Goal: Task Accomplishment & Management: Use online tool/utility

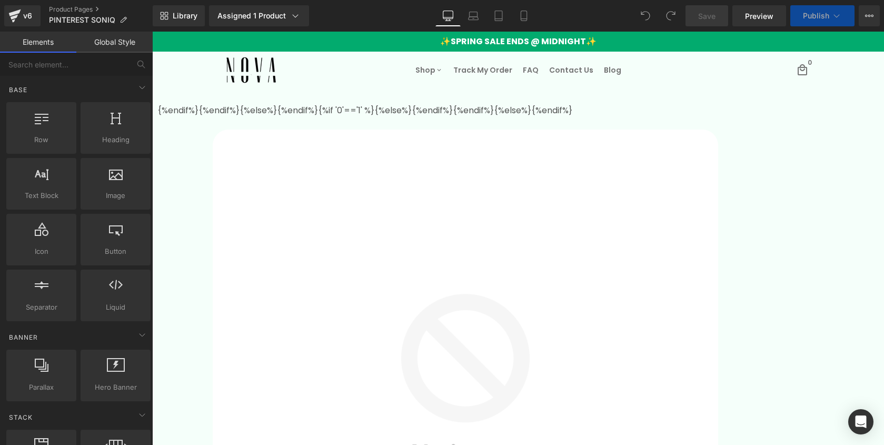
select select
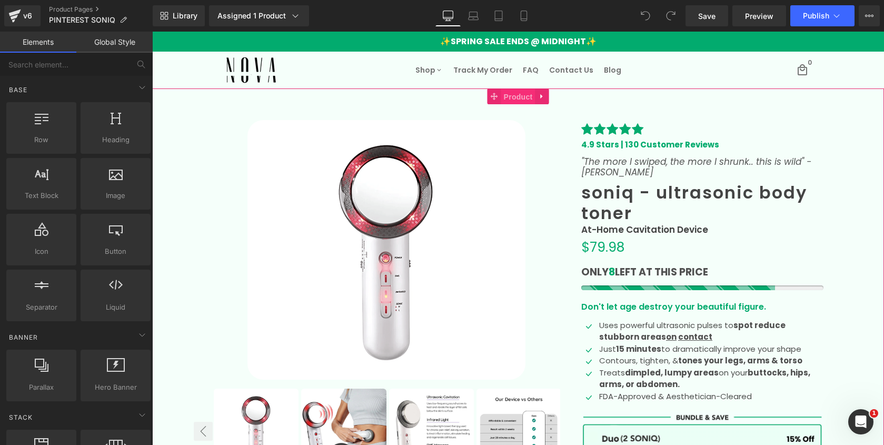
click at [516, 95] on span "Product" at bounding box center [518, 97] width 34 height 16
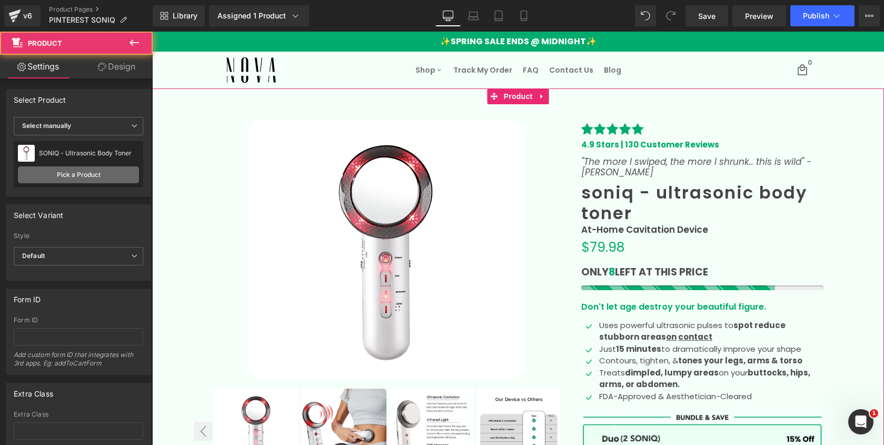
click at [74, 172] on link "Pick a Product" at bounding box center [78, 174] width 121 height 17
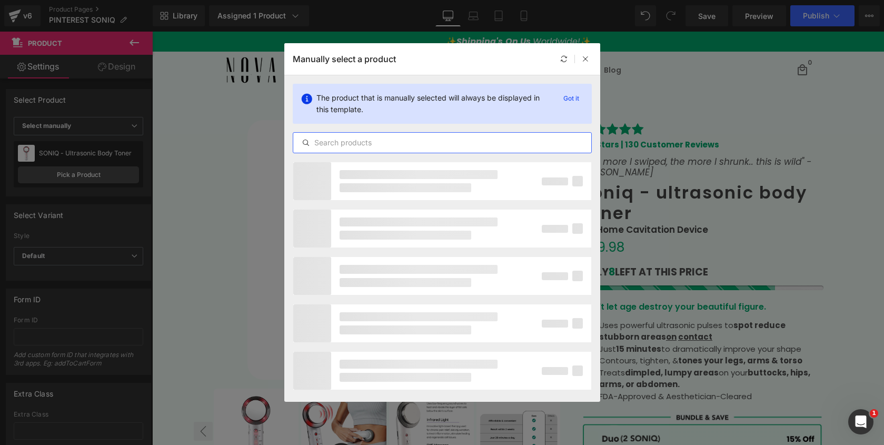
click at [369, 141] on input "text" at bounding box center [442, 142] width 298 height 13
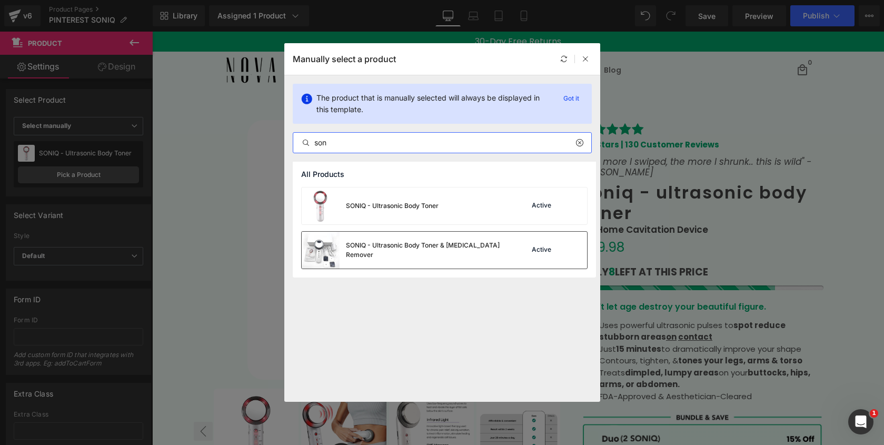
type input "son"
click at [361, 251] on div "SONIQ - Ultrasonic Body Toner & Cellulite Remover" at bounding box center [425, 250] width 158 height 19
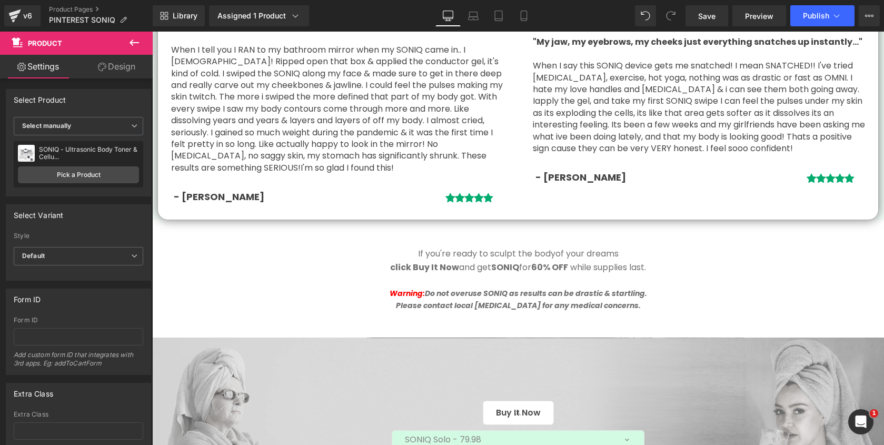
scroll to position [3030, 0]
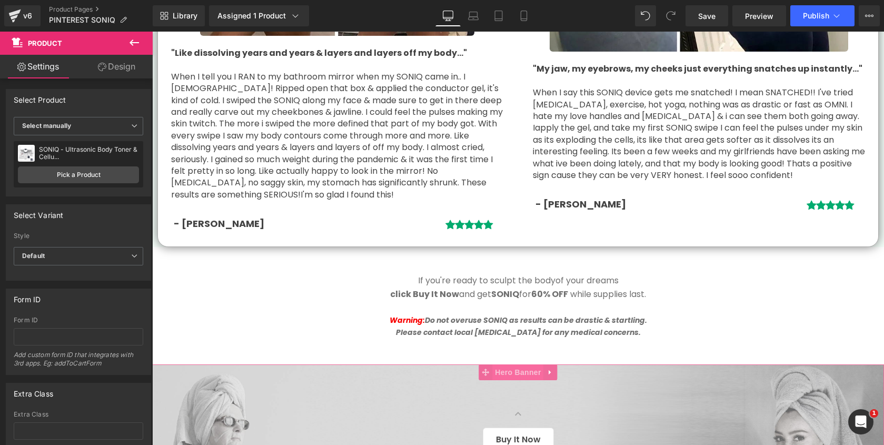
click at [518, 365] on span "Hero Banner" at bounding box center [518, 373] width 51 height 16
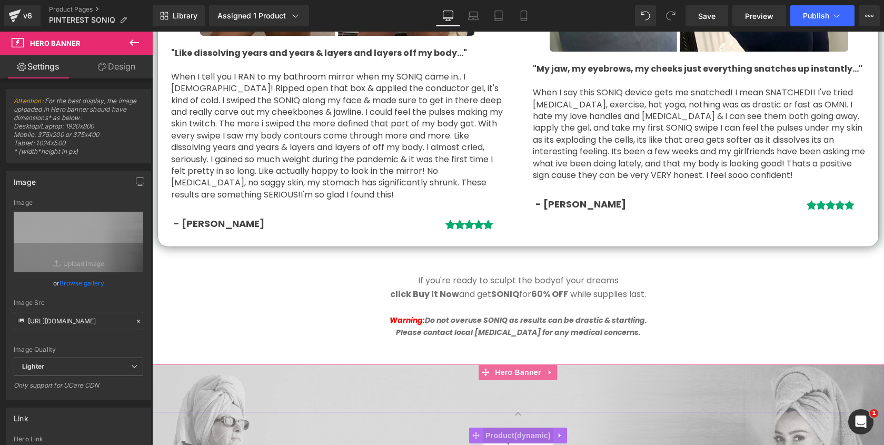
click at [516, 428] on span "Product" at bounding box center [518, 436] width 71 height 16
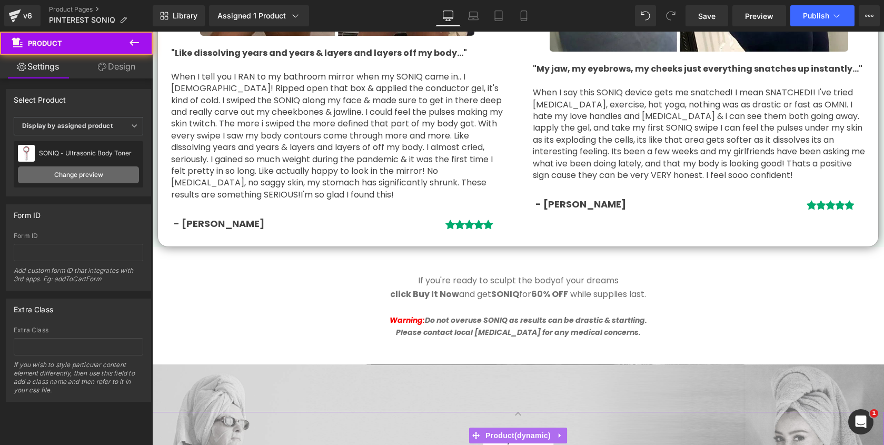
click at [90, 169] on link "Change preview" at bounding box center [78, 174] width 121 height 17
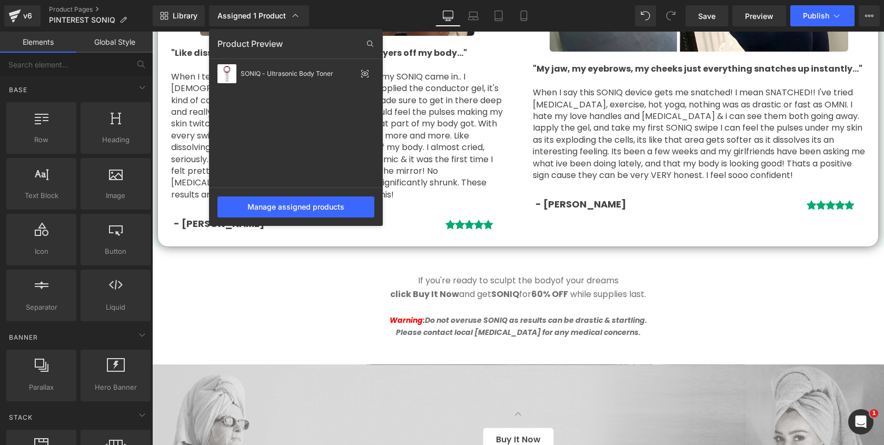
drag, startPoint x: 415, startPoint y: 415, endPoint x: 262, endPoint y: 383, distance: 156.0
click at [415, 415] on div at bounding box center [518, 239] width 732 height 414
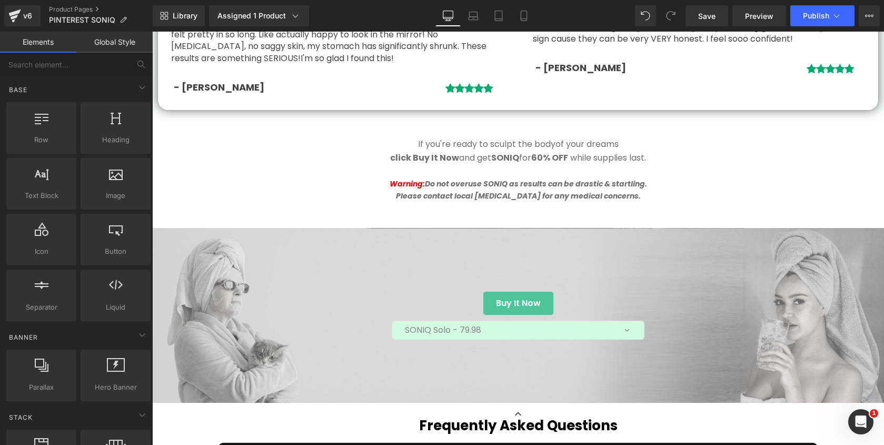
scroll to position [3184, 0]
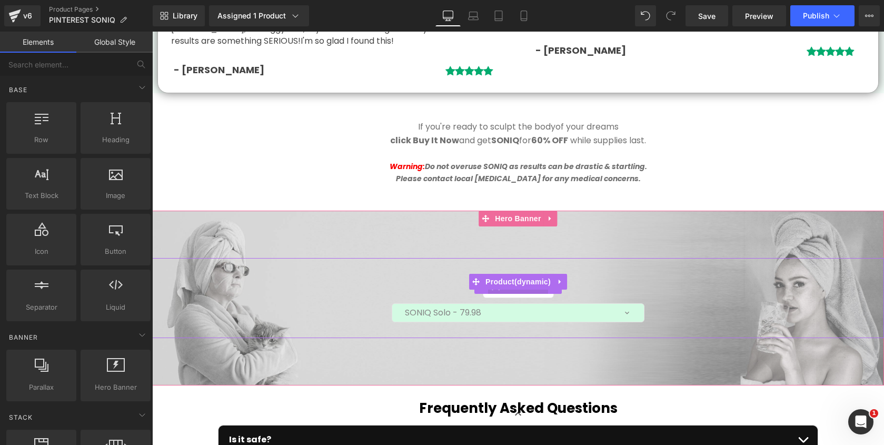
click at [510, 278] on span "(P) Cart Button" at bounding box center [518, 286] width 60 height 16
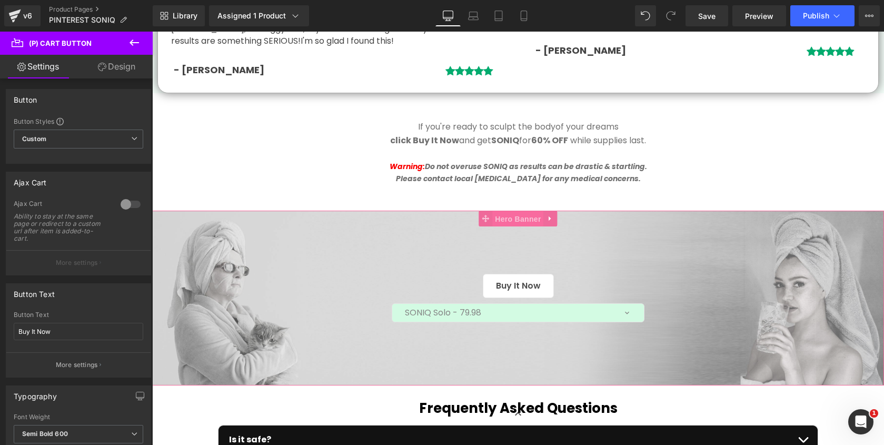
click at [507, 211] on span "Hero Banner" at bounding box center [518, 219] width 51 height 16
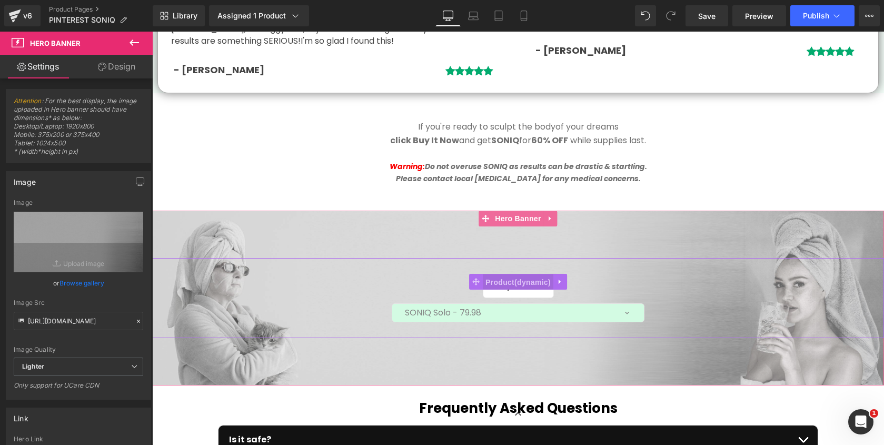
click at [503, 274] on span "Product" at bounding box center [518, 282] width 71 height 16
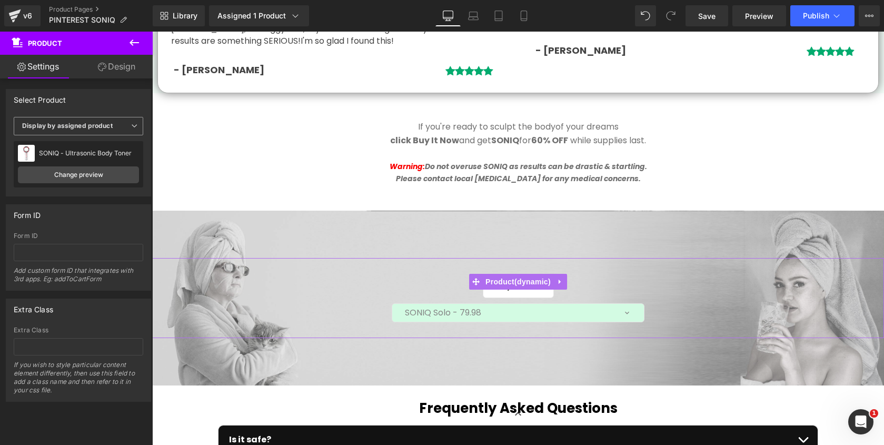
click at [100, 129] on b "Display by assigned product" at bounding box center [67, 126] width 91 height 8
click at [99, 156] on li "Select manually" at bounding box center [76, 159] width 125 height 16
select select
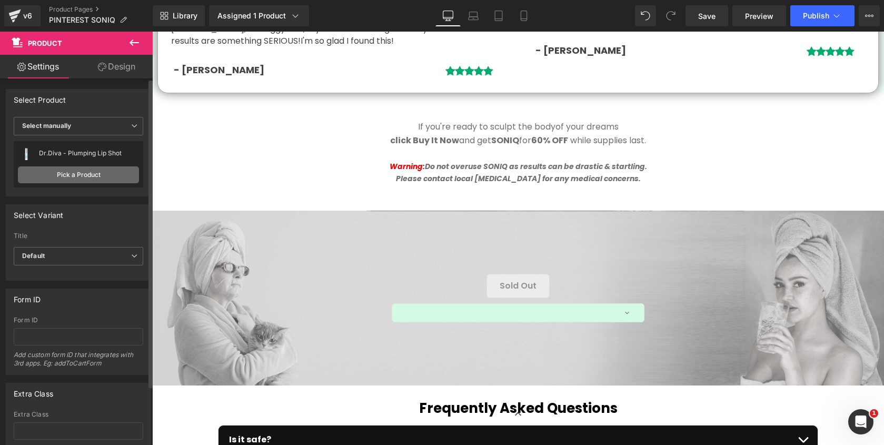
click at [93, 175] on link "Pick a Product" at bounding box center [78, 174] width 121 height 17
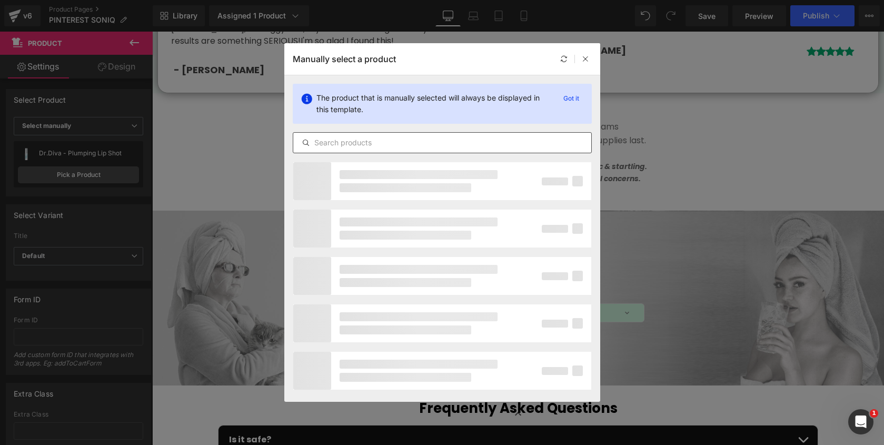
click at [346, 142] on input "text" at bounding box center [442, 142] width 298 height 13
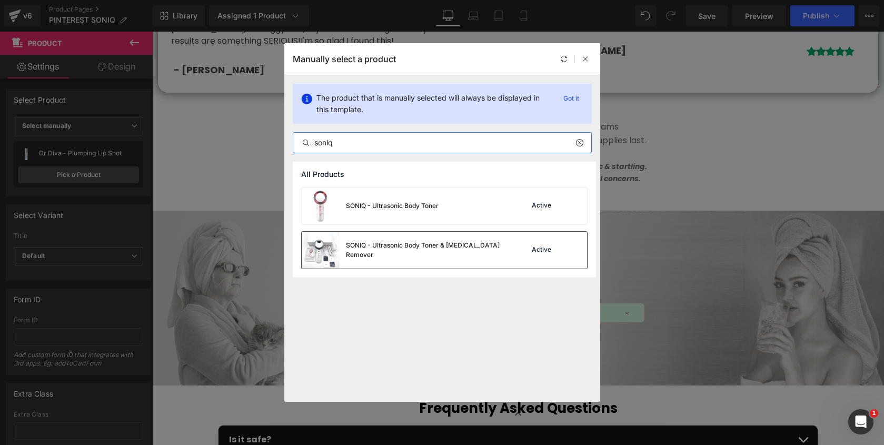
type input "soniq"
click at [399, 253] on div "SONIQ - Ultrasonic Body Toner & Cellulite Remover" at bounding box center [425, 250] width 158 height 19
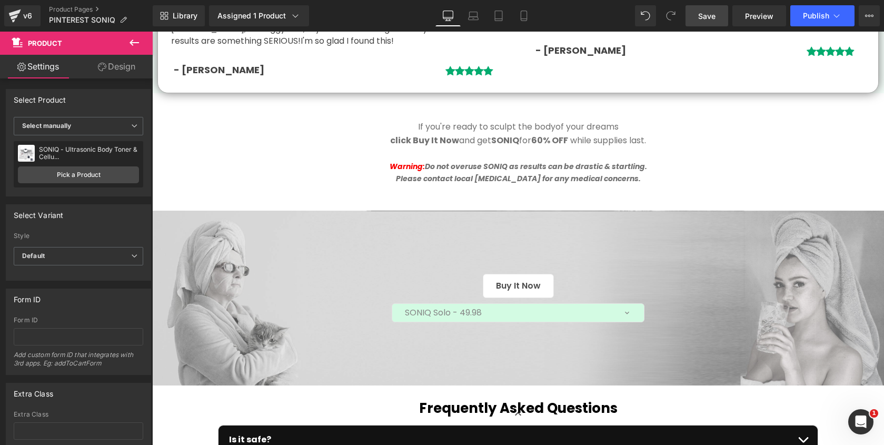
click at [700, 18] on span "Save" at bounding box center [707, 16] width 17 height 11
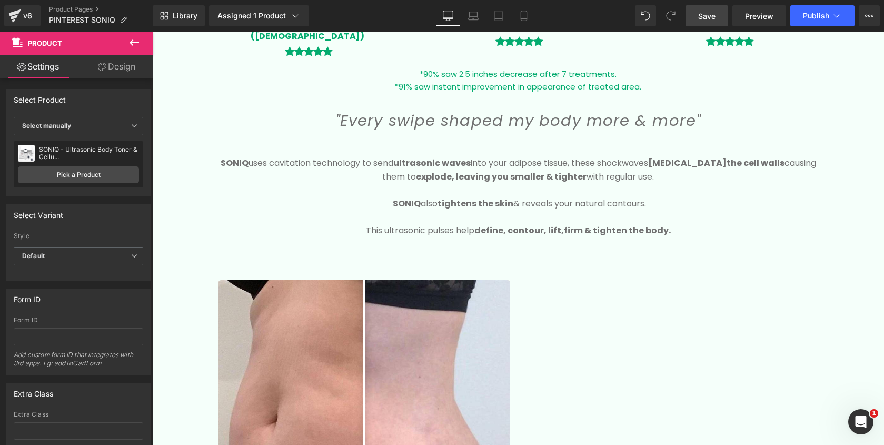
scroll to position [0, 0]
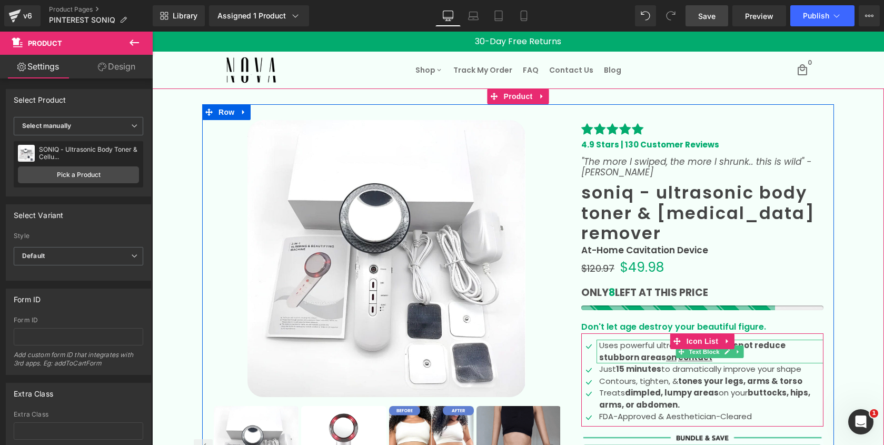
click at [635, 340] on p "Uses powerful ultrasonic pulses to spot reduce stubborn areas on contact" at bounding box center [711, 352] width 224 height 24
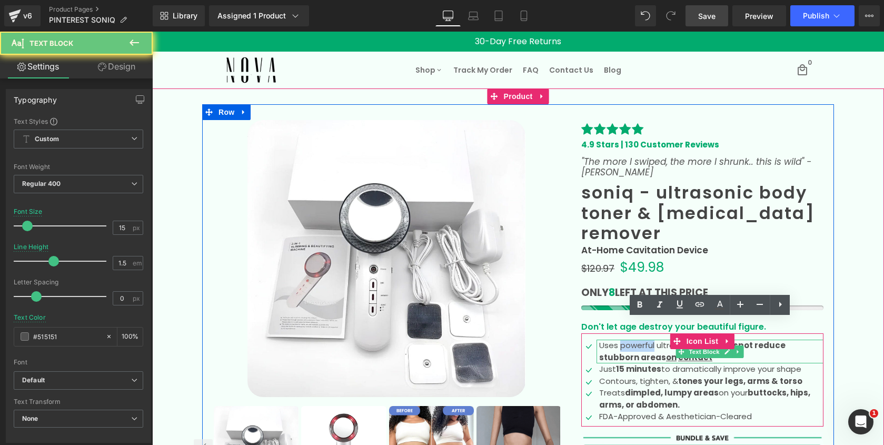
click at [635, 340] on p "Uses powerful ultrasonic pulses to spot reduce stubborn areas on contact" at bounding box center [711, 352] width 224 height 24
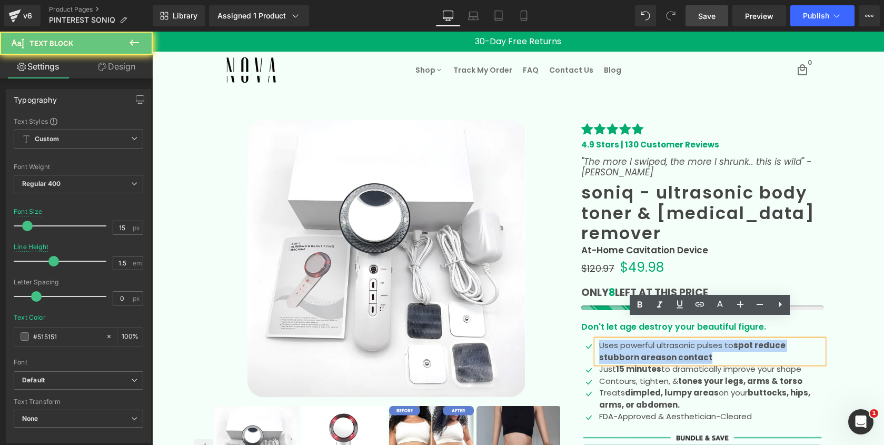
click at [635, 340] on p "Uses powerful ultrasonic pulses to spot reduce stubborn areas on contact" at bounding box center [711, 352] width 224 height 24
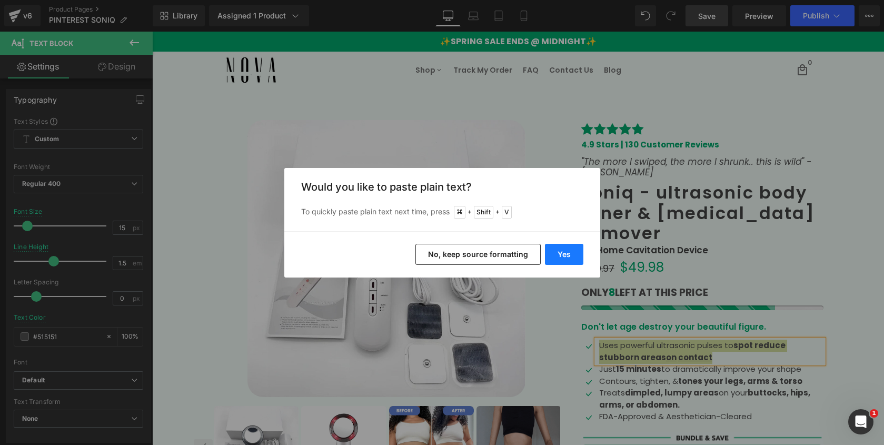
click at [568, 253] on button "Yes" at bounding box center [564, 254] width 38 height 21
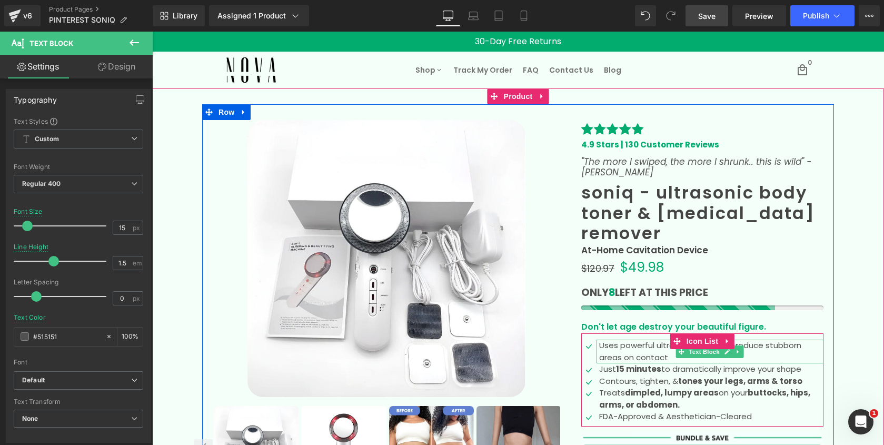
click at [753, 340] on p "Uses powerful ultrasonic pulses to reduce stubborn areas on contact" at bounding box center [711, 352] width 224 height 24
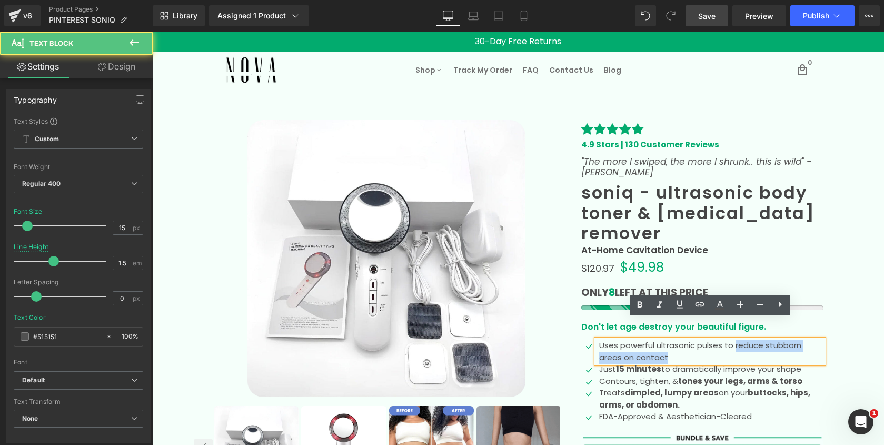
drag, startPoint x: 722, startPoint y: 324, endPoint x: 722, endPoint y: 338, distance: 13.7
click at [722, 340] on p "Uses powerful ultrasonic pulses to reduce stubborn areas on contact" at bounding box center [711, 352] width 224 height 24
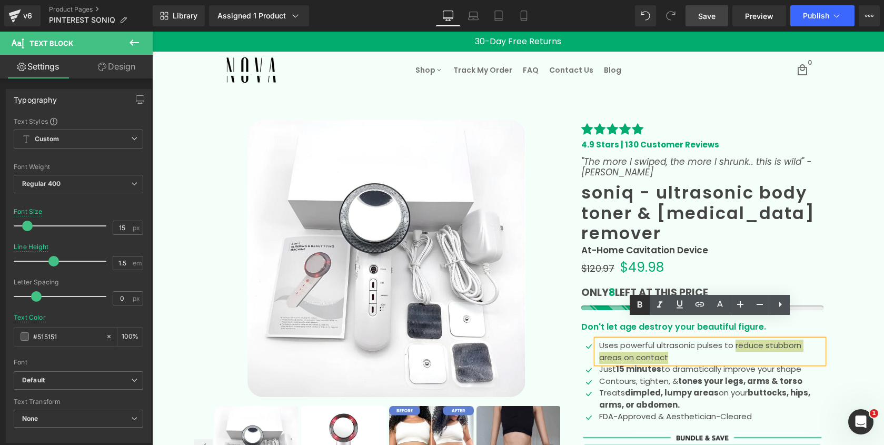
click at [637, 302] on icon at bounding box center [640, 305] width 13 height 13
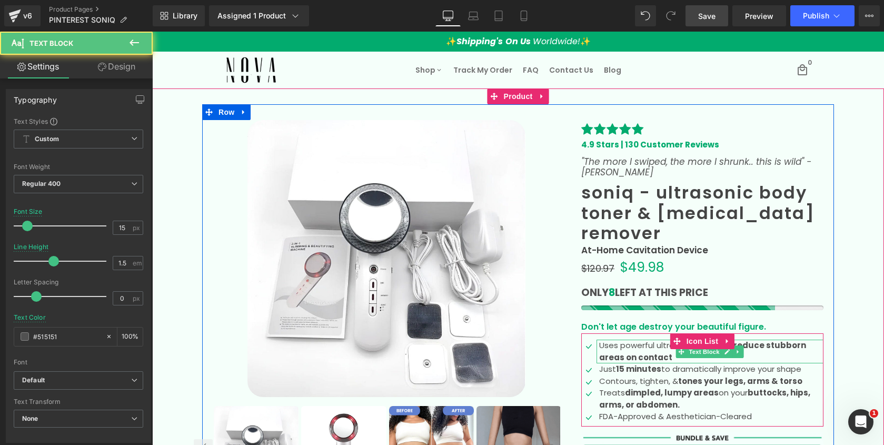
click at [803, 340] on strong "reduce stubborn areas on contact" at bounding box center [702, 351] width 207 height 23
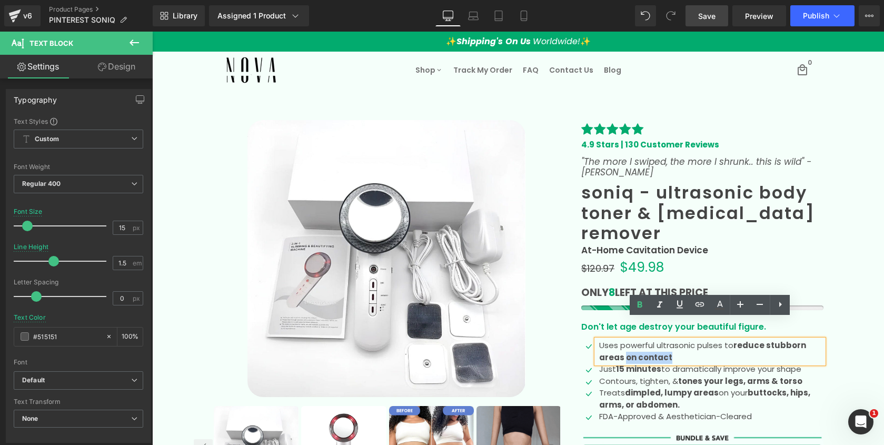
drag, startPoint x: 809, startPoint y: 327, endPoint x: 813, endPoint y: 335, distance: 8.7
click at [813, 340] on p "Uses powerful ultrasonic pulses to reduce stubborn areas on contact" at bounding box center [711, 352] width 224 height 24
click at [685, 302] on icon at bounding box center [680, 304] width 13 height 13
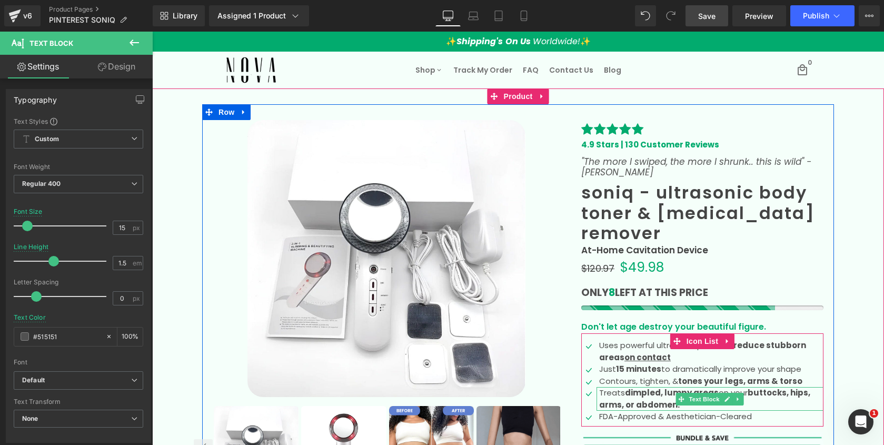
click at [628, 387] on b "dimpled, lumpy areas" at bounding box center [672, 392] width 94 height 11
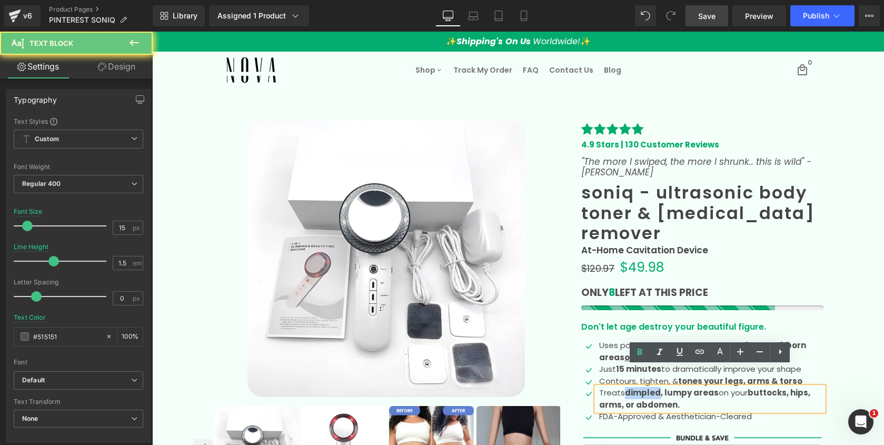
click at [628, 387] on b "dimpled, lumpy areas" at bounding box center [672, 392] width 94 height 11
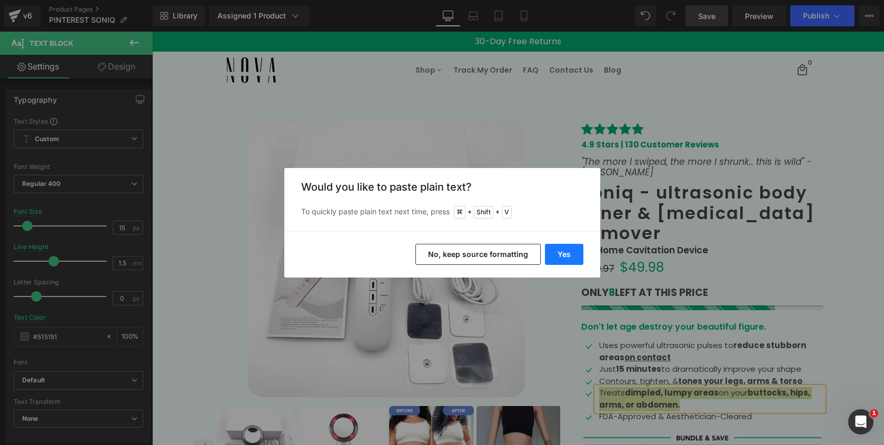
click at [572, 249] on button "Yes" at bounding box center [564, 254] width 38 height 21
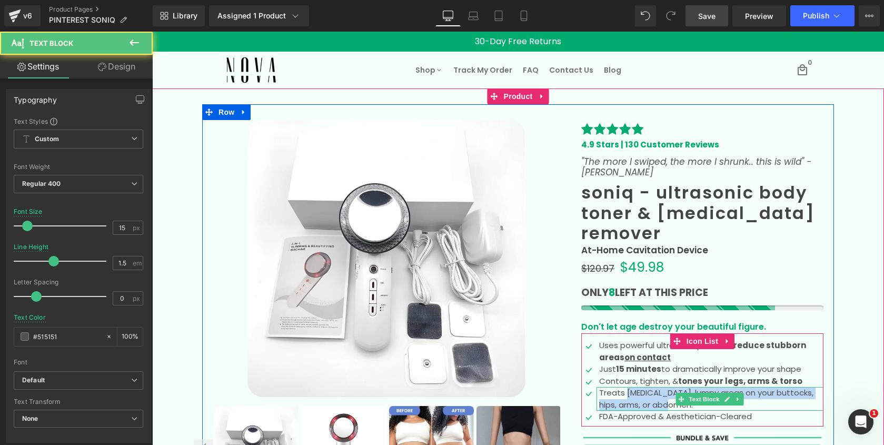
drag, startPoint x: 624, startPoint y: 372, endPoint x: 641, endPoint y: 385, distance: 20.8
click at [641, 387] on p "Treats cellulite, lumpy areas on your buttocks, hips, arms, or abdomen." at bounding box center [711, 399] width 224 height 24
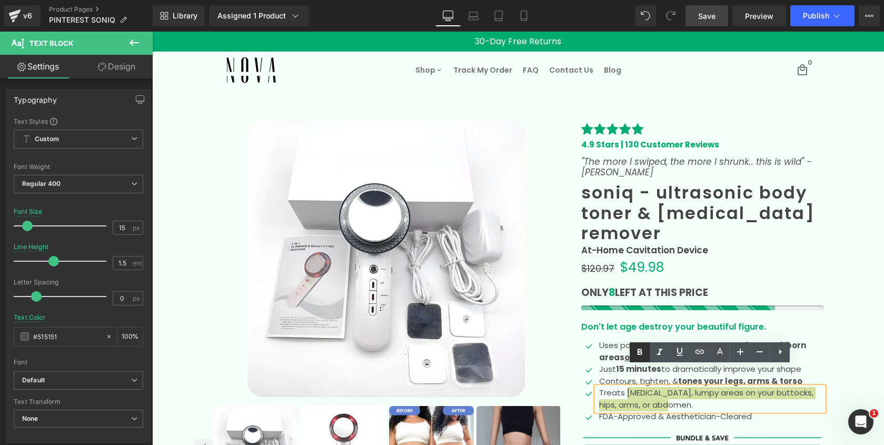
click at [640, 356] on icon at bounding box center [640, 352] width 13 height 13
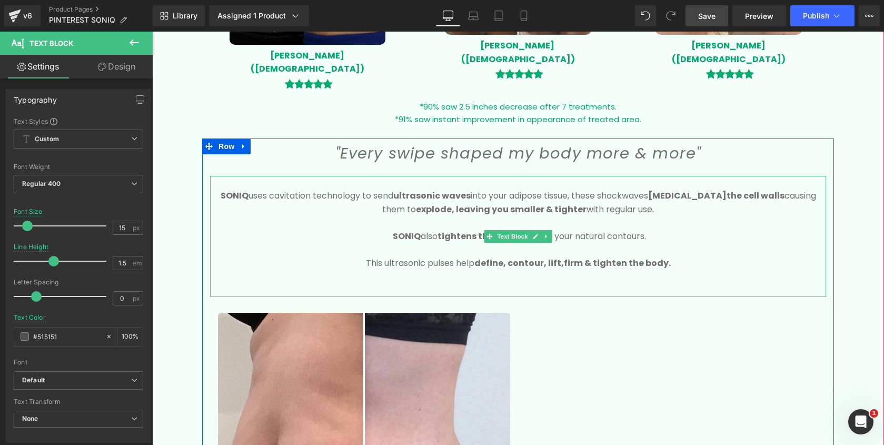
scroll to position [1086, 0]
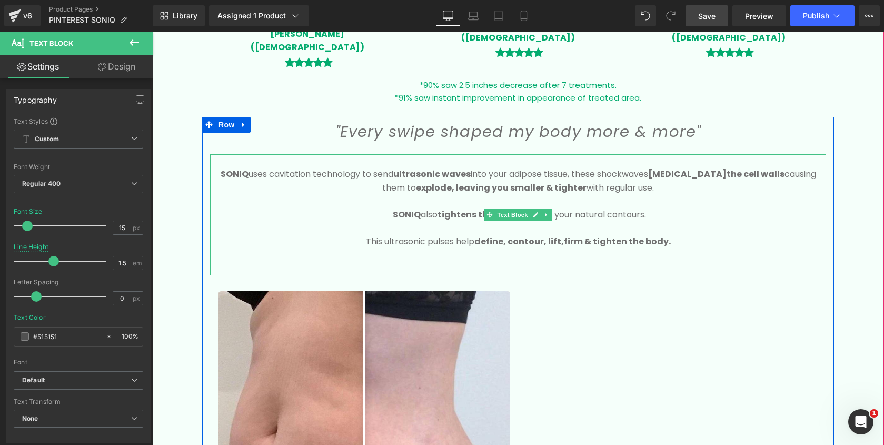
click at [669, 222] on p at bounding box center [518, 229] width 616 height 14
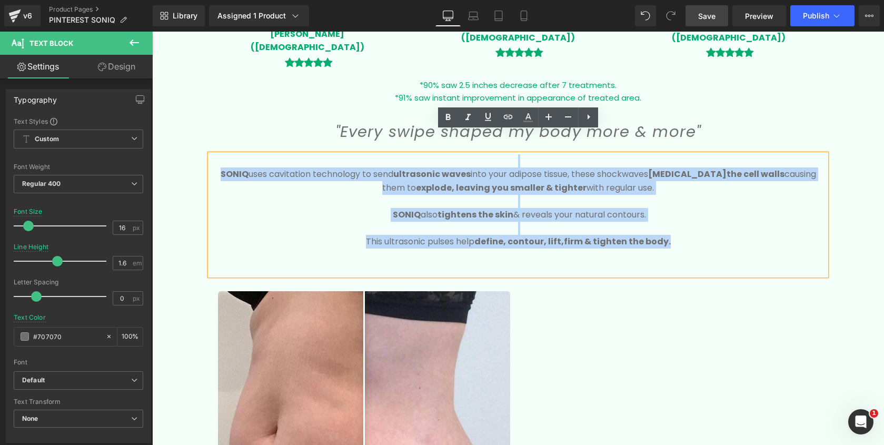
drag, startPoint x: 670, startPoint y: 219, endPoint x: 199, endPoint y: 142, distance: 476.7
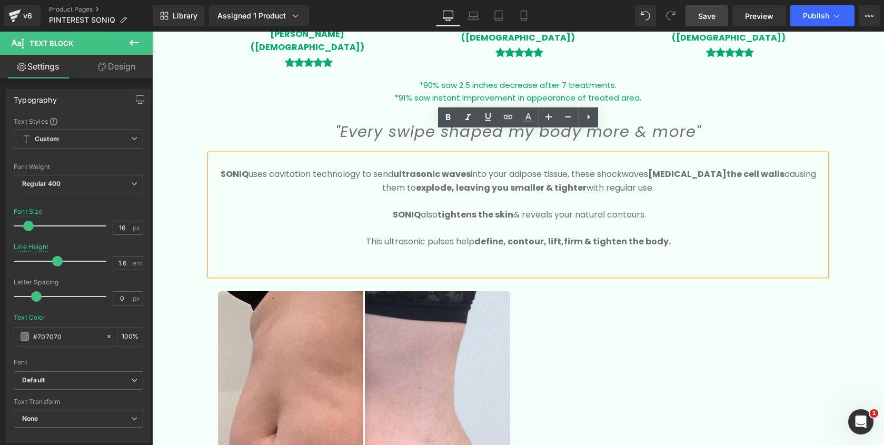
click at [221, 168] on strong "SONIQ" at bounding box center [235, 174] width 28 height 12
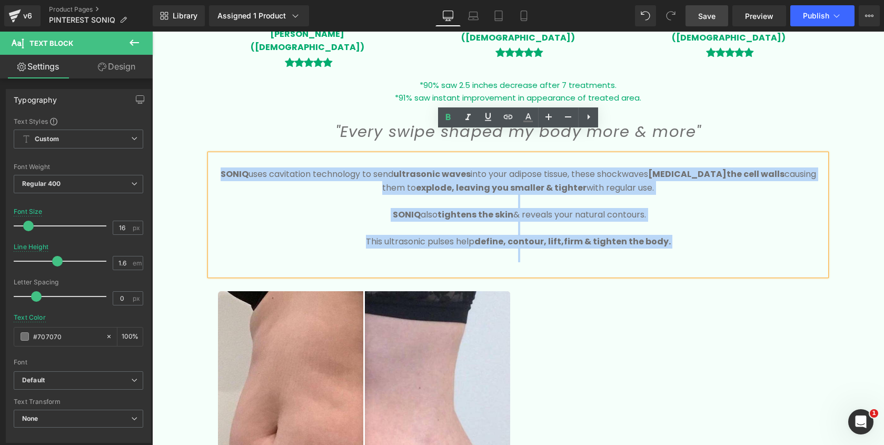
drag, startPoint x: 215, startPoint y: 152, endPoint x: 681, endPoint y: 227, distance: 472.2
click at [681, 227] on div "SONIQ uses cavitation technology to send ultrasonic waves into your adipose tis…" at bounding box center [518, 214] width 616 height 121
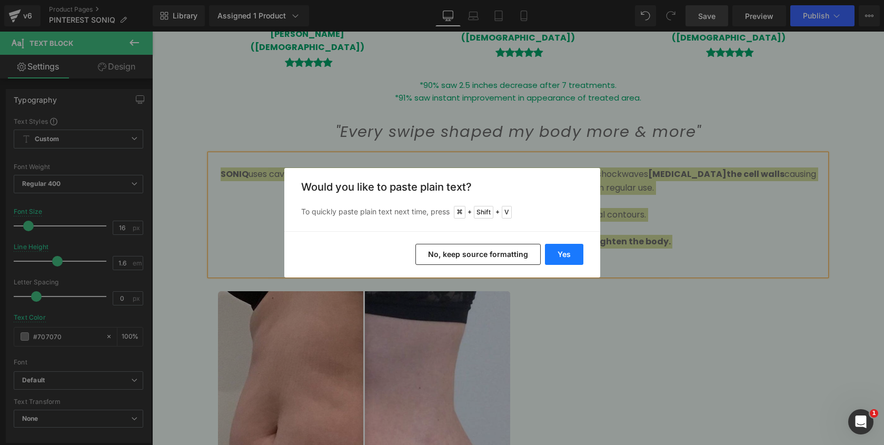
click at [562, 255] on button "Yes" at bounding box center [564, 254] width 38 height 21
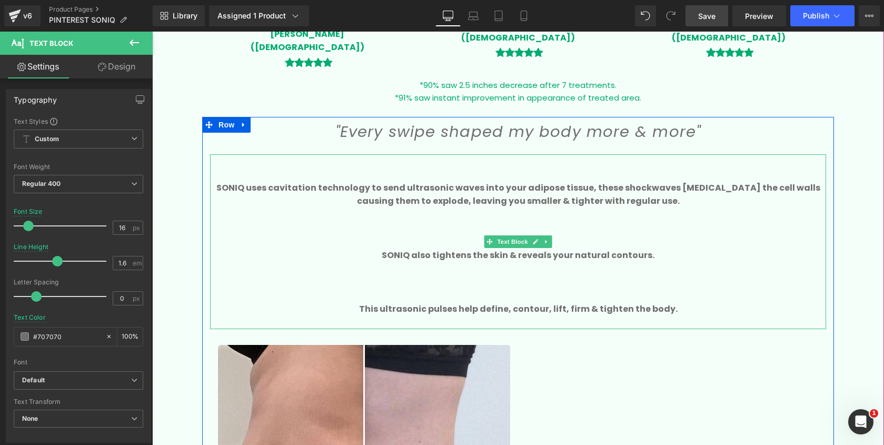
click at [595, 235] on p at bounding box center [518, 242] width 616 height 14
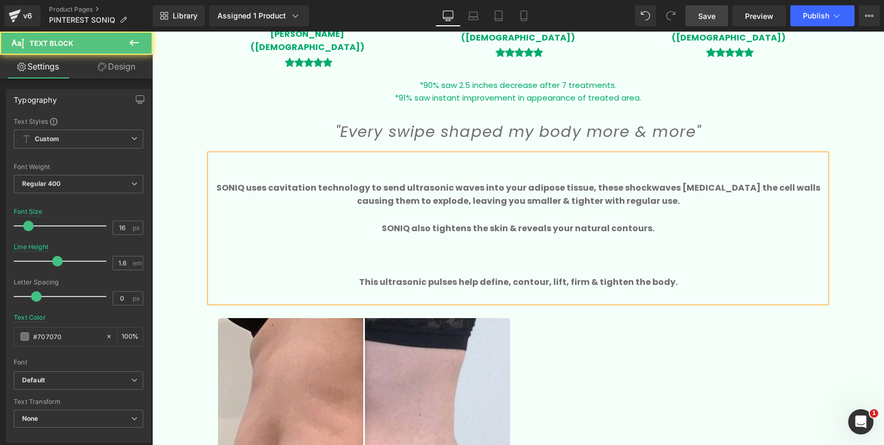
click at [585, 262] on p at bounding box center [518, 269] width 616 height 14
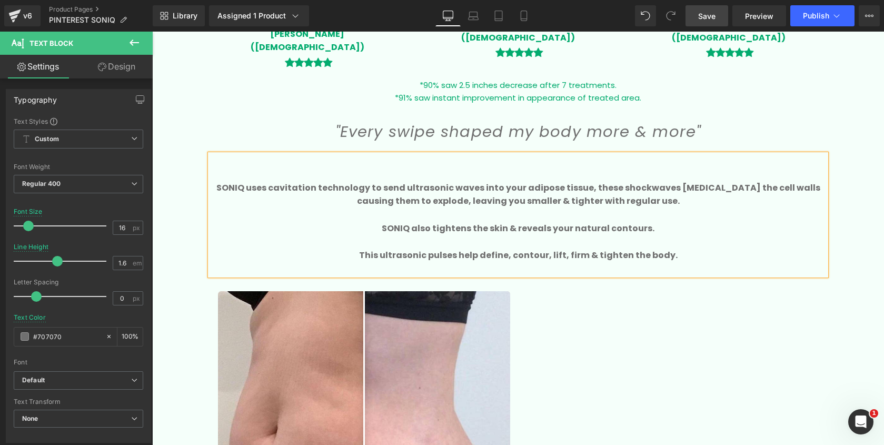
drag, startPoint x: 682, startPoint y: 239, endPoint x: 210, endPoint y: 165, distance: 477.2
click at [210, 165] on div "SONIQ uses cavitation technology to send ultrasonic waves into your adipose tis…" at bounding box center [518, 214] width 616 height 121
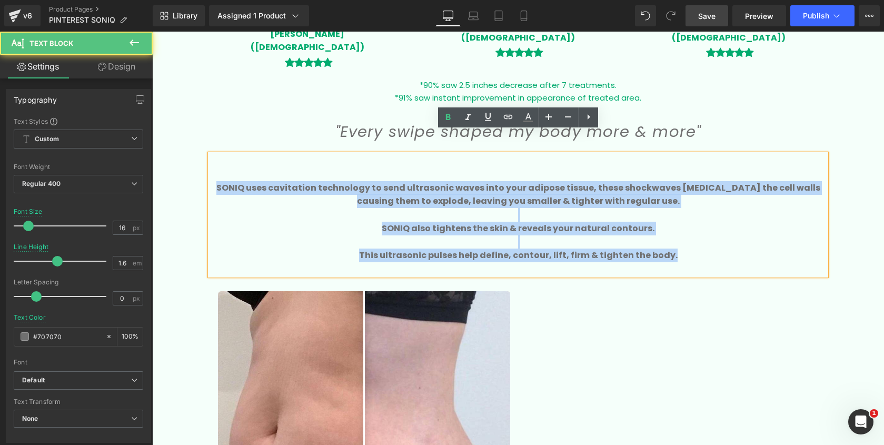
drag, startPoint x: 210, startPoint y: 165, endPoint x: 611, endPoint y: 244, distance: 408.6
click at [611, 244] on div "SONIQ uses cavitation technology to send ultrasonic waves into your adipose tis…" at bounding box center [518, 214] width 616 height 121
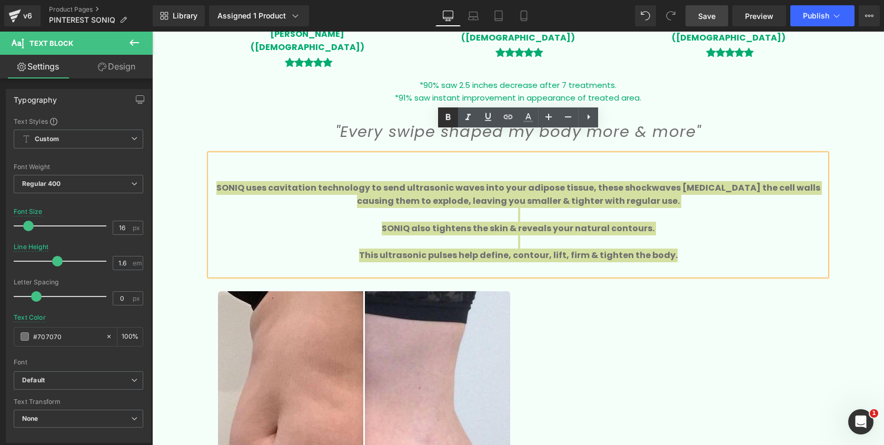
click at [454, 118] on icon at bounding box center [448, 117] width 13 height 13
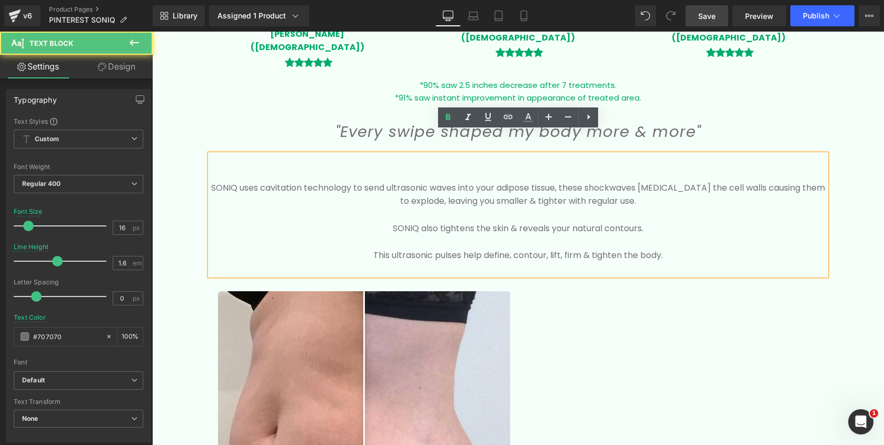
click at [220, 181] on p "SONIQ uses cavitation technology to send ultrasonic waves into your adipose tis…" at bounding box center [518, 194] width 616 height 27
click at [445, 119] on icon at bounding box center [448, 117] width 13 height 13
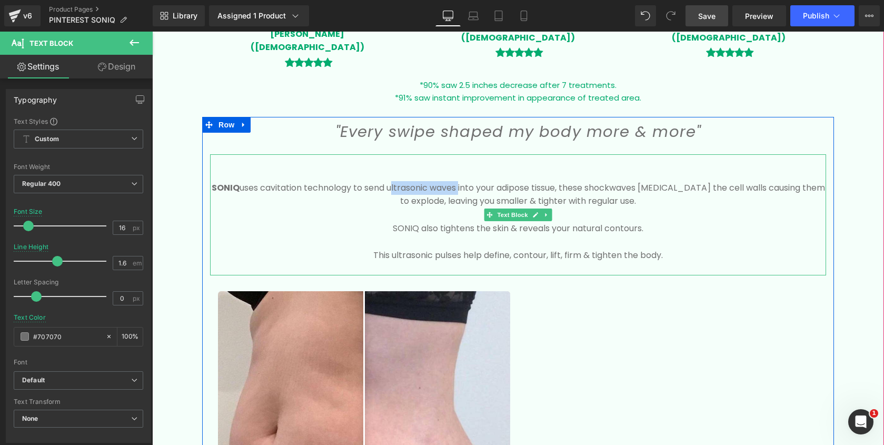
drag, startPoint x: 375, startPoint y: 166, endPoint x: 436, endPoint y: 166, distance: 61.1
click at [436, 181] on p "SONIQ uses cavitation technology to send ultrasonic waves into your adipose tis…" at bounding box center [518, 194] width 616 height 27
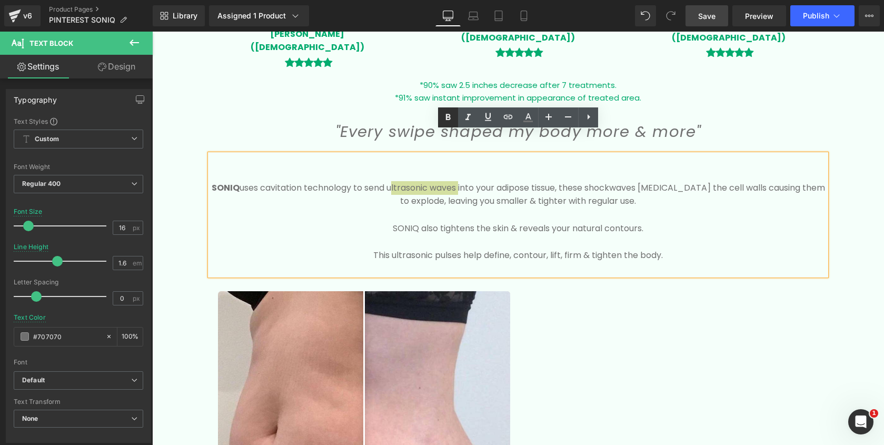
click at [444, 123] on link at bounding box center [448, 117] width 20 height 20
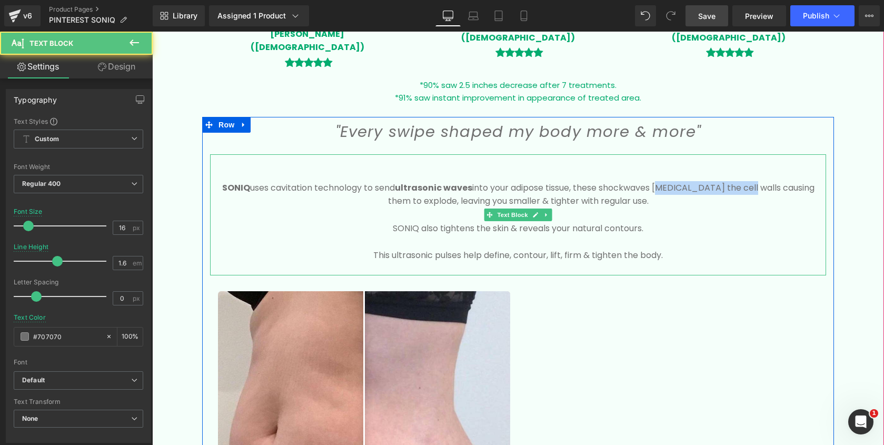
drag, startPoint x: 607, startPoint y: 166, endPoint x: 684, endPoint y: 169, distance: 76.9
click at [684, 181] on p "SONIQ uses cavitation technology to send ultrasonic waves into your adipose tis…" at bounding box center [518, 194] width 616 height 27
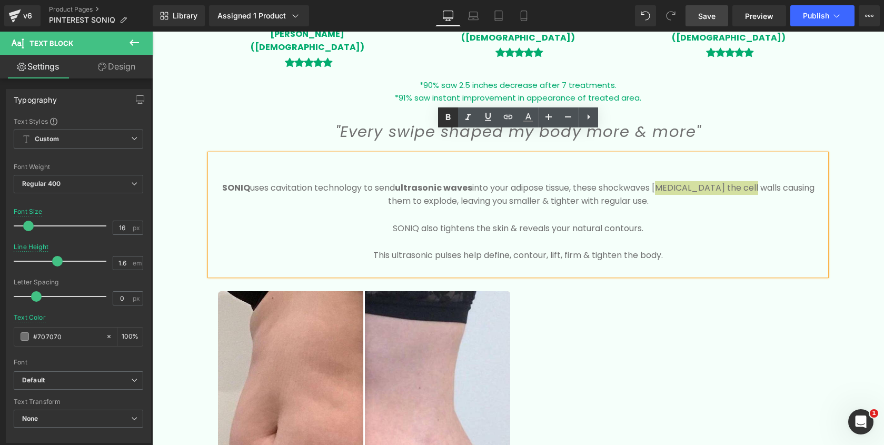
click at [447, 119] on icon at bounding box center [448, 117] width 5 height 6
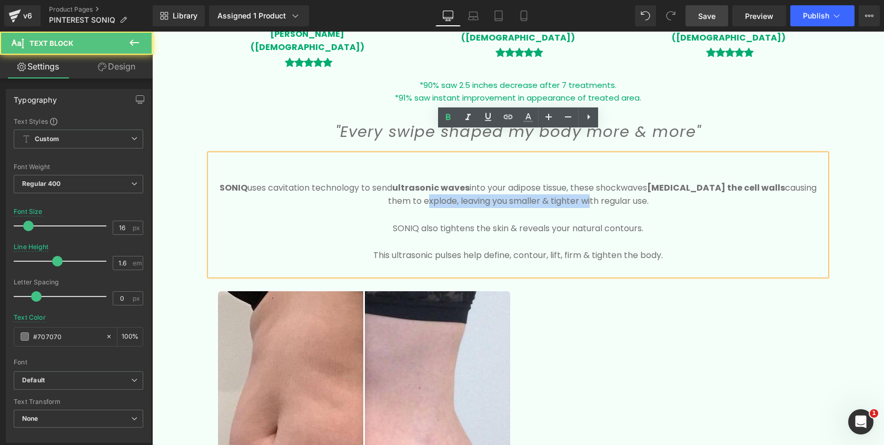
drag, startPoint x: 759, startPoint y: 166, endPoint x: 529, endPoint y: 176, distance: 229.9
click at [529, 181] on p "SONIQ uses cavitation technology to send ultrasonic waves into your adipose tis…" at bounding box center [518, 194] width 616 height 27
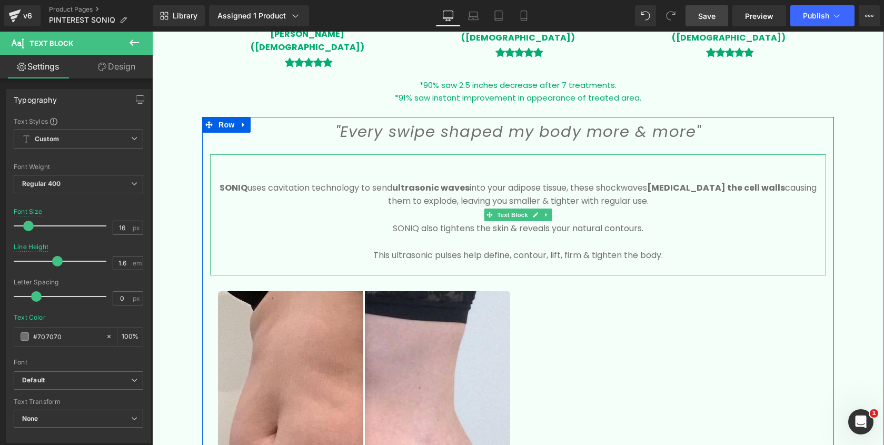
click at [760, 181] on p "SONIQ uses cavitation technology to send ultrasonic waves into your adipose tis…" at bounding box center [518, 194] width 616 height 27
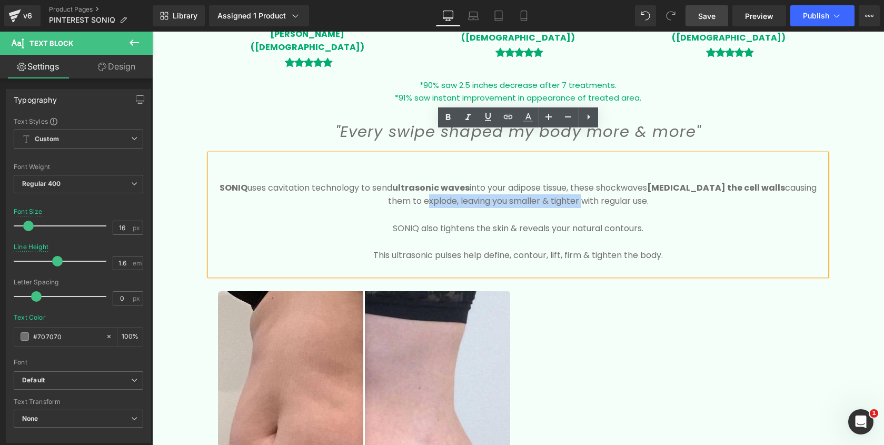
drag, startPoint x: 759, startPoint y: 163, endPoint x: 524, endPoint y: 177, distance: 235.9
click at [524, 181] on p "SONIQ uses cavitation technology to send ultrasonic waves into your adipose tis…" at bounding box center [518, 194] width 616 height 27
click at [446, 123] on link at bounding box center [448, 117] width 20 height 20
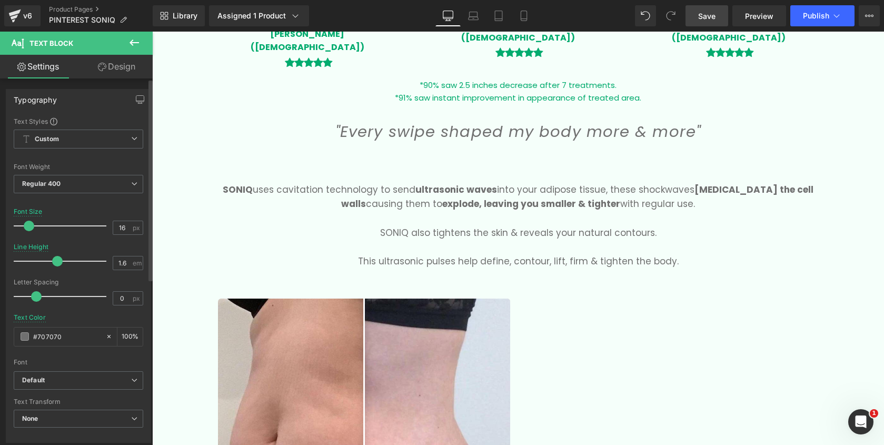
click at [29, 225] on span at bounding box center [29, 226] width 11 height 11
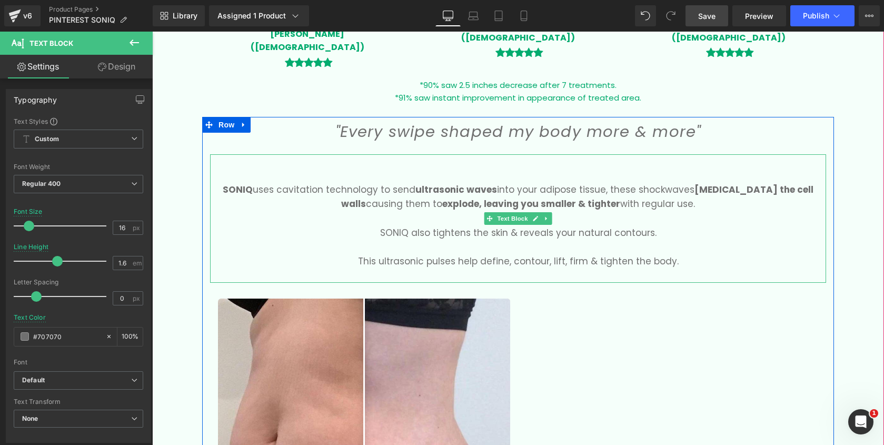
click at [416, 226] on p "SONIQ also tightens the skin & reveals your natural contours." at bounding box center [518, 233] width 616 height 14
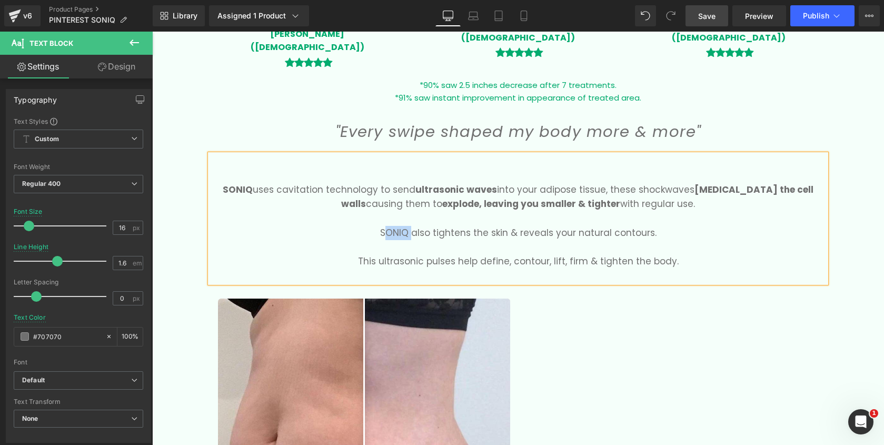
click at [416, 226] on p "SONIQ also tightens the skin & reveals your natural contours." at bounding box center [518, 233] width 616 height 14
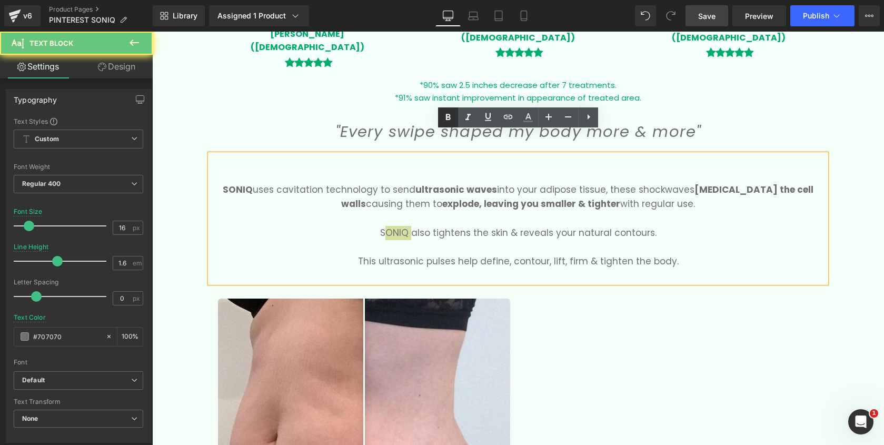
click at [449, 117] on icon at bounding box center [448, 117] width 5 height 6
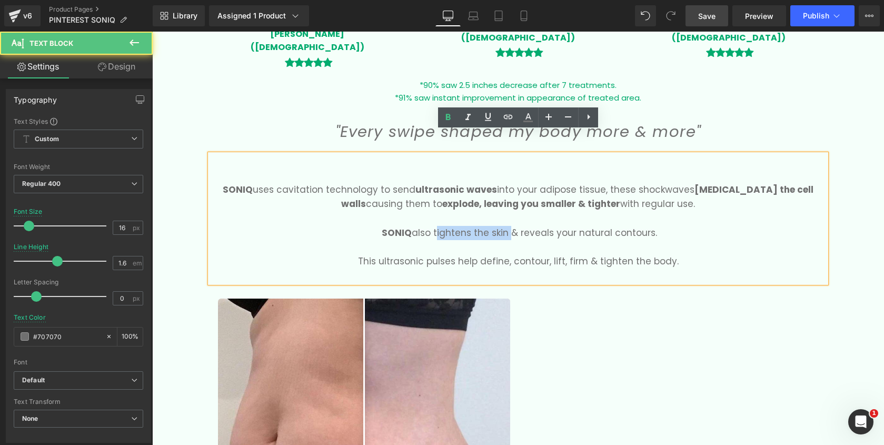
drag, startPoint x: 448, startPoint y: 213, endPoint x: 510, endPoint y: 211, distance: 62.2
click at [513, 226] on p "SONIQ also tightens the skin & reveals your natural contours." at bounding box center [518, 233] width 616 height 14
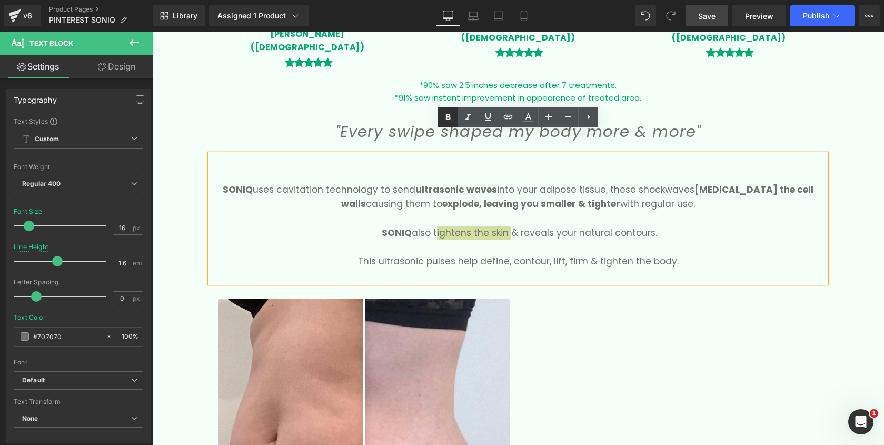
click at [451, 115] on icon at bounding box center [448, 117] width 13 height 13
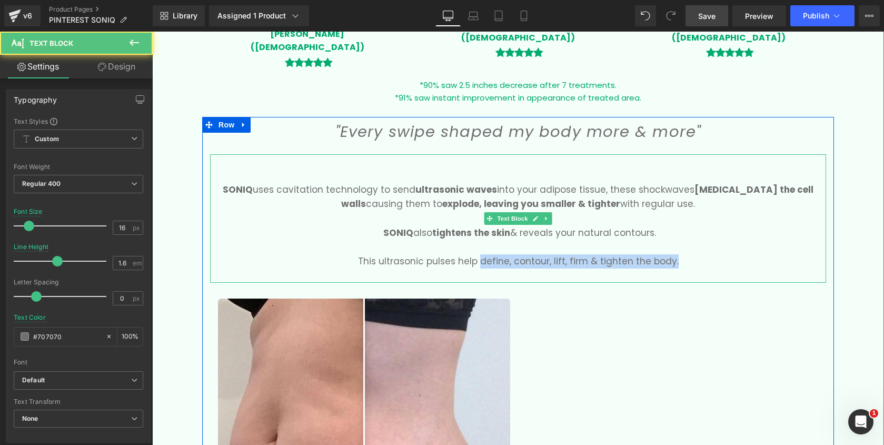
drag, startPoint x: 489, startPoint y: 240, endPoint x: 697, endPoint y: 238, distance: 208.6
click at [699, 254] on p "This ultrasonic pulses help define, contour, lift, firm & tighten the body." at bounding box center [518, 261] width 616 height 14
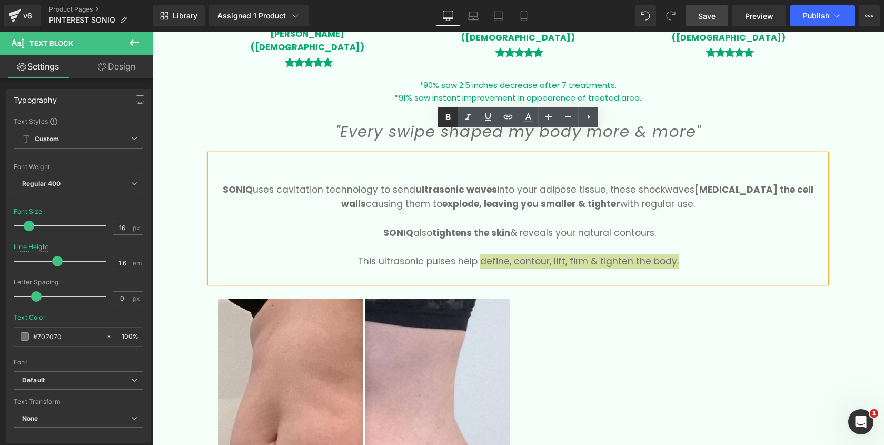
click at [448, 125] on link at bounding box center [448, 117] width 20 height 20
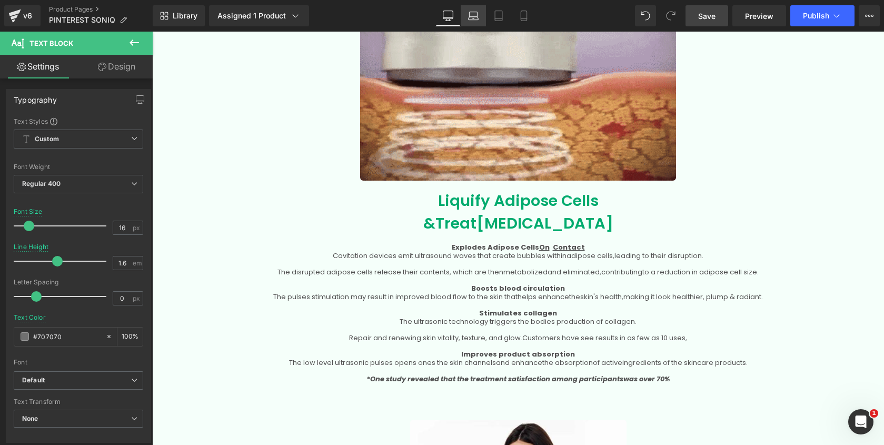
scroll to position [2097, 0]
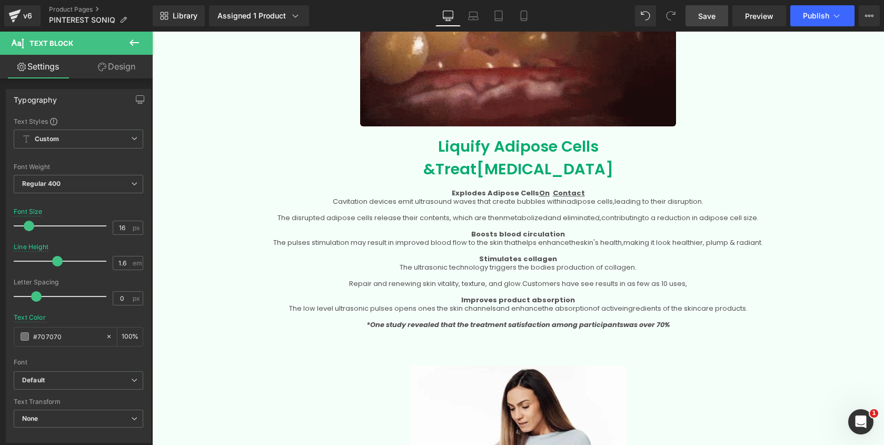
click at [446, 136] on span "Liquify Adipose Cells" at bounding box center [518, 146] width 161 height 21
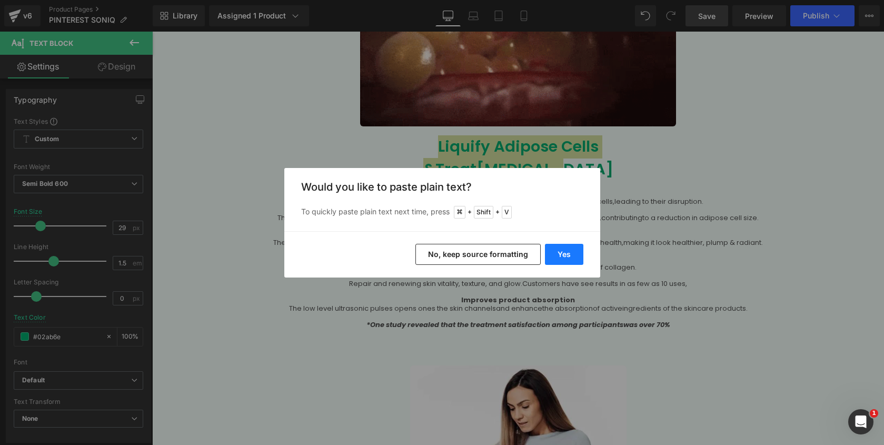
click at [565, 254] on button "Yes" at bounding box center [564, 254] width 38 height 21
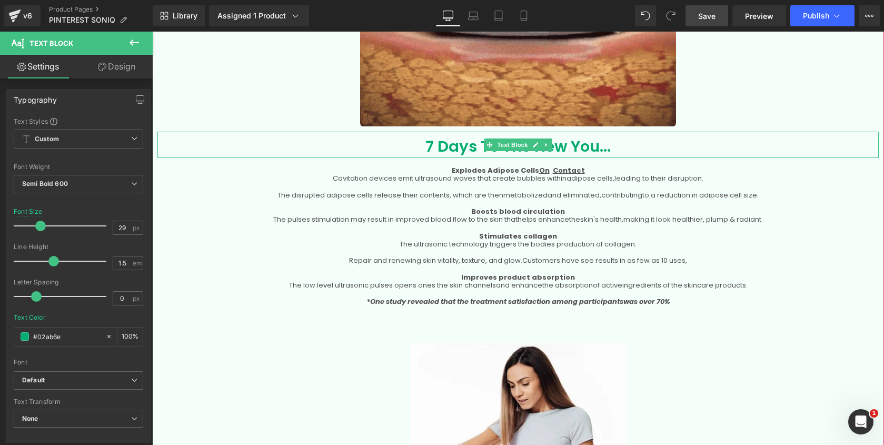
drag, startPoint x: 195, startPoint y: 293, endPoint x: 451, endPoint y: 125, distance: 306.5
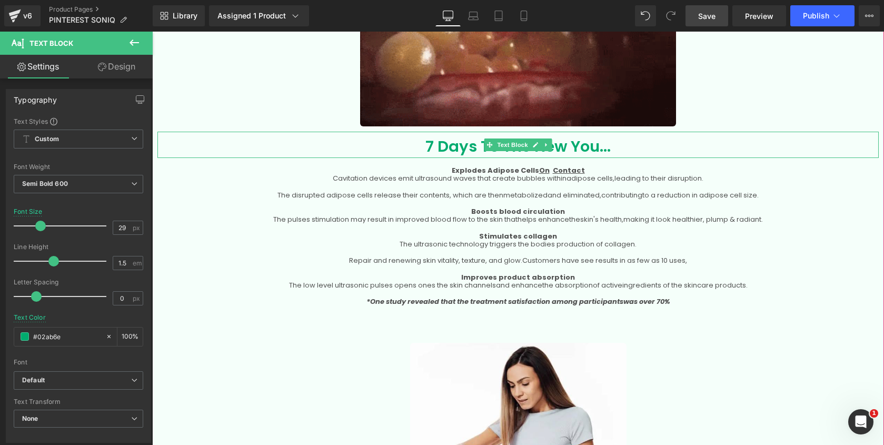
click at [451, 135] on p "7 Days To The New You..." at bounding box center [519, 146] width 722 height 23
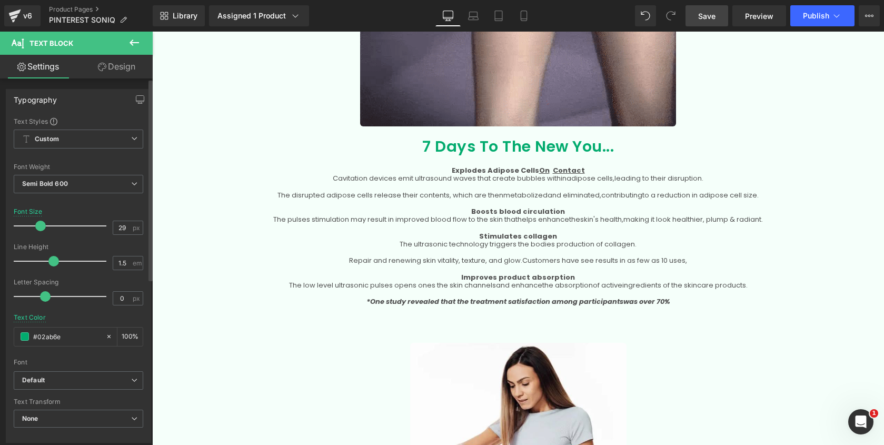
drag, startPoint x: 35, startPoint y: 296, endPoint x: 44, endPoint y: 296, distance: 8.4
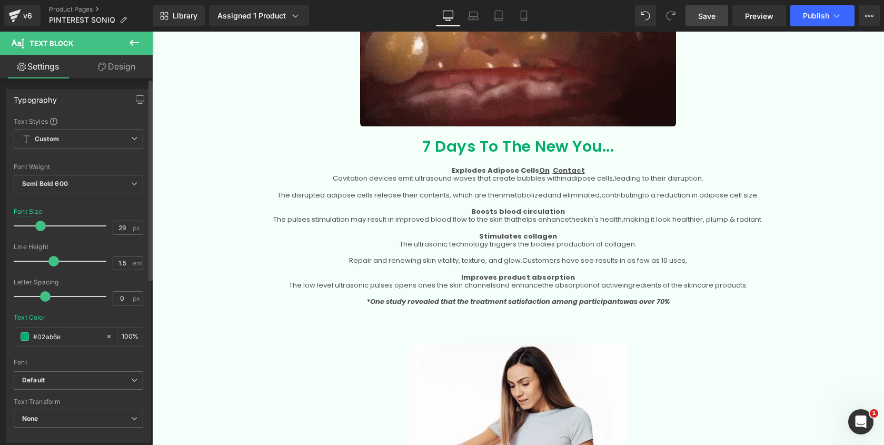
click at [44, 296] on span at bounding box center [45, 296] width 11 height 11
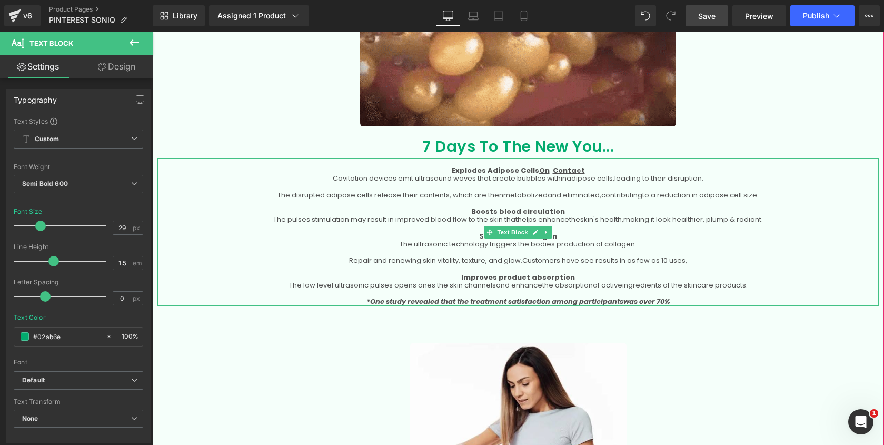
click at [508, 190] on span "metabolized" at bounding box center [526, 195] width 44 height 10
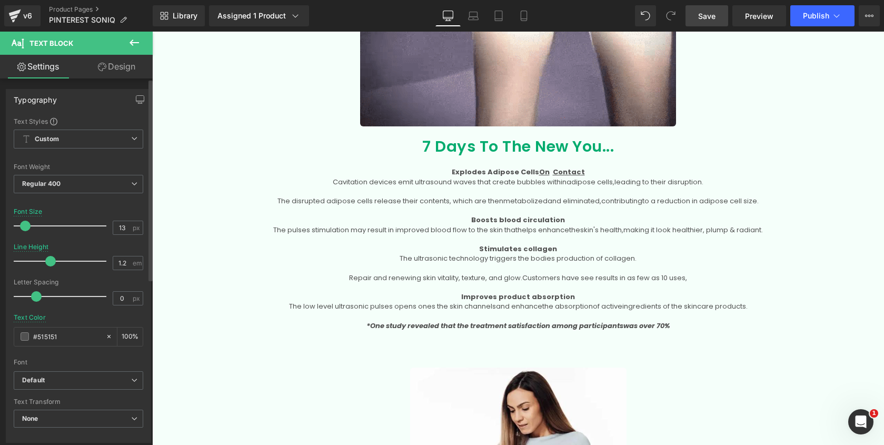
drag, startPoint x: 43, startPoint y: 261, endPoint x: 50, endPoint y: 261, distance: 6.3
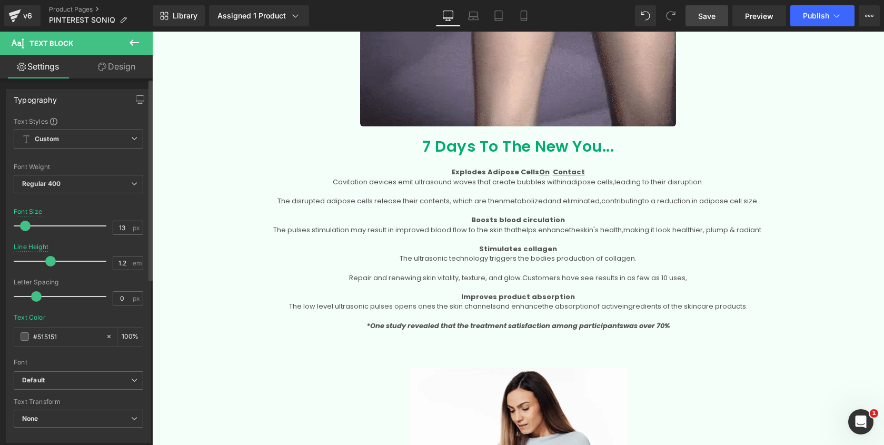
click at [50, 261] on span at bounding box center [50, 261] width 11 height 11
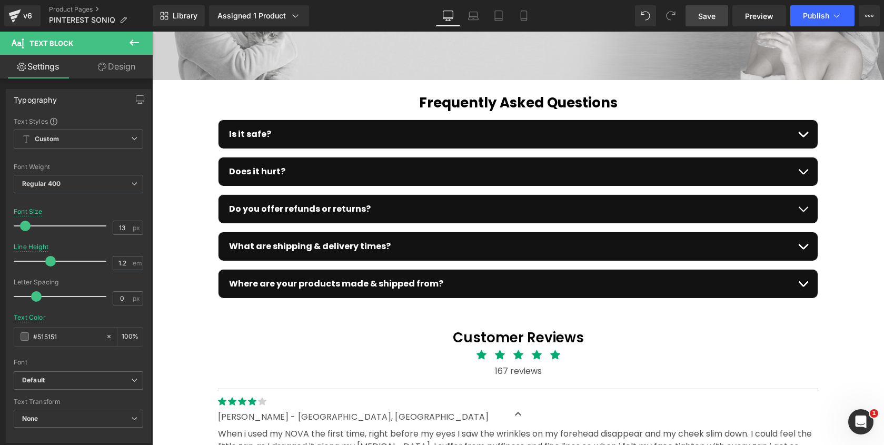
scroll to position [3743, 0]
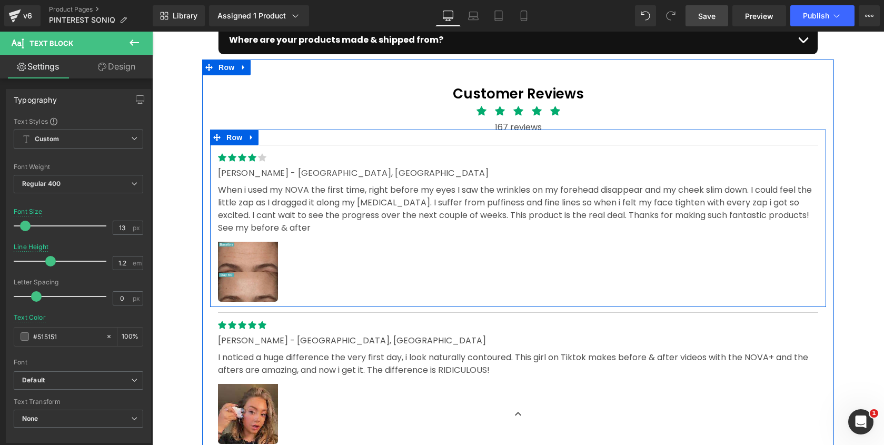
click at [239, 184] on p "When i used my NOVA the first time, right before my eyes I saw the wrinkles on …" at bounding box center [518, 209] width 601 height 51
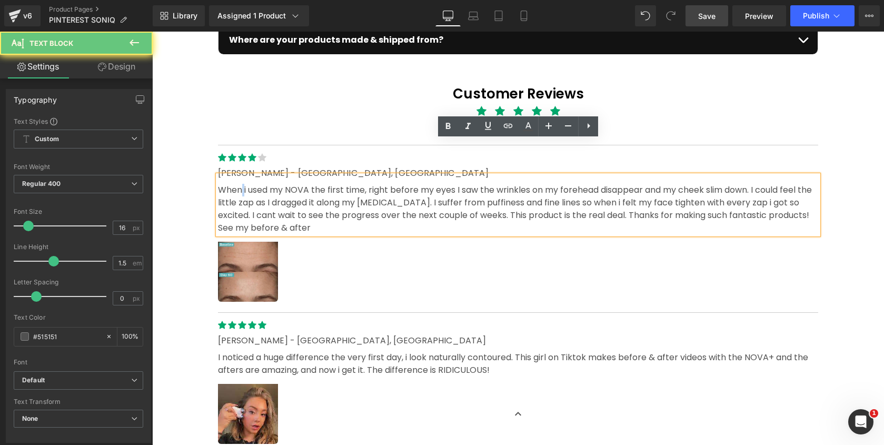
click at [239, 184] on p "When i used my NOVA the first time, right before my eyes I saw the wrinkles on …" at bounding box center [518, 209] width 601 height 51
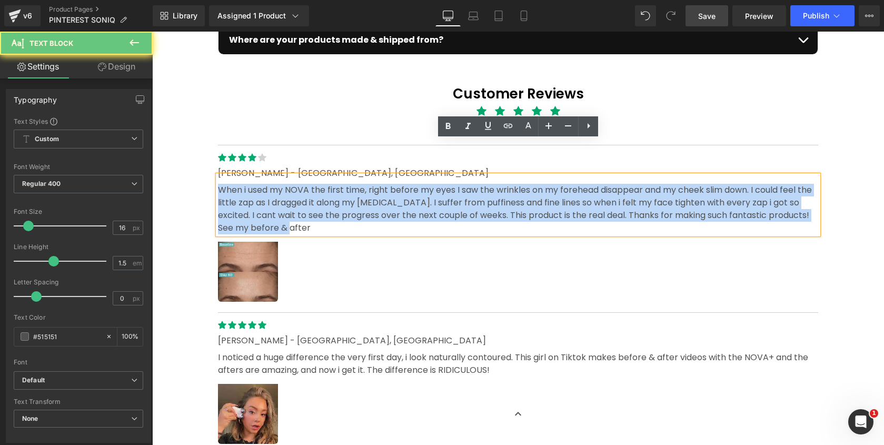
click at [239, 184] on p "When i used my NOVA the first time, right before my eyes I saw the wrinkles on …" at bounding box center [518, 209] width 601 height 51
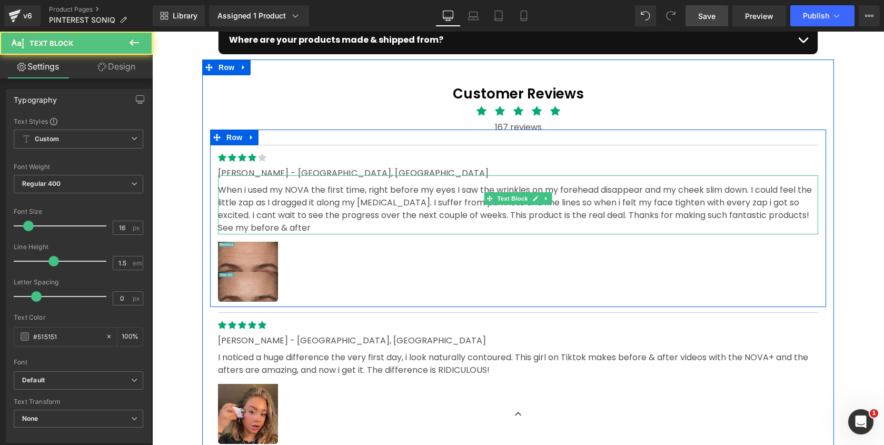
click at [341, 184] on p "When i used my NOVA the first time, right before my eyes I saw the wrinkles on …" at bounding box center [518, 209] width 601 height 51
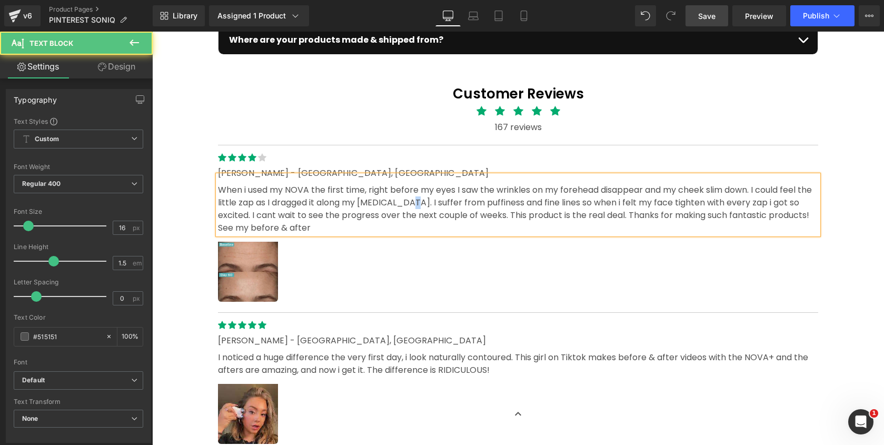
click at [340, 184] on p "When i used my NOVA the first time, right before my eyes I saw the wrinkles on …" at bounding box center [518, 209] width 601 height 51
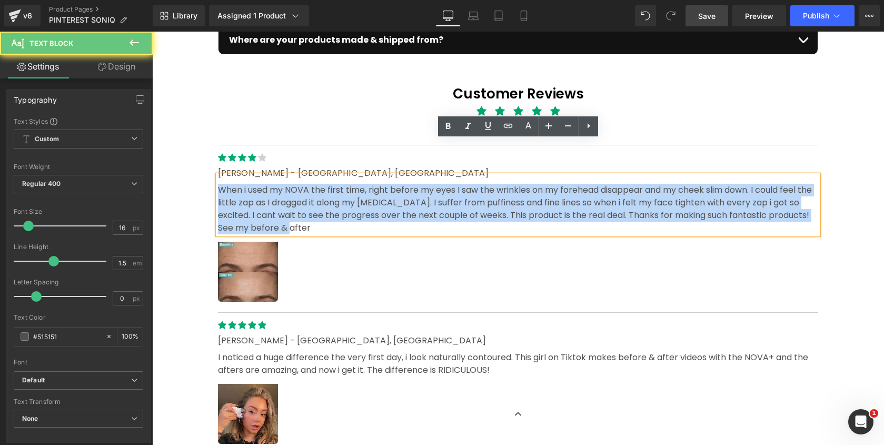
click at [340, 184] on p "When i used my NOVA the first time, right before my eyes I saw the wrinkles on …" at bounding box center [518, 209] width 601 height 51
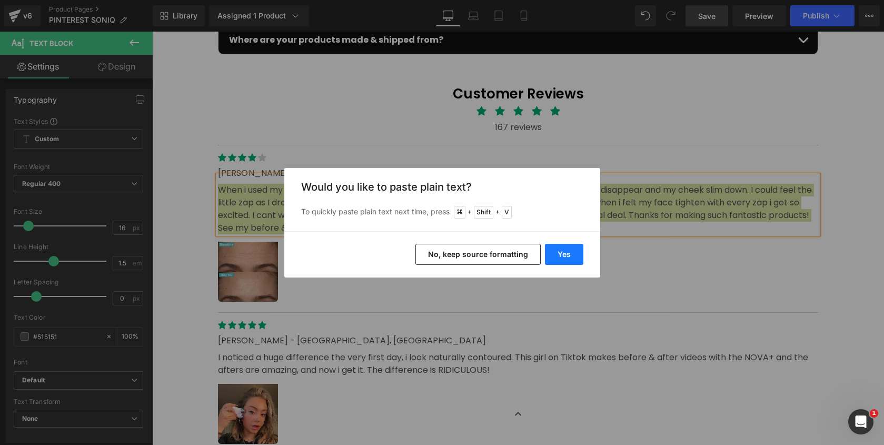
drag, startPoint x: 570, startPoint y: 260, endPoint x: 418, endPoint y: 229, distance: 155.5
click at [570, 260] on button "Yes" at bounding box center [564, 254] width 38 height 21
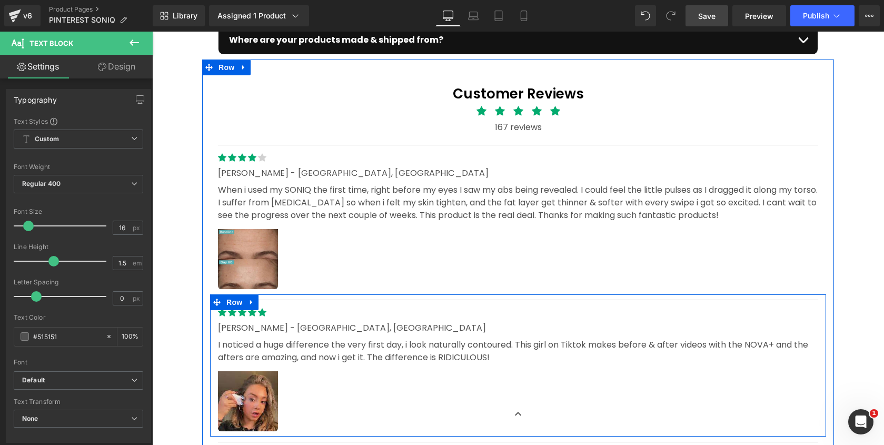
click at [329, 339] on p "I noticed a huge difference the very first day, i look naturally contoured. Thi…" at bounding box center [518, 351] width 601 height 25
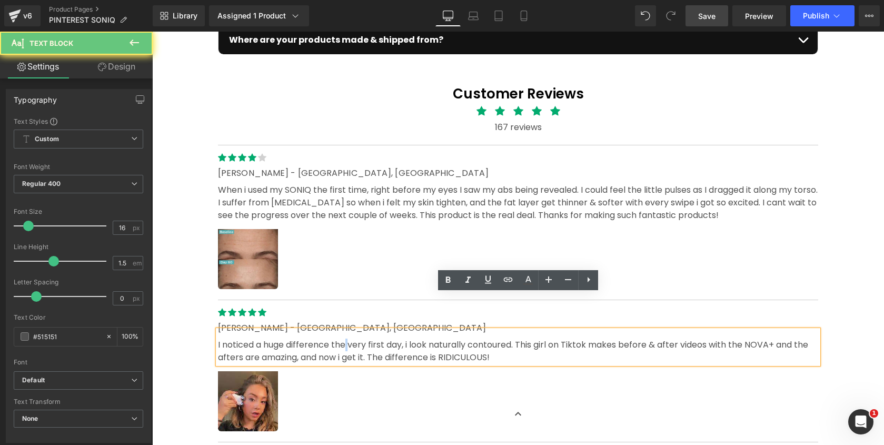
click at [329, 339] on p "I noticed a huge difference the very first day, i look naturally contoured. Thi…" at bounding box center [518, 351] width 601 height 25
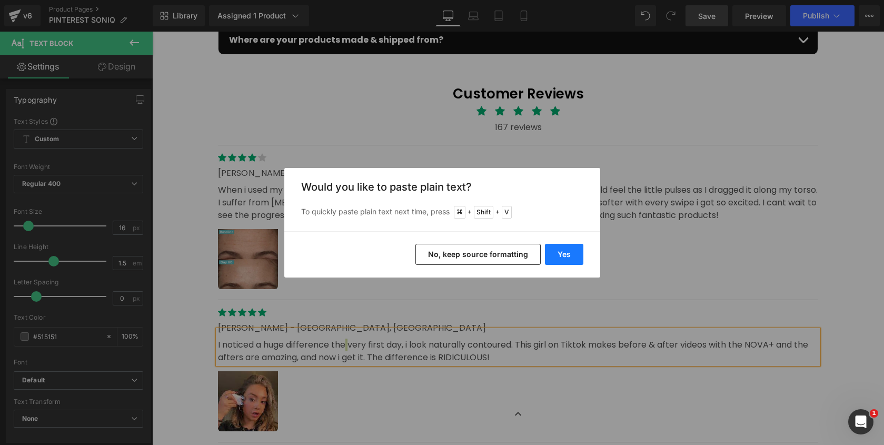
click at [562, 263] on button "Yes" at bounding box center [564, 254] width 38 height 21
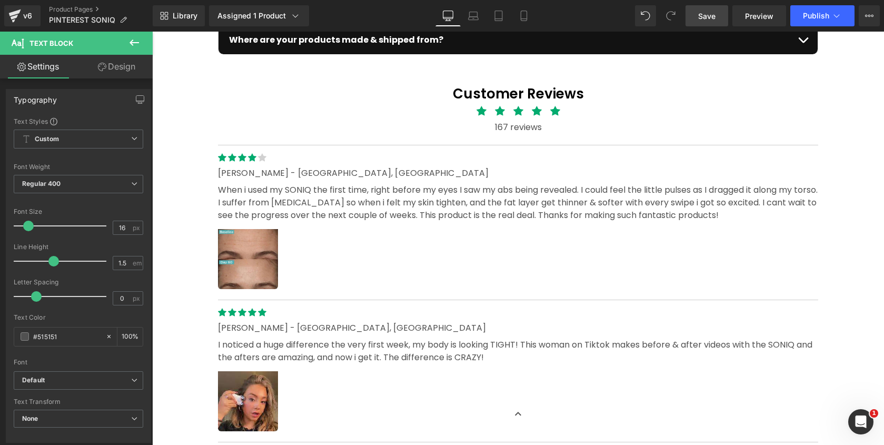
click at [152, 32] on div at bounding box center [152, 32] width 0 height 0
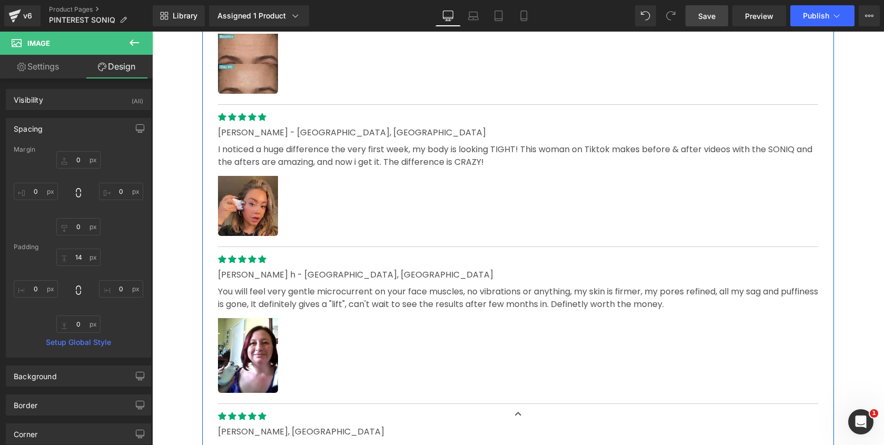
scroll to position [3943, 0]
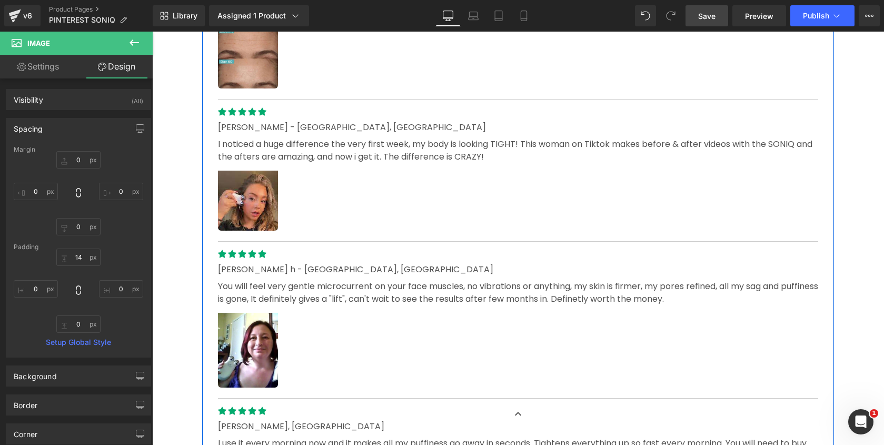
click at [288, 280] on p "You will feel very gentle microcurrent on your face muscles, no vibrations or a…" at bounding box center [518, 292] width 601 height 25
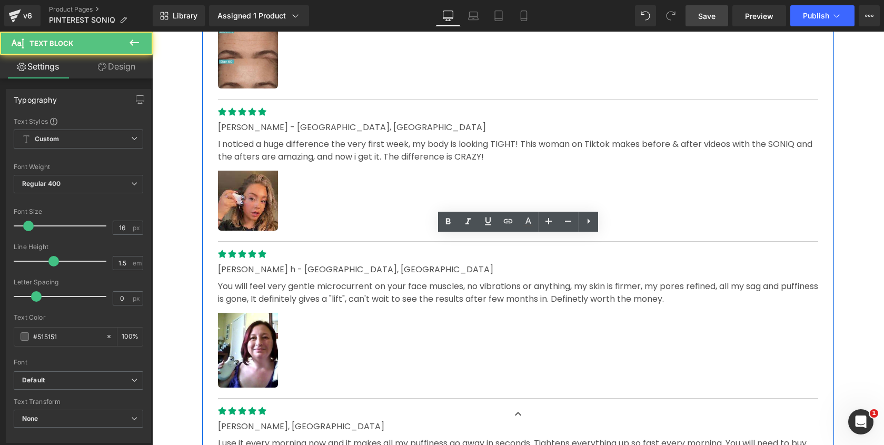
click at [287, 280] on p "You will feel very gentle microcurrent on your face muscles, no vibrations or a…" at bounding box center [518, 292] width 601 height 25
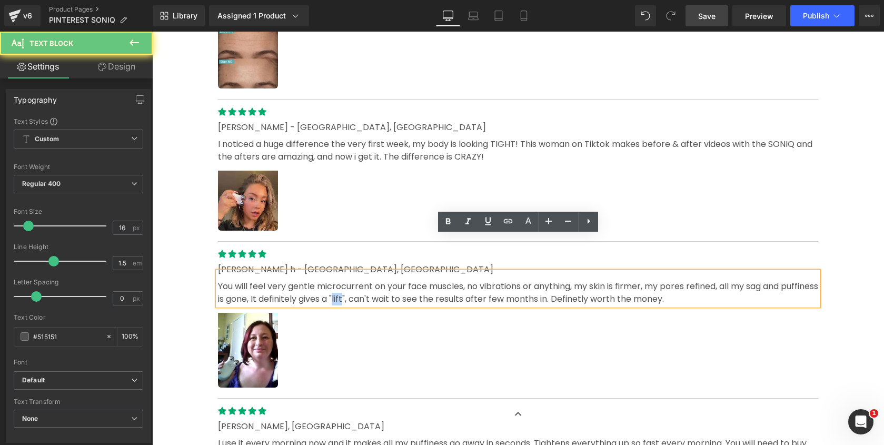
click at [287, 280] on p "You will feel very gentle microcurrent on your face muscles, no vibrations or a…" at bounding box center [518, 292] width 601 height 25
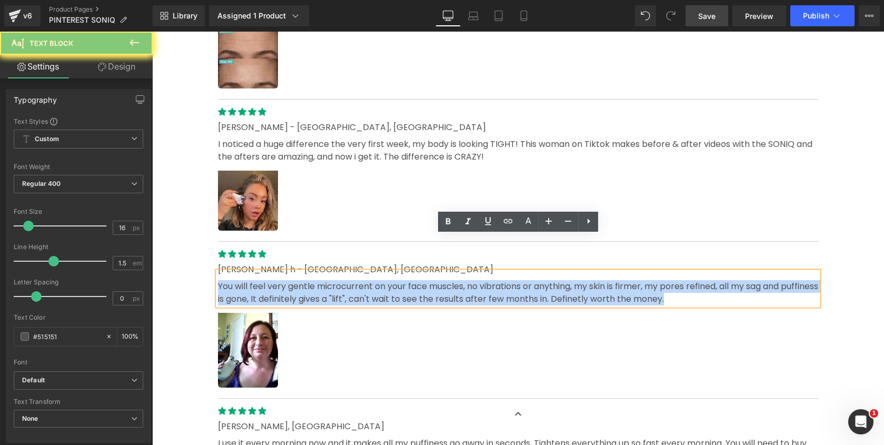
click at [287, 280] on p "You will feel very gentle microcurrent on your face muscles, no vibrations or a…" at bounding box center [518, 292] width 601 height 25
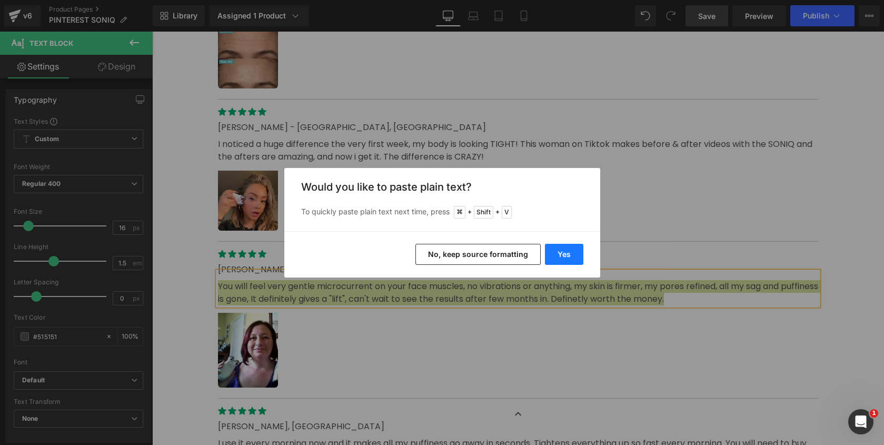
drag, startPoint x: 563, startPoint y: 250, endPoint x: 411, endPoint y: 219, distance: 155.4
click at [563, 250] on button "Yes" at bounding box center [564, 254] width 38 height 21
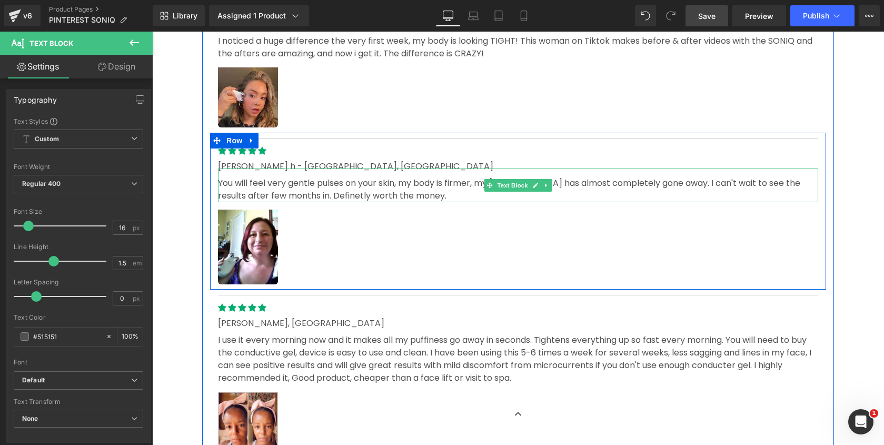
scroll to position [4058, 0]
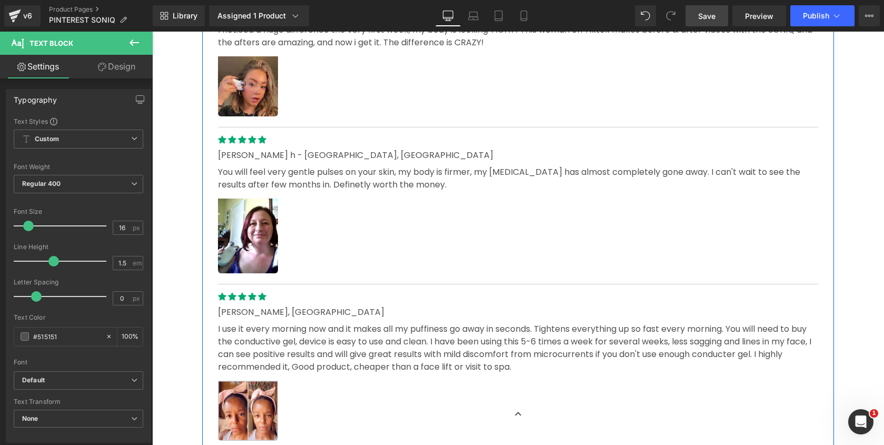
click at [288, 323] on p "I use it every morning now and it makes all my puffiness go away in seconds. Ti…" at bounding box center [518, 348] width 601 height 51
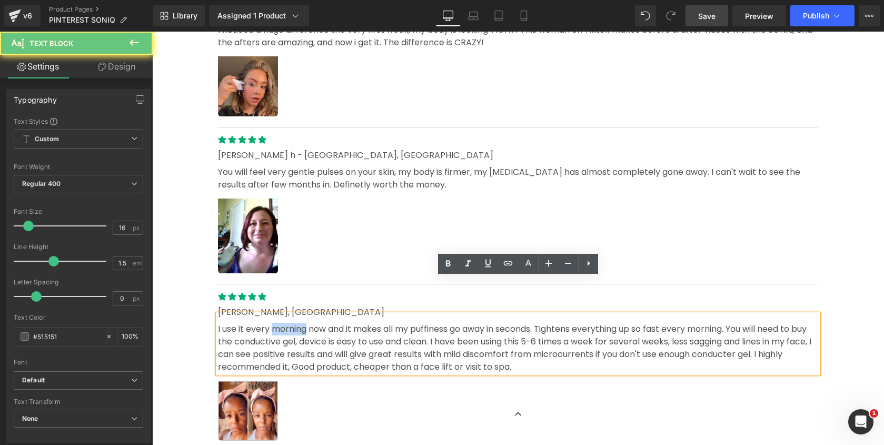
click at [287, 323] on p "I use it every morning now and it makes all my puffiness go away in seconds. Ti…" at bounding box center [518, 348] width 601 height 51
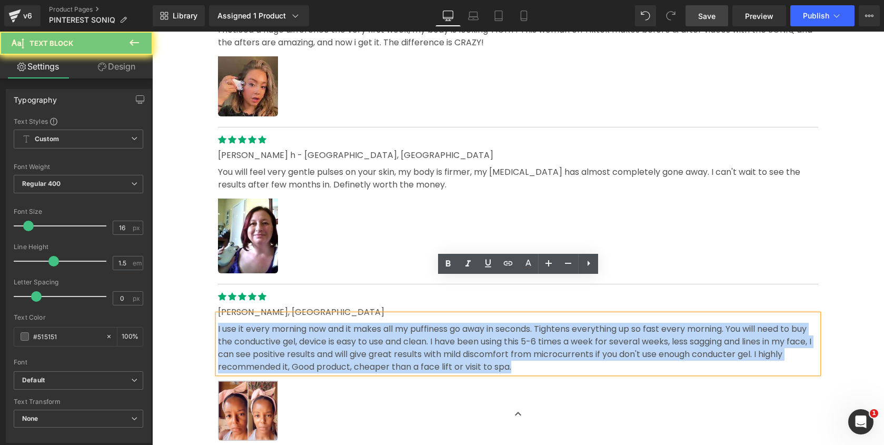
click at [287, 323] on p "I use it every morning now and it makes all my puffiness go away in seconds. Ti…" at bounding box center [518, 348] width 601 height 51
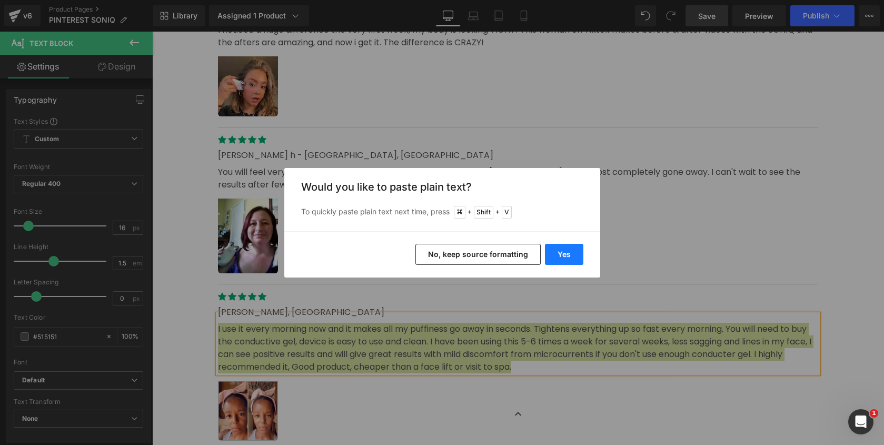
click at [558, 253] on button "Yes" at bounding box center [564, 254] width 38 height 21
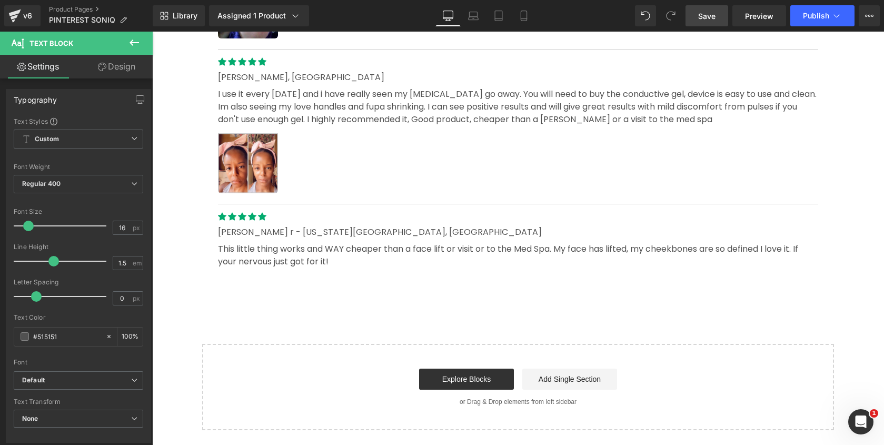
scroll to position [4337, 0]
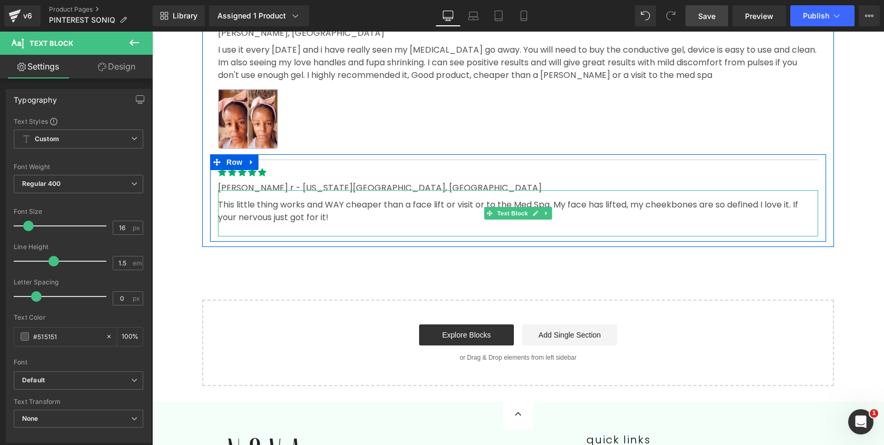
click at [288, 199] on p "This little thing works and WAY cheaper than a face lift or visit or to the Med…" at bounding box center [518, 211] width 601 height 25
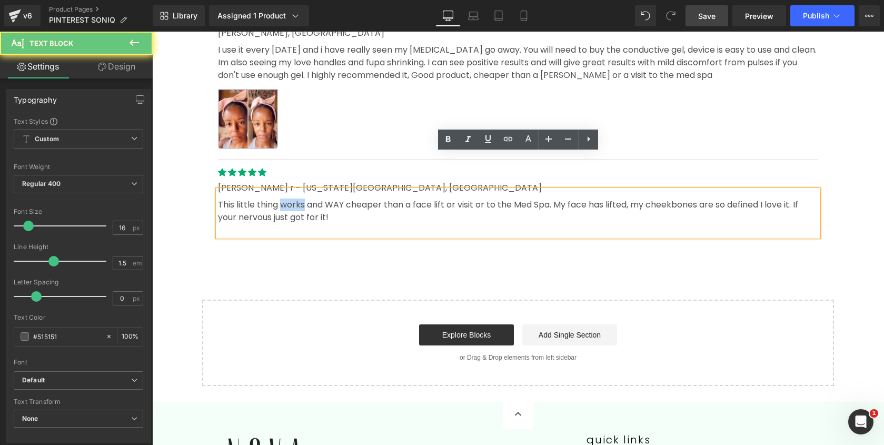
click at [288, 199] on p "This little thing works and WAY cheaper than a face lift or visit or to the Med…" at bounding box center [518, 211] width 601 height 25
click at [269, 199] on p "This little thing works and WAY cheaper than a face lift or visit or to the Med…" at bounding box center [518, 211] width 601 height 25
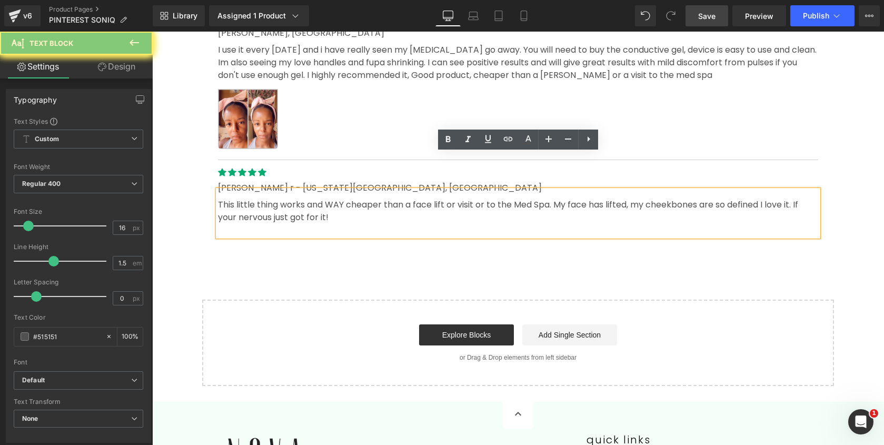
click at [268, 199] on p "This little thing works and WAY cheaper than a face lift or visit or to the Med…" at bounding box center [518, 211] width 601 height 25
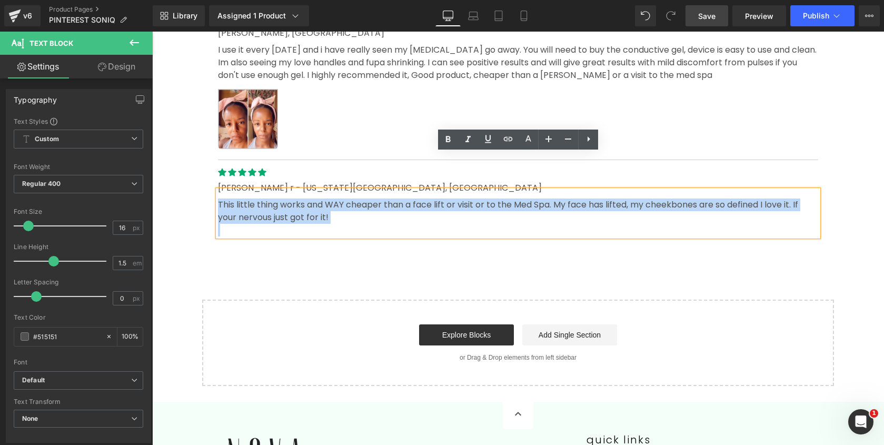
click at [268, 199] on p "This little thing works and WAY cheaper than a face lift or visit or to the Med…" at bounding box center [518, 211] width 601 height 25
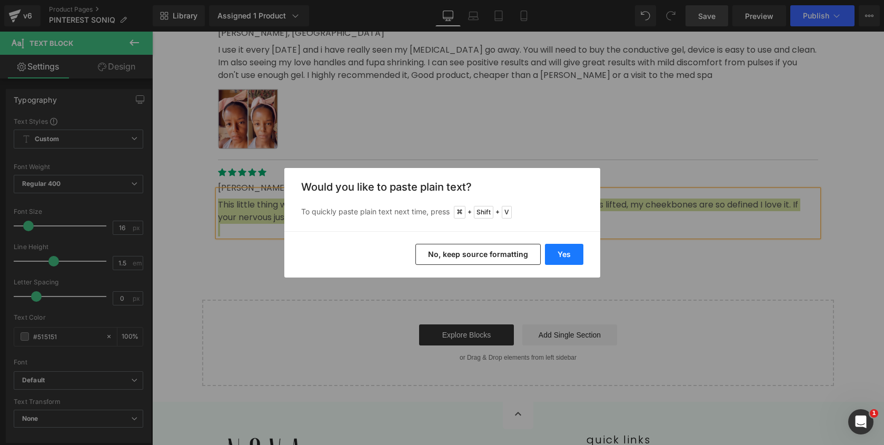
click at [567, 253] on button "Yes" at bounding box center [564, 254] width 38 height 21
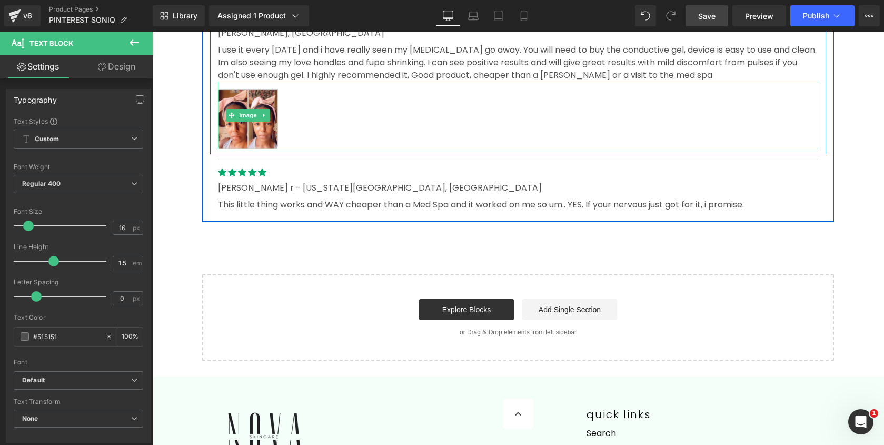
click at [269, 109] on link at bounding box center [264, 115] width 11 height 13
click at [269, 112] on icon at bounding box center [270, 115] width 6 height 6
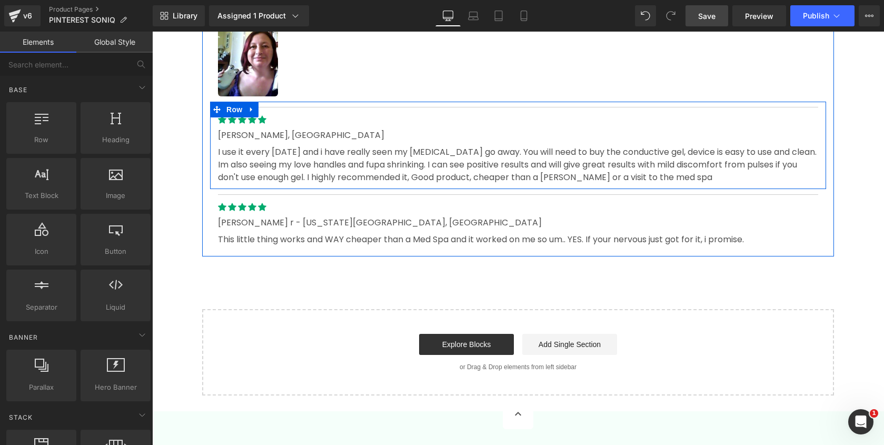
scroll to position [4168, 0]
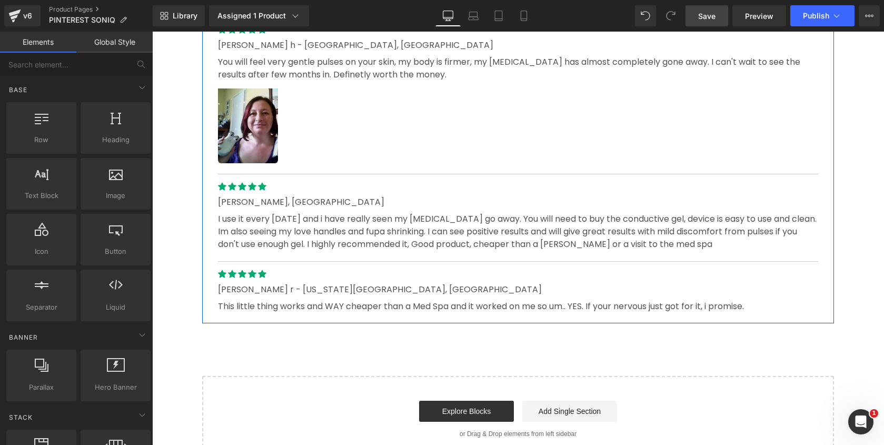
click at [257, 102] on img at bounding box center [248, 122] width 60 height 82
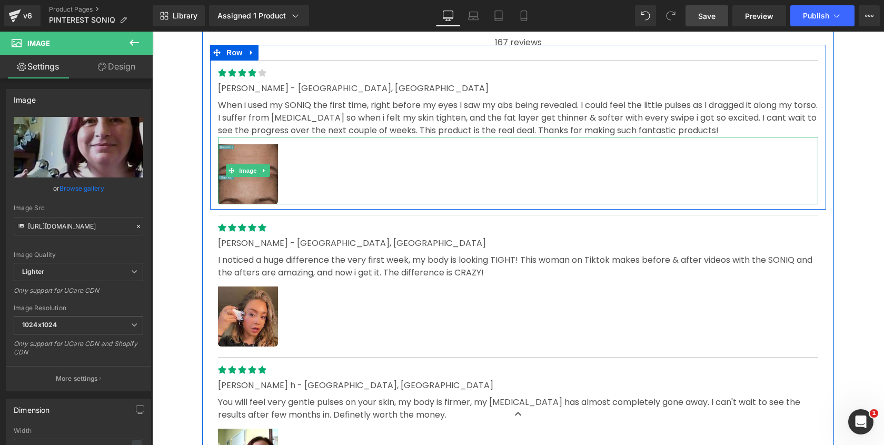
scroll to position [3811, 0]
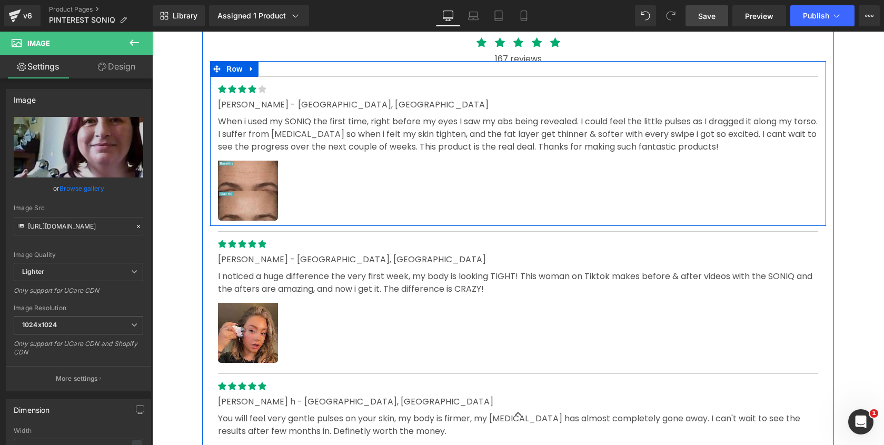
click at [247, 155] on div "Image" at bounding box center [518, 186] width 601 height 67
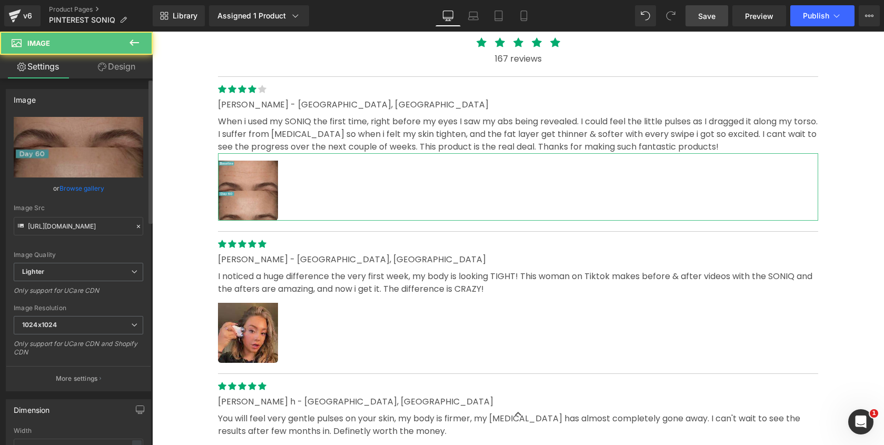
click at [82, 188] on link "Browse gallery" at bounding box center [82, 188] width 45 height 18
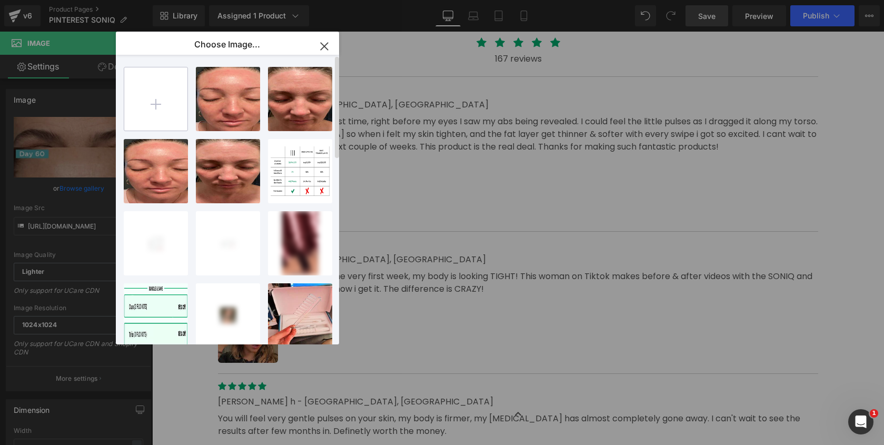
click at [150, 94] on input "file" at bounding box center [155, 98] width 63 height 63
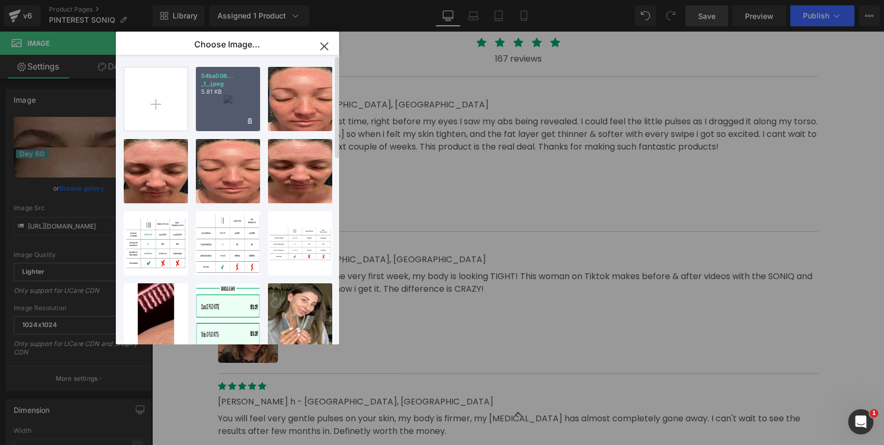
click at [243, 106] on div "54ba508... _1_.jpeg 5.81 KB" at bounding box center [228, 99] width 64 height 64
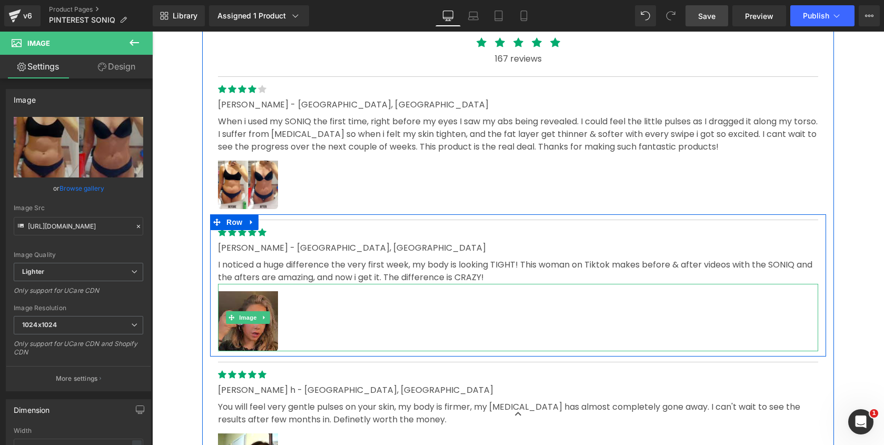
click at [253, 295] on img at bounding box center [248, 317] width 60 height 67
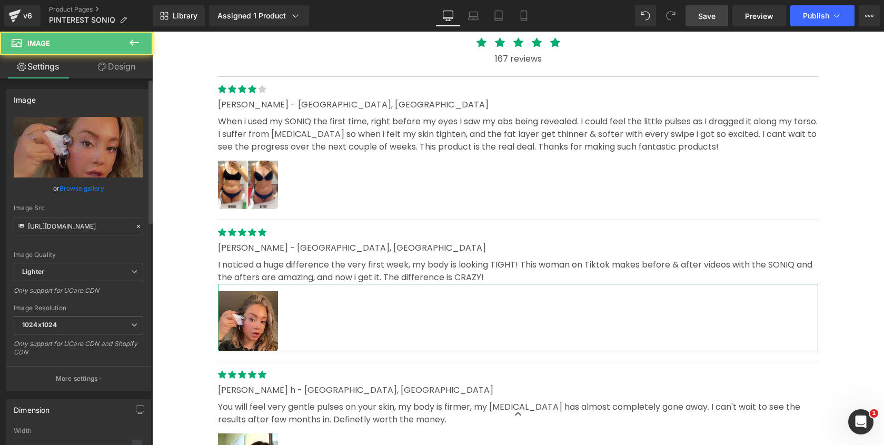
click at [84, 191] on link "Browse gallery" at bounding box center [82, 188] width 45 height 18
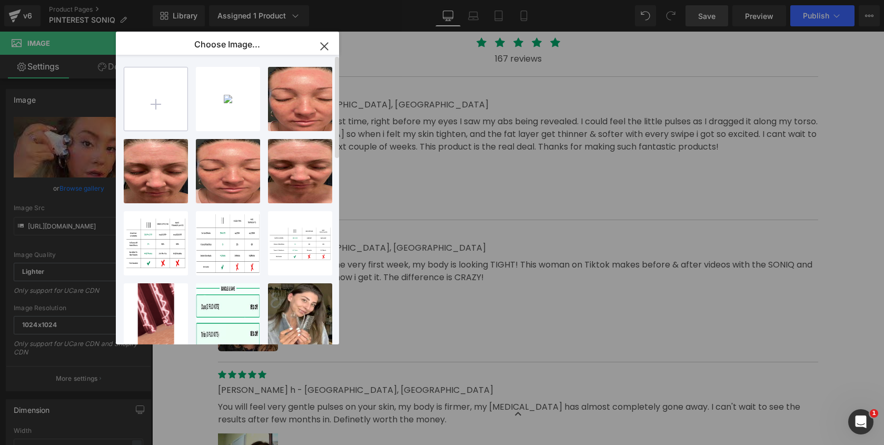
click at [157, 88] on input "file" at bounding box center [155, 98] width 63 height 63
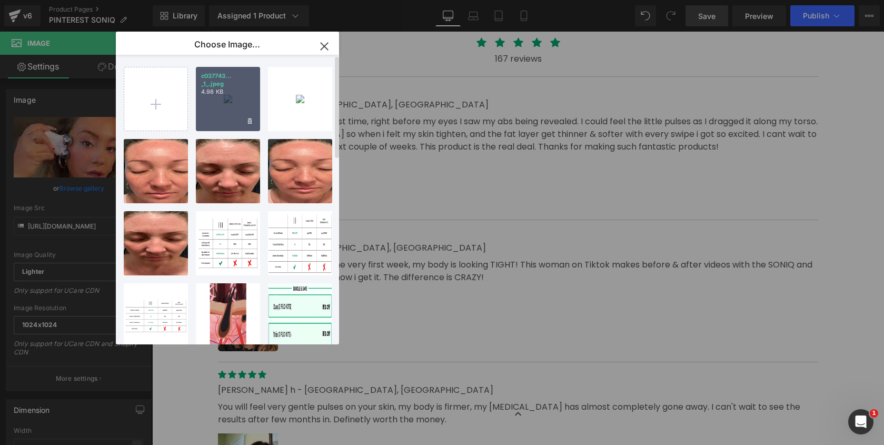
click at [218, 108] on div "c037743... _1_.jpeg 4.98 KB" at bounding box center [228, 99] width 64 height 64
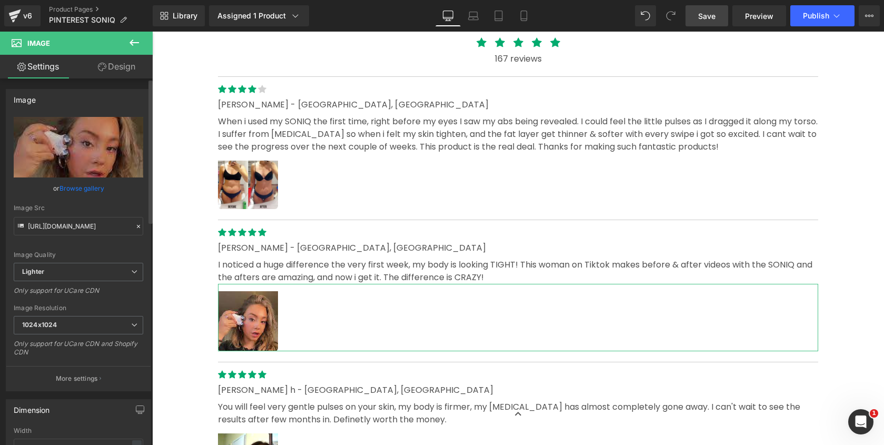
click at [91, 187] on link "Browse gallery" at bounding box center [82, 188] width 45 height 18
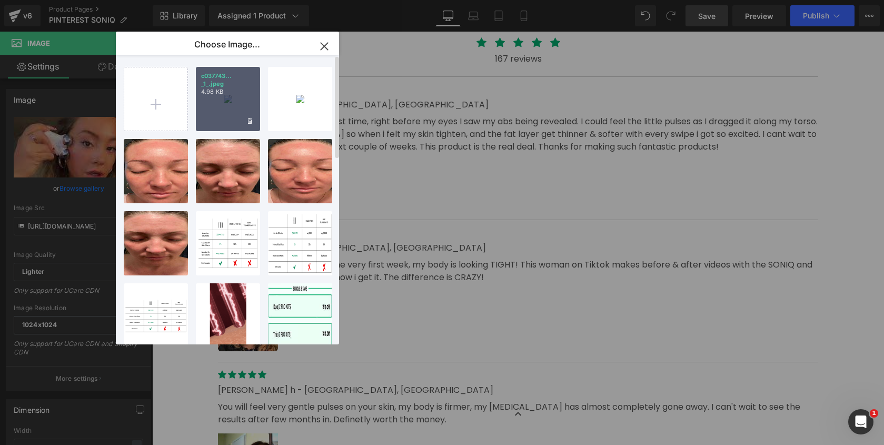
click at [214, 106] on div "c037743... _1_.jpeg 4.98 KB" at bounding box center [228, 99] width 64 height 64
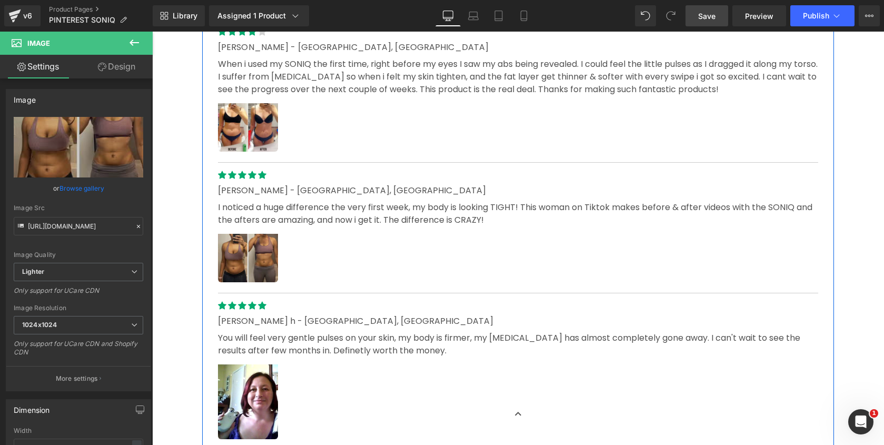
scroll to position [3881, 0]
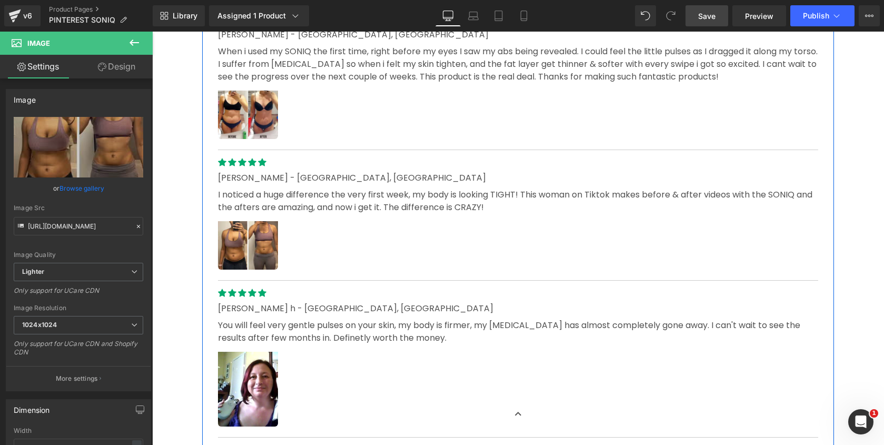
click at [257, 355] on div "Image" at bounding box center [518, 386] width 601 height 82
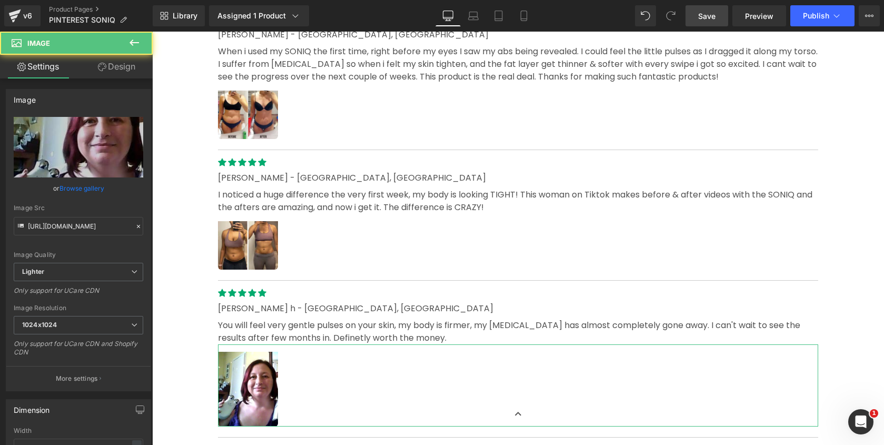
click at [79, 188] on link "Browse gallery" at bounding box center [82, 188] width 45 height 18
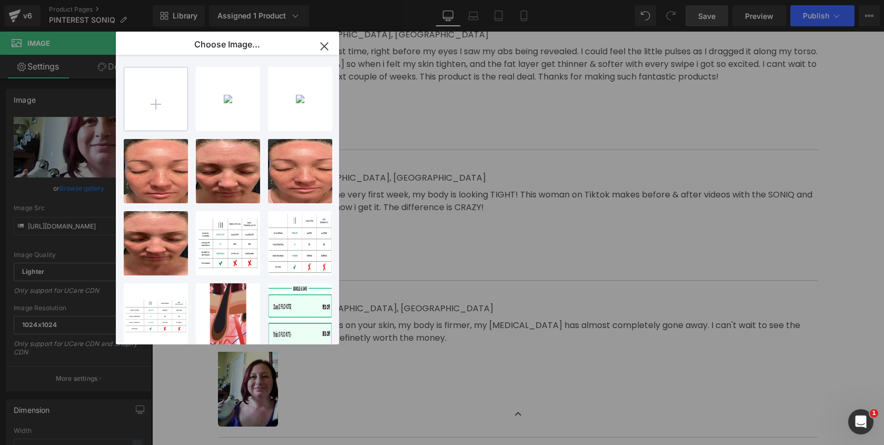
click at [147, 88] on input "file" at bounding box center [155, 98] width 63 height 63
type input "C:\fakepath\4159b48679cd4a4f9f0b9cfe5f33644f _1_.jpg"
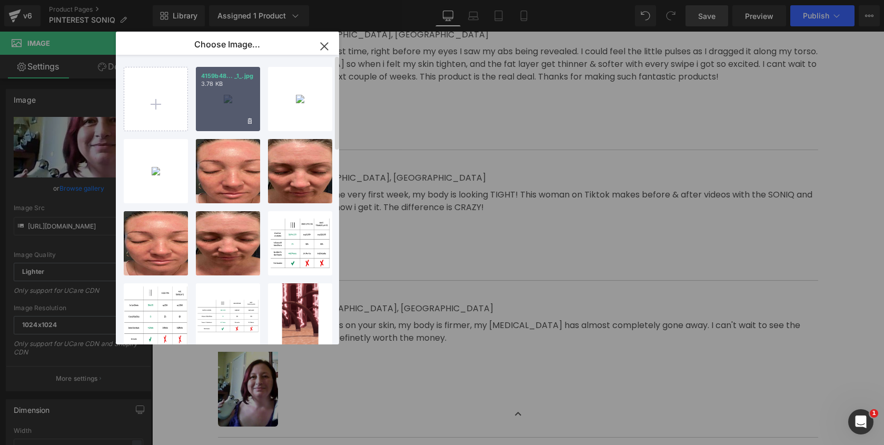
click at [214, 112] on div "4159b48... _1_.jpg 3.78 KB" at bounding box center [228, 99] width 64 height 64
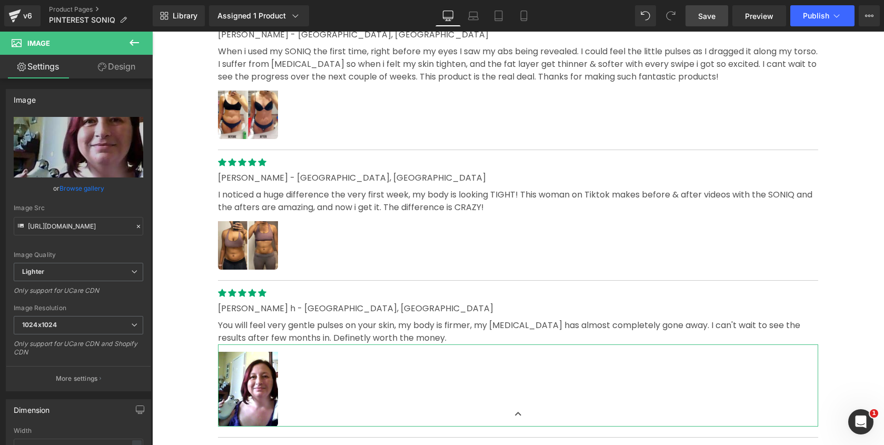
click at [84, 188] on link "Browse gallery" at bounding box center [82, 188] width 45 height 18
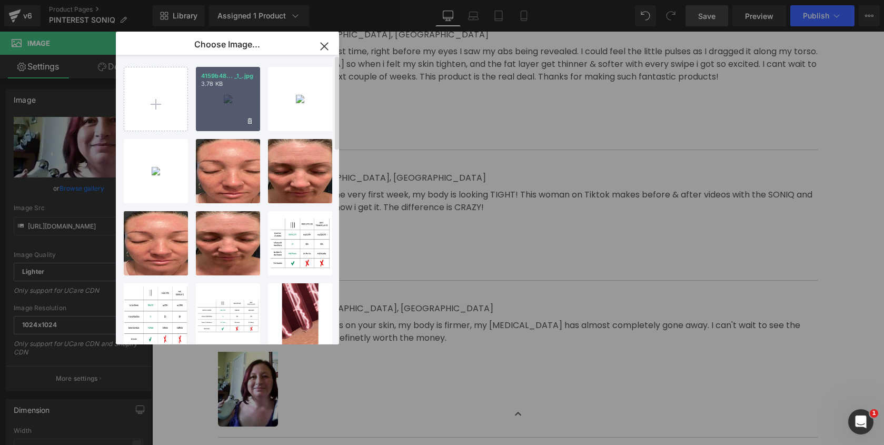
click at [235, 100] on div "4159b48... _1_.jpg 3.78 KB" at bounding box center [228, 99] width 64 height 64
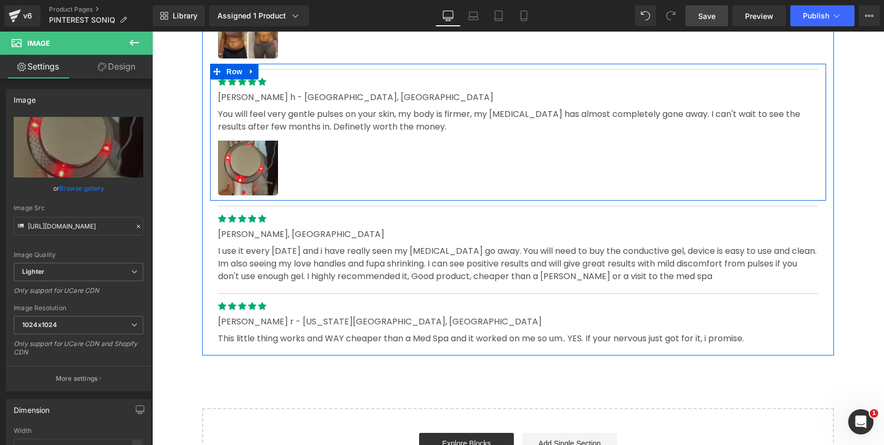
scroll to position [4243, 0]
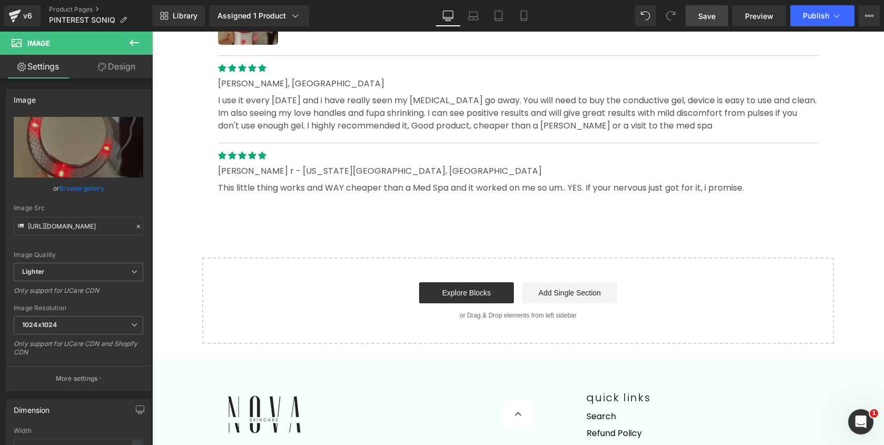
click at [720, 12] on link "Save" at bounding box center [707, 15] width 43 height 21
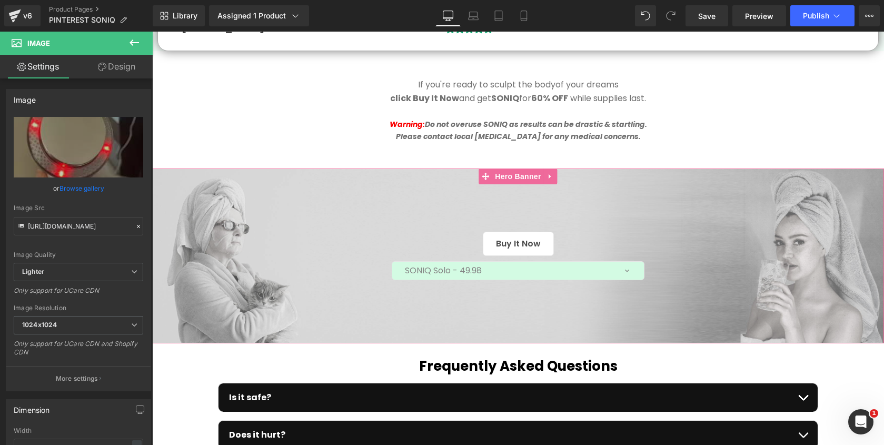
scroll to position [3221, 0]
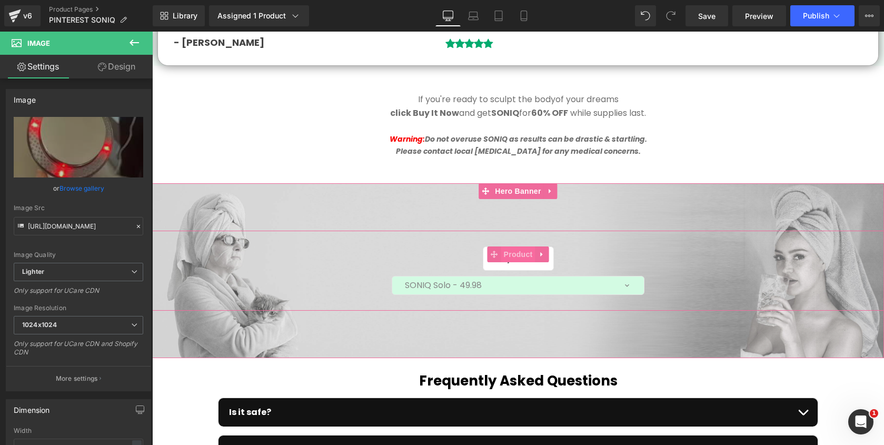
click at [516, 247] on span "Product" at bounding box center [518, 255] width 34 height 16
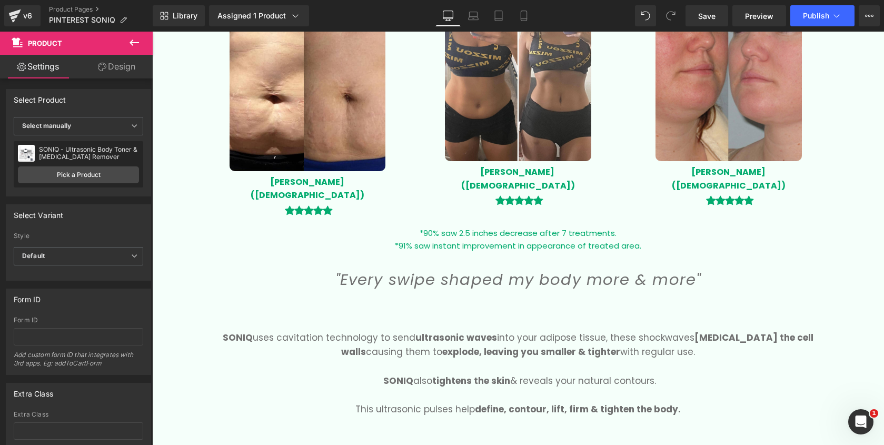
scroll to position [0, 0]
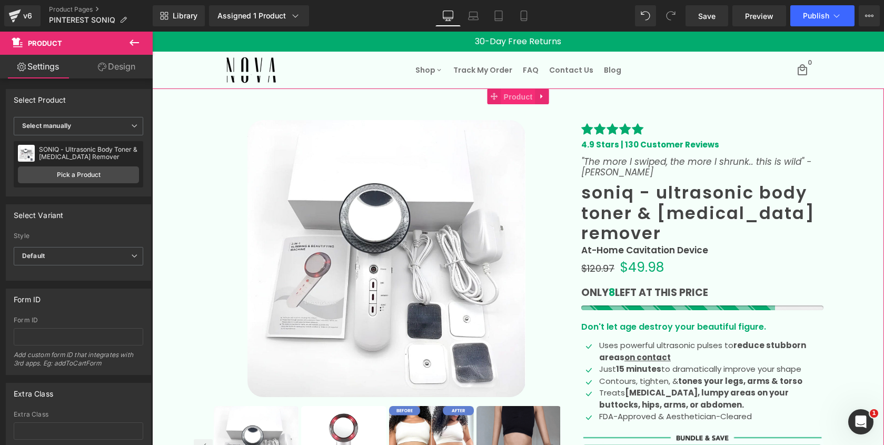
click at [523, 92] on span "Product" at bounding box center [518, 97] width 34 height 16
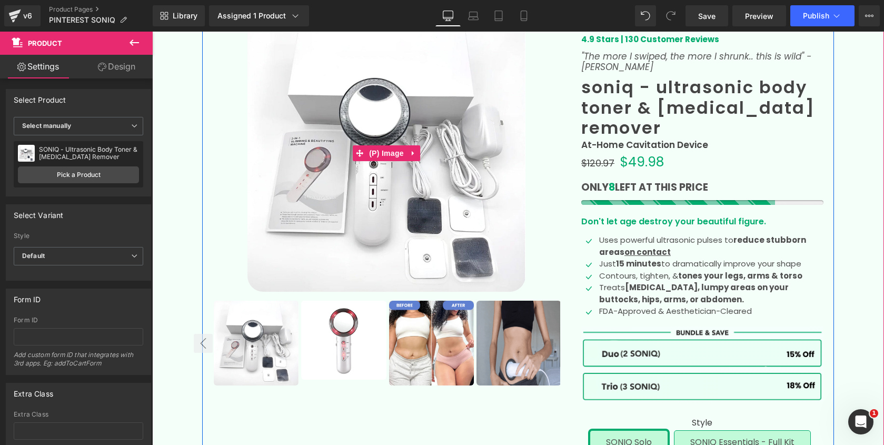
scroll to position [151, 0]
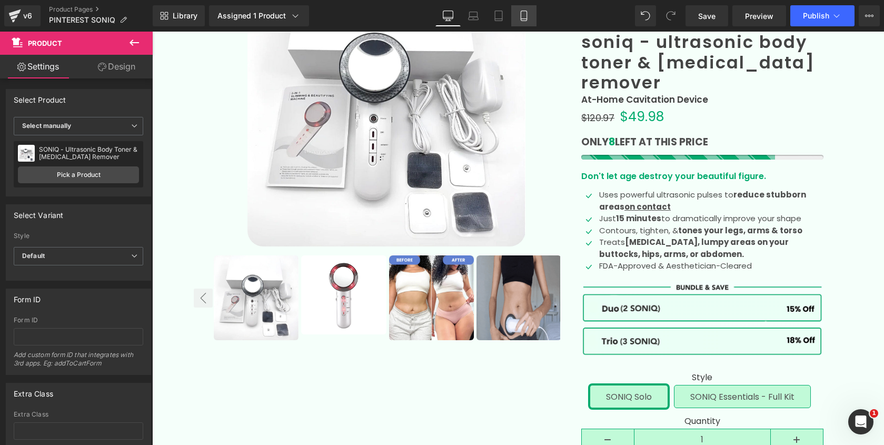
click at [525, 13] on icon at bounding box center [524, 16] width 11 height 11
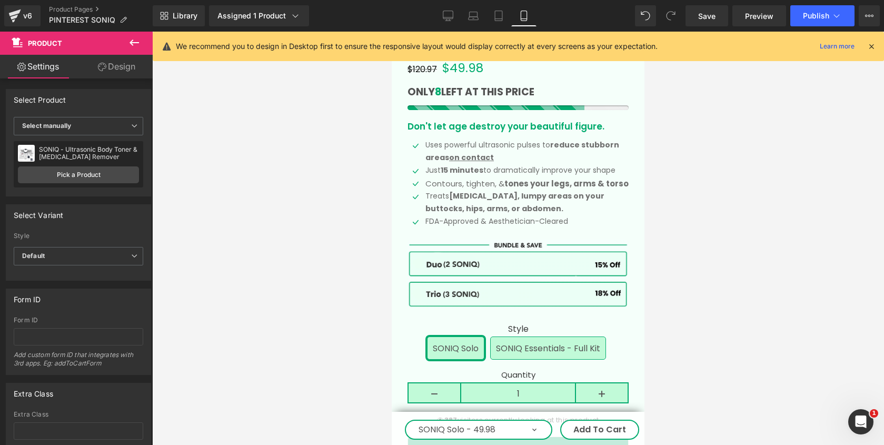
scroll to position [378, 0]
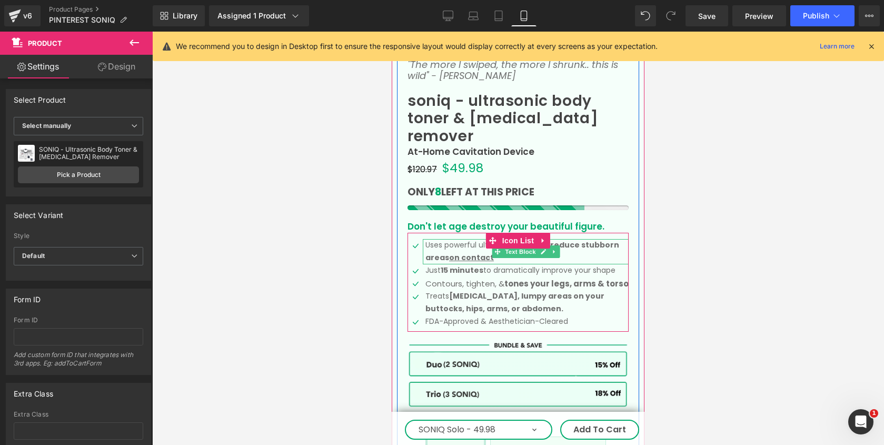
click at [444, 239] on p "Uses powerful ultrasonic pulses to reduce stubborn areas on contact" at bounding box center [527, 251] width 203 height 25
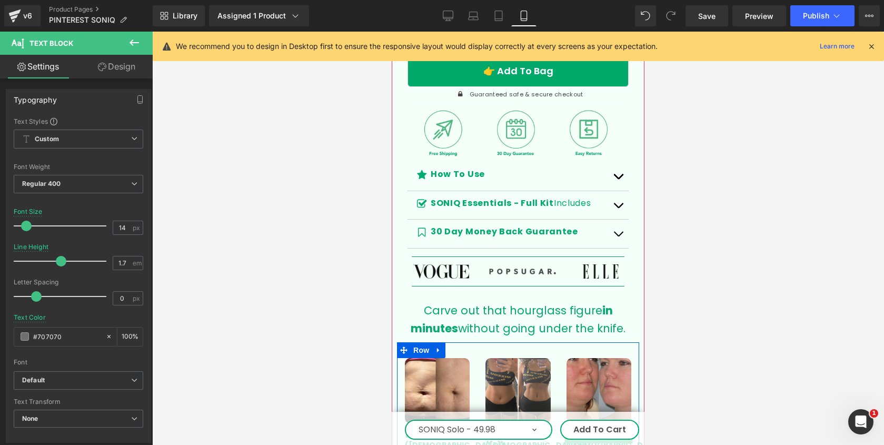
scroll to position [829, 0]
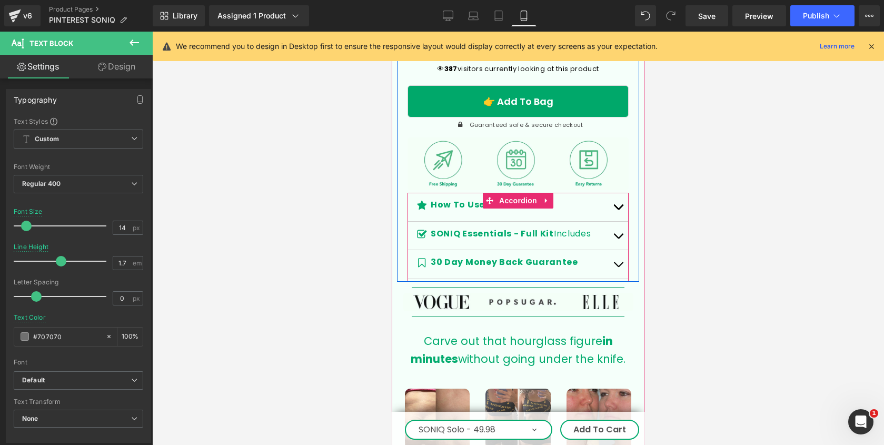
click at [619, 193] on button "button" at bounding box center [618, 207] width 21 height 28
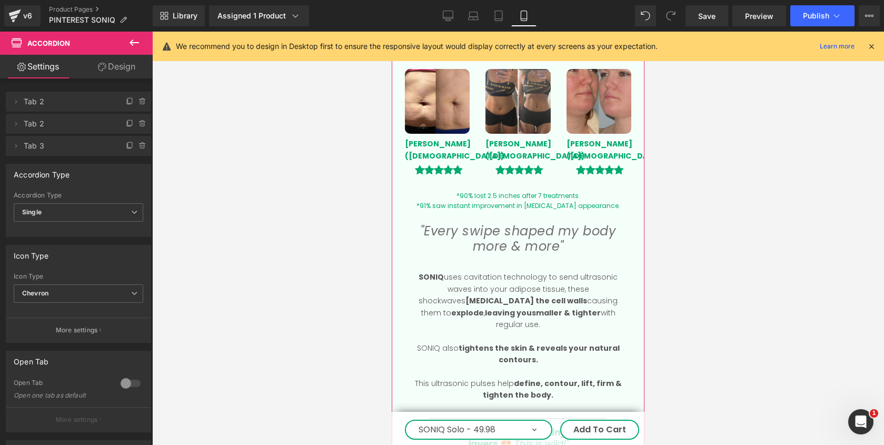
scroll to position [1518, 0]
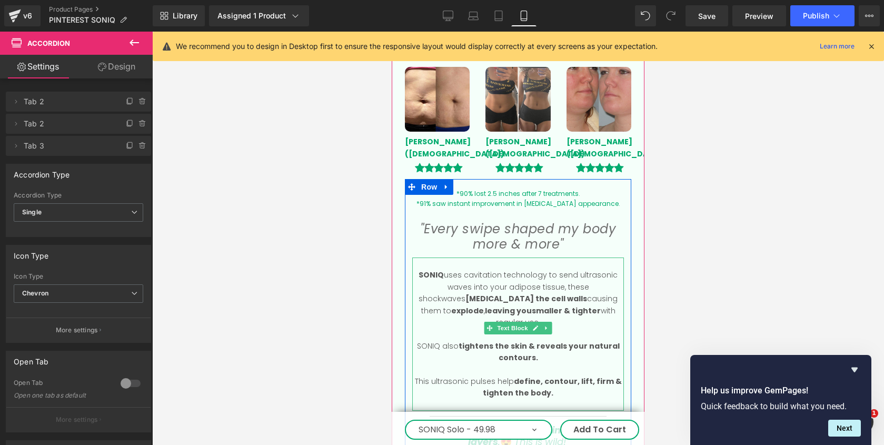
click at [516, 269] on p "SONIQ uses cavitation technology to send ultrasonic waves into your adipose tis…" at bounding box center [518, 298] width 212 height 59
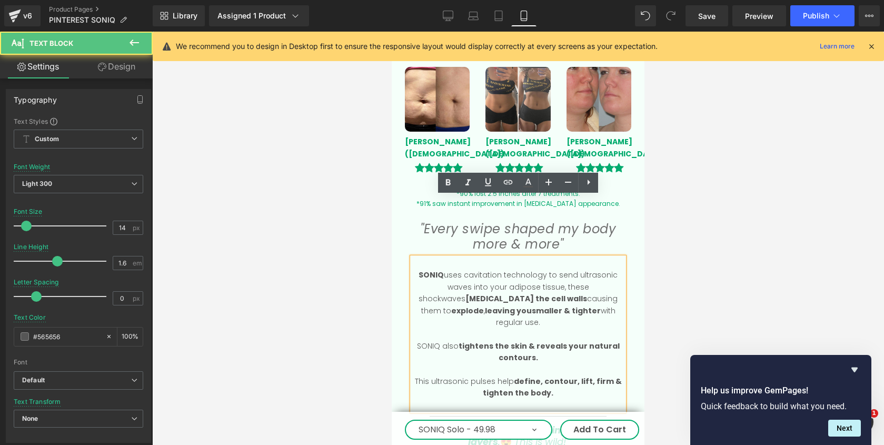
click at [497, 269] on p "SONIQ uses cavitation technology to send ultrasonic waves into your adipose tis…" at bounding box center [518, 298] width 212 height 59
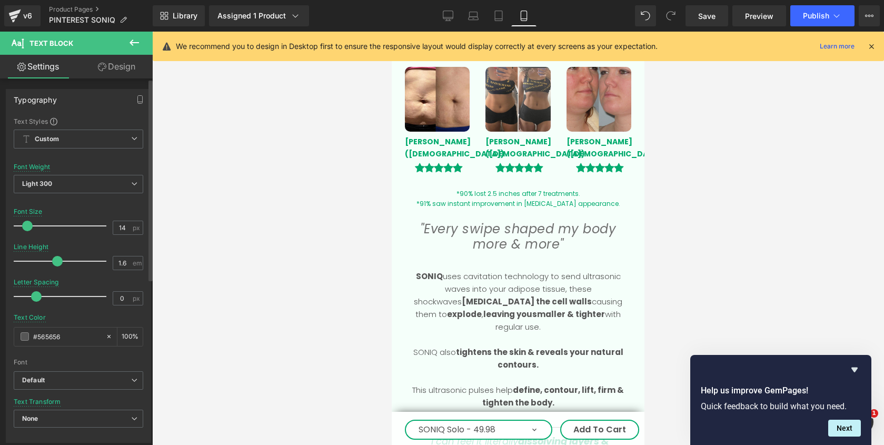
click at [27, 228] on span at bounding box center [27, 226] width 11 height 11
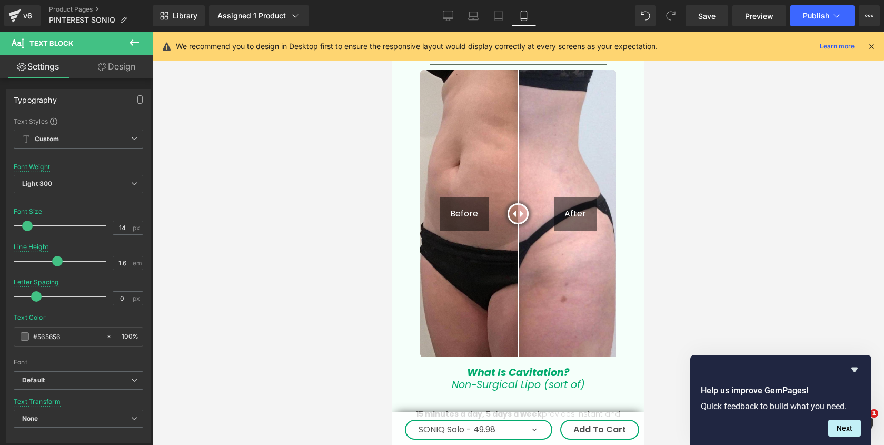
scroll to position [1883, 0]
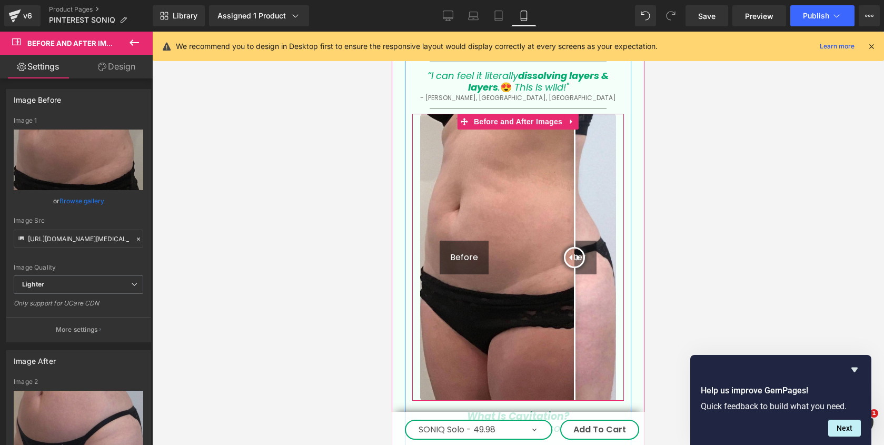
drag, startPoint x: 516, startPoint y: 175, endPoint x: 577, endPoint y: 192, distance: 63.0
click at [577, 247] on div at bounding box center [574, 257] width 21 height 21
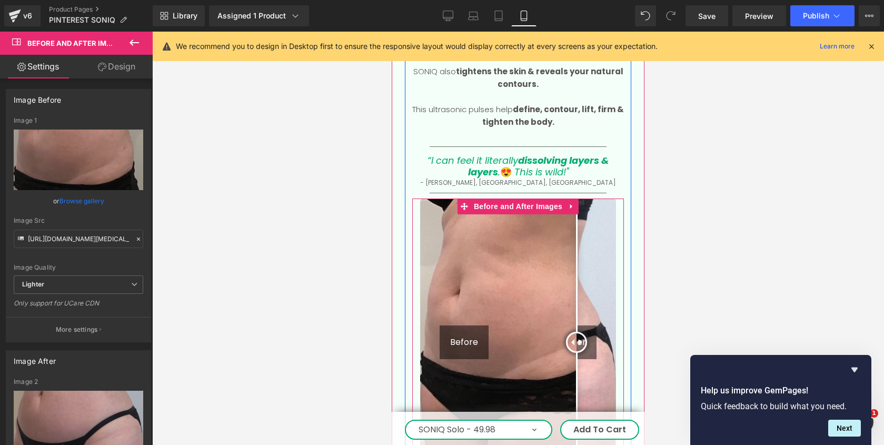
scroll to position [1797, 0]
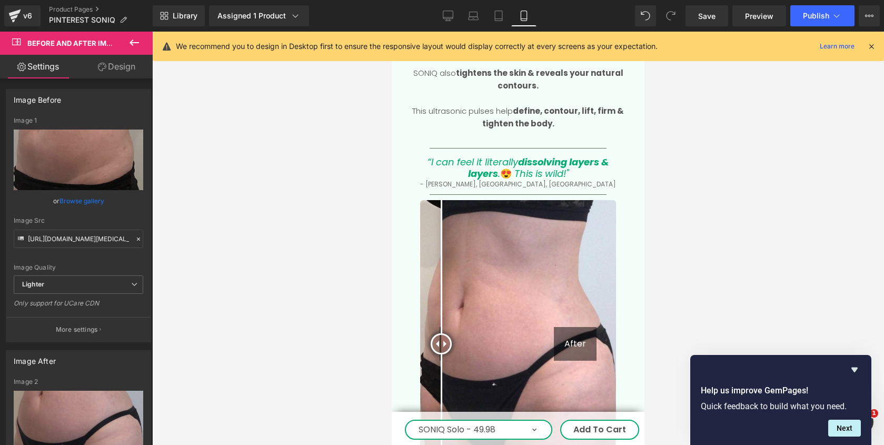
drag, startPoint x: 576, startPoint y: 276, endPoint x: 427, endPoint y: 278, distance: 149.6
click at [427, 278] on div "Before After" at bounding box center [518, 343] width 196 height 287
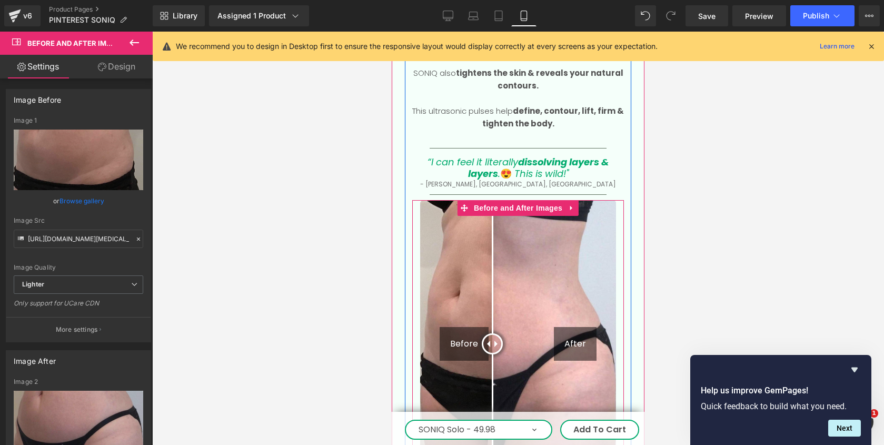
drag, startPoint x: 444, startPoint y: 270, endPoint x: 450, endPoint y: 306, distance: 36.4
click at [450, 306] on div "Before After" at bounding box center [518, 343] width 196 height 287
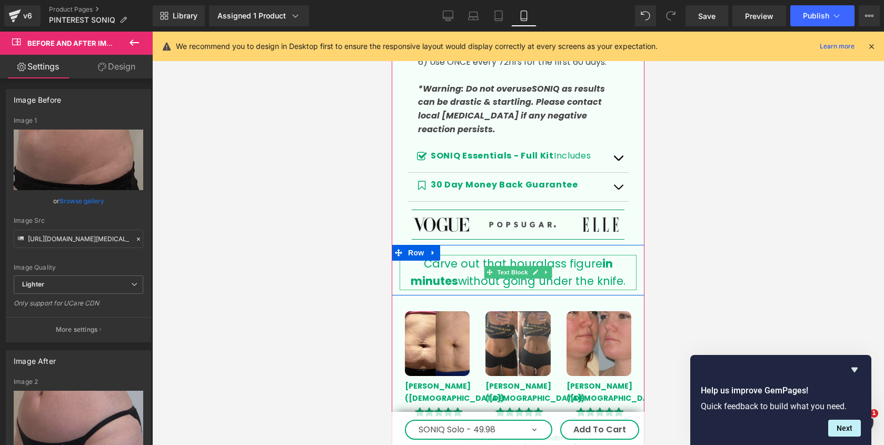
scroll to position [1044, 0]
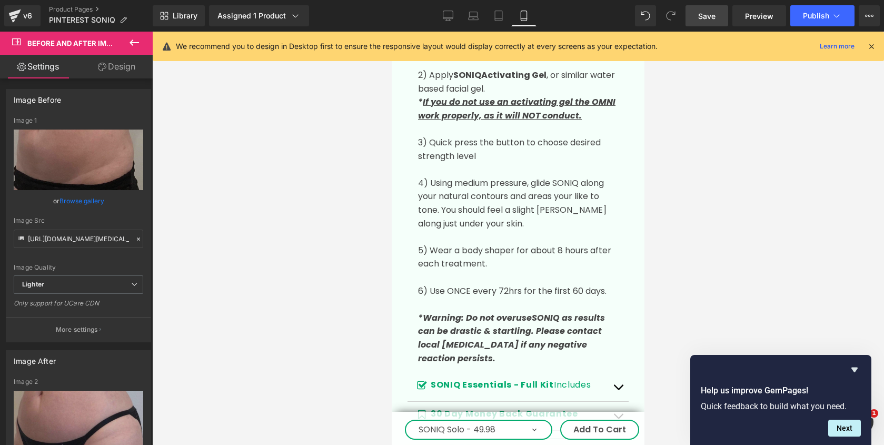
drag, startPoint x: 697, startPoint y: 23, endPoint x: 139, endPoint y: 98, distance: 563.9
click at [697, 23] on link "Save" at bounding box center [707, 15] width 43 height 21
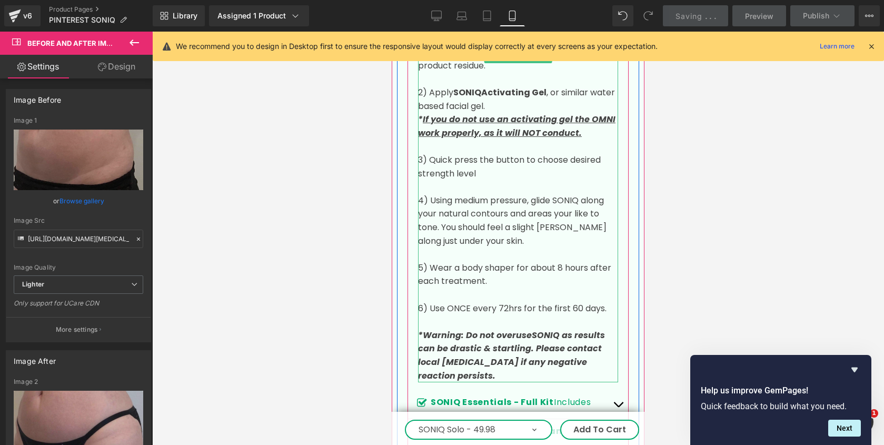
scroll to position [964, 0]
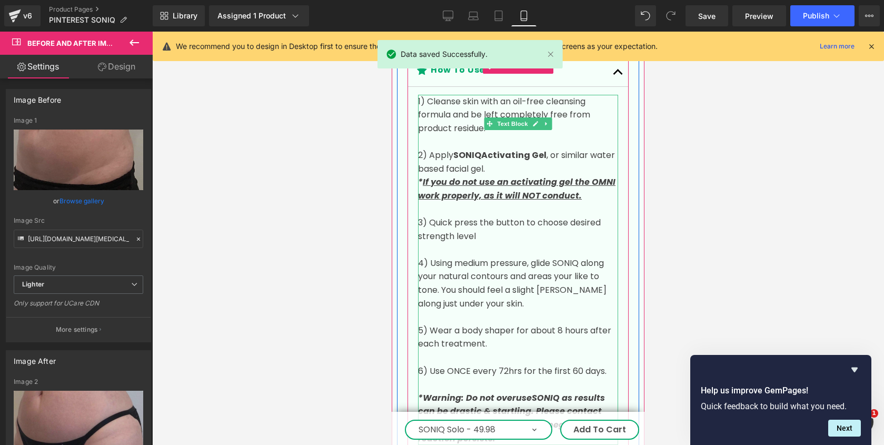
click at [581, 176] on u "If you do not use an activating gel the OMNI work properly, as it will NOT cond…" at bounding box center [517, 189] width 198 height 26
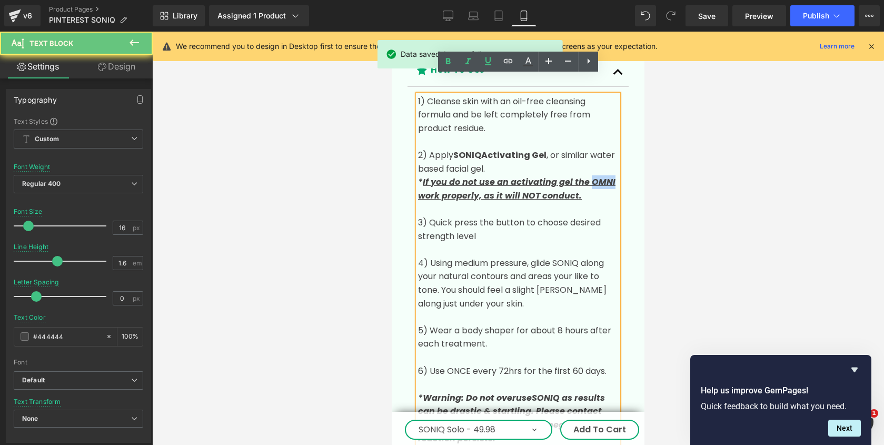
click at [581, 176] on u "If you do not use an activating gel the OMNI work properly, as it will NOT cond…" at bounding box center [517, 189] width 198 height 26
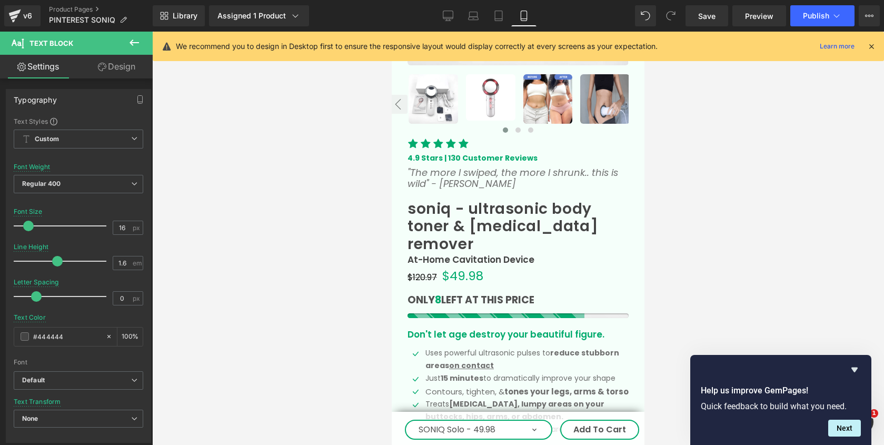
scroll to position [269, 0]
click at [513, 291] on span "(P) Stock Counter" at bounding box center [518, 299] width 70 height 16
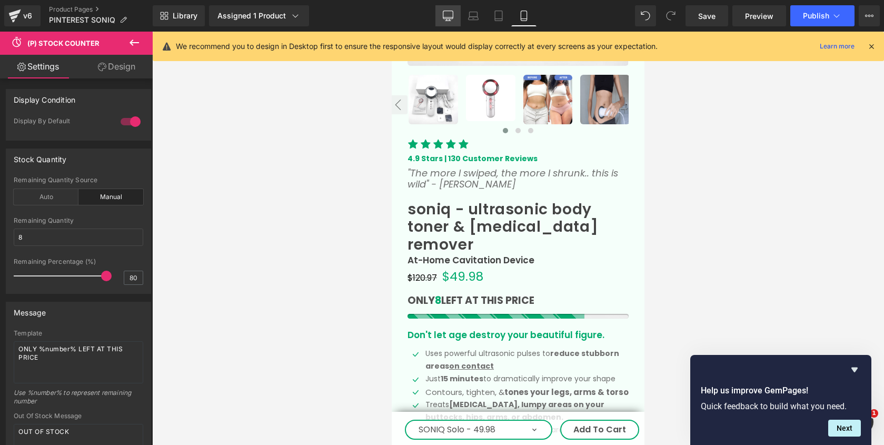
click at [449, 15] on icon at bounding box center [448, 16] width 11 height 11
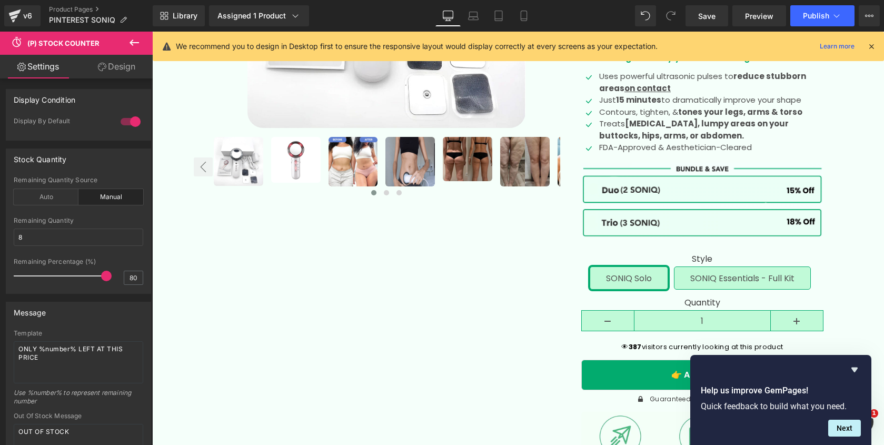
scroll to position [0, 0]
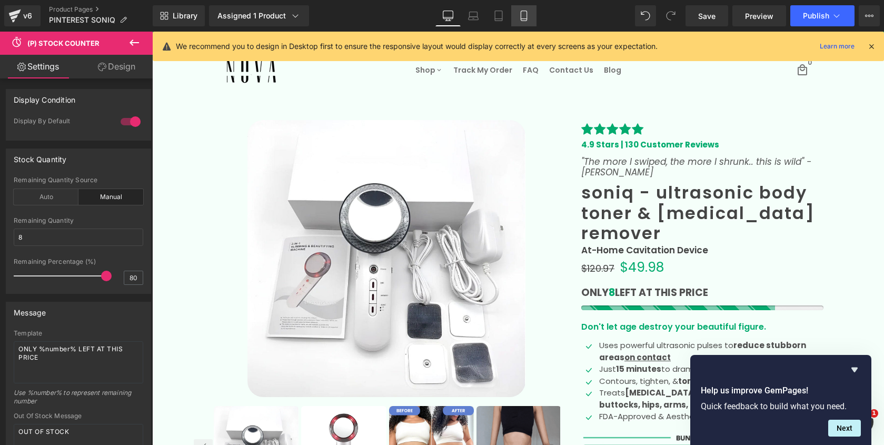
click at [520, 15] on icon at bounding box center [524, 16] width 11 height 11
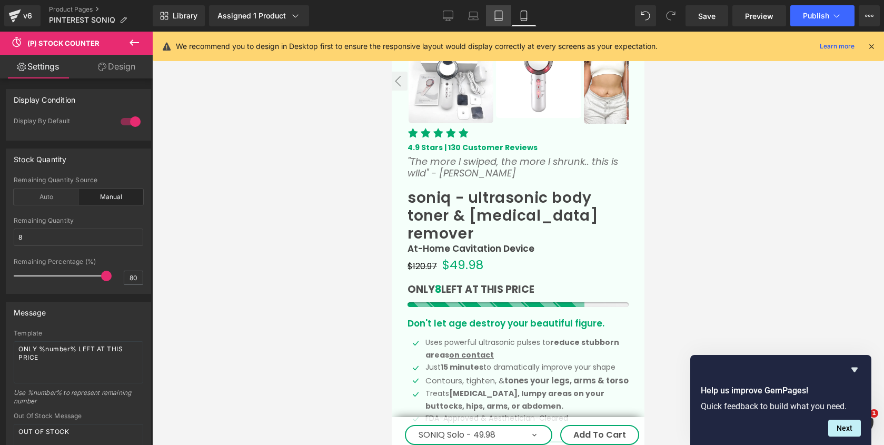
scroll to position [304, 0]
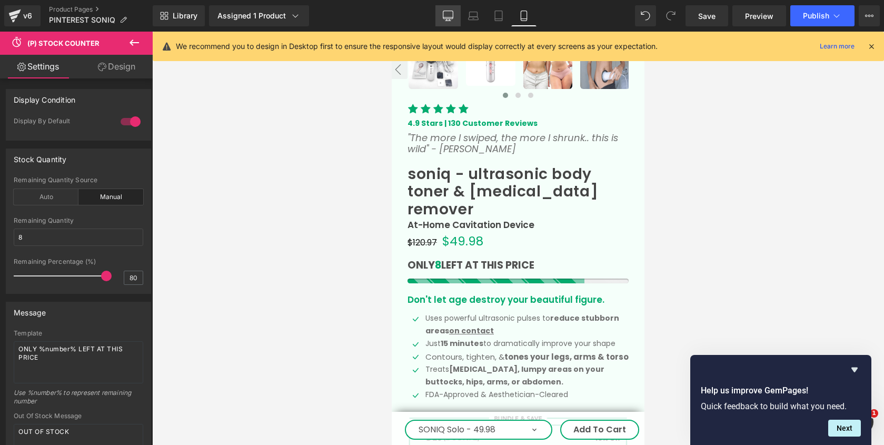
click at [446, 19] on icon at bounding box center [448, 16] width 11 height 11
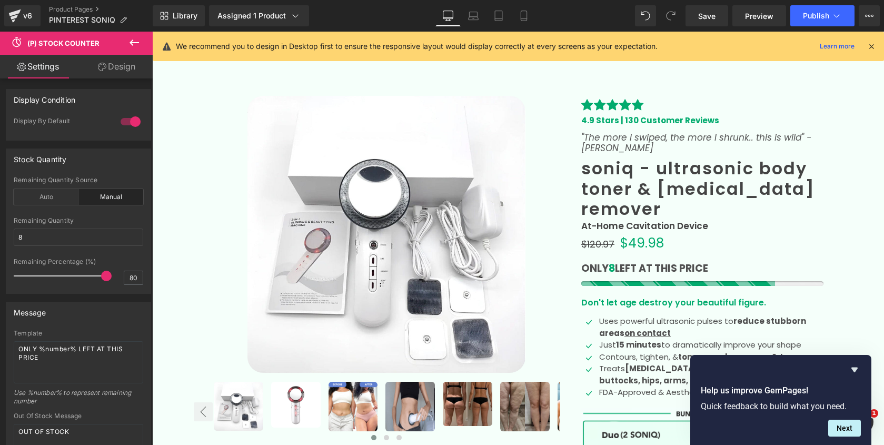
scroll to position [25, 0]
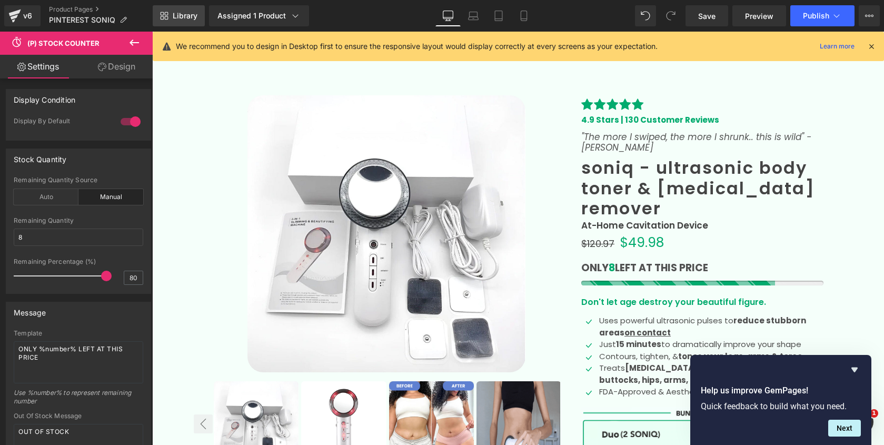
click at [169, 15] on link "Library" at bounding box center [179, 15] width 52 height 21
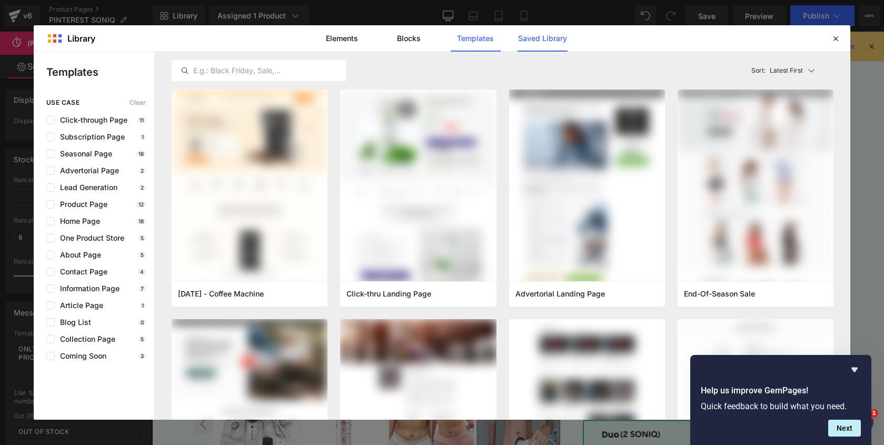
click at [525, 41] on link "Saved Library" at bounding box center [543, 38] width 50 height 26
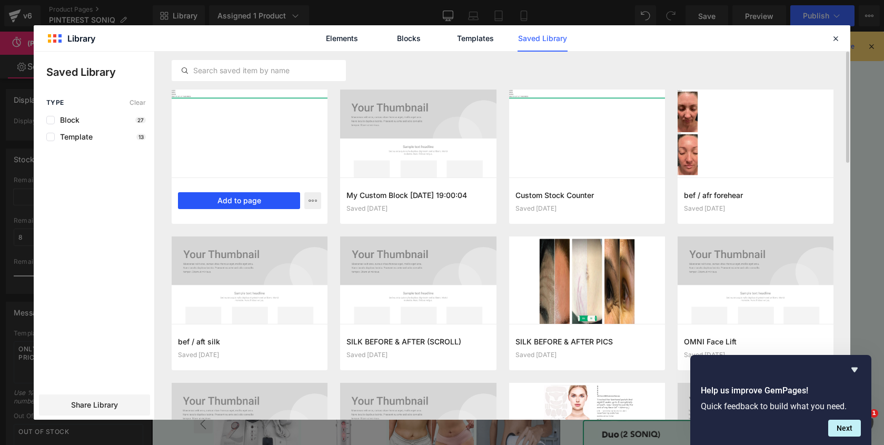
click at [269, 200] on button "Add to page" at bounding box center [239, 200] width 122 height 17
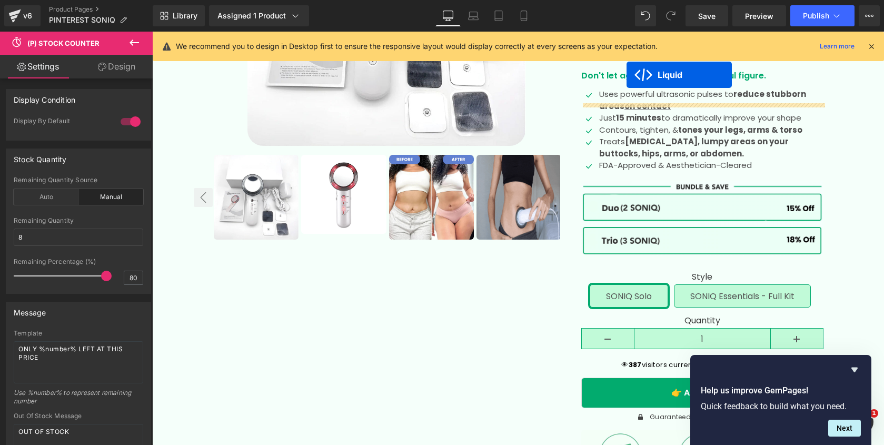
scroll to position [199, 0]
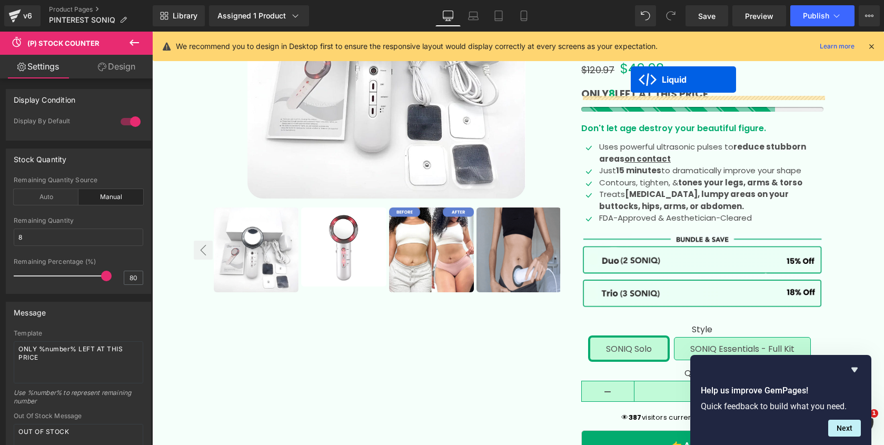
drag, startPoint x: 489, startPoint y: 154, endPoint x: 631, endPoint y: 80, distance: 160.2
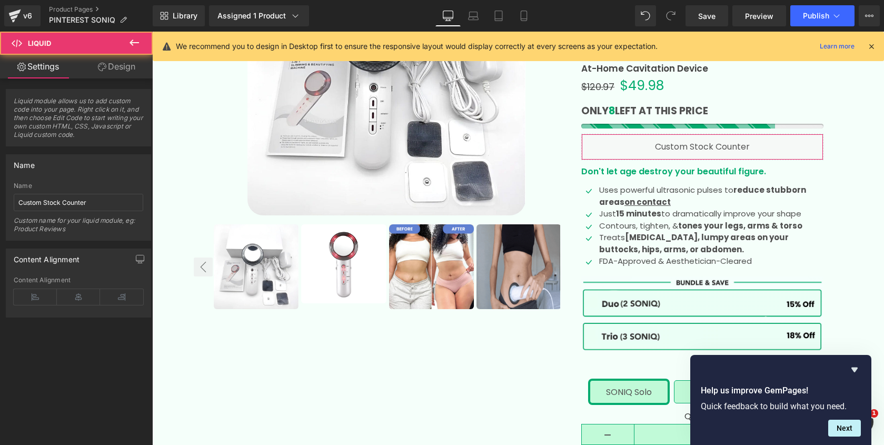
scroll to position [175, 0]
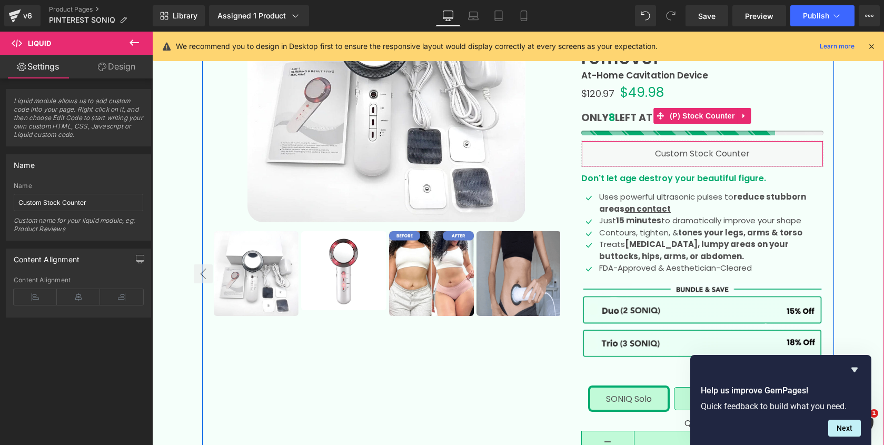
click at [745, 112] on icon at bounding box center [744, 116] width 7 height 8
click at [750, 112] on icon at bounding box center [751, 115] width 7 height 7
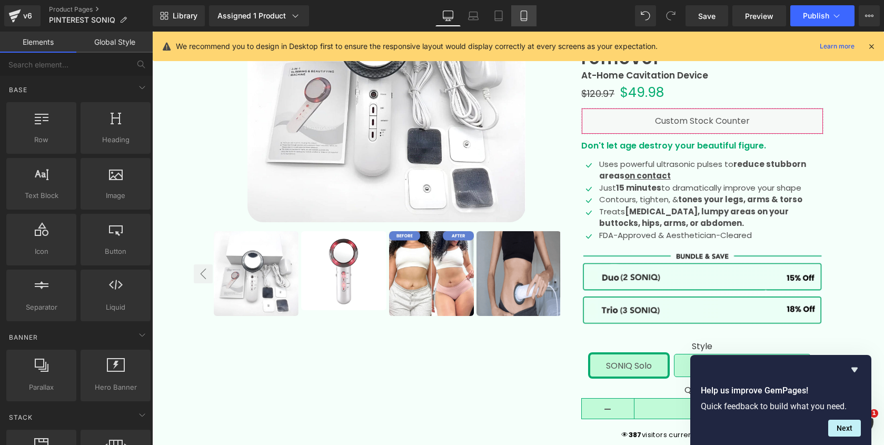
click at [531, 17] on link "Mobile" at bounding box center [523, 15] width 25 height 21
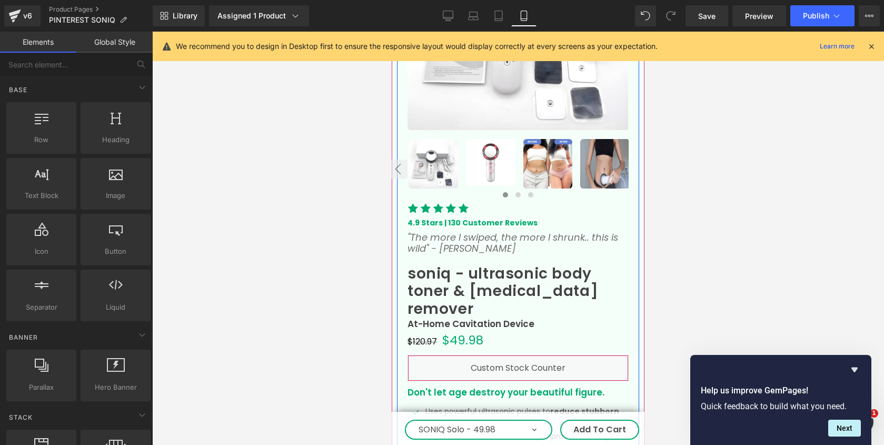
scroll to position [323, 0]
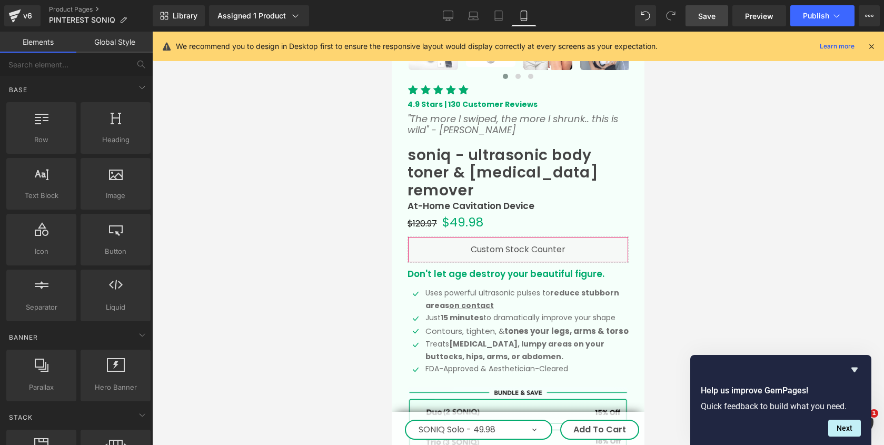
click at [716, 19] on link "Save" at bounding box center [707, 15] width 43 height 21
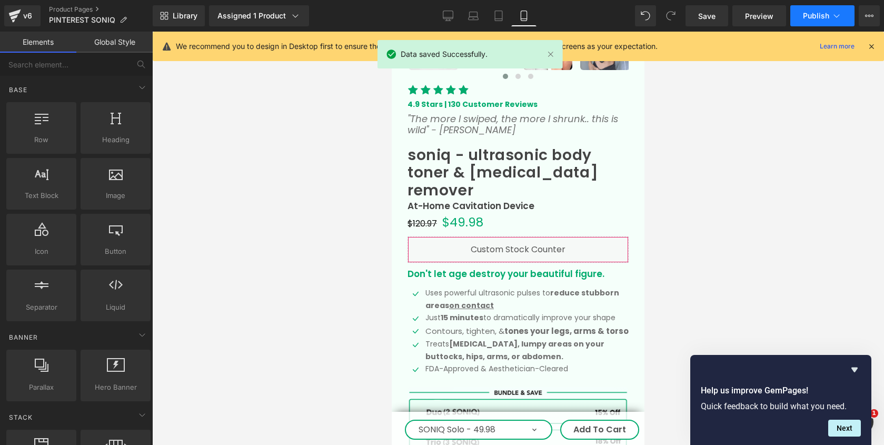
click at [835, 19] on icon at bounding box center [837, 16] width 11 height 11
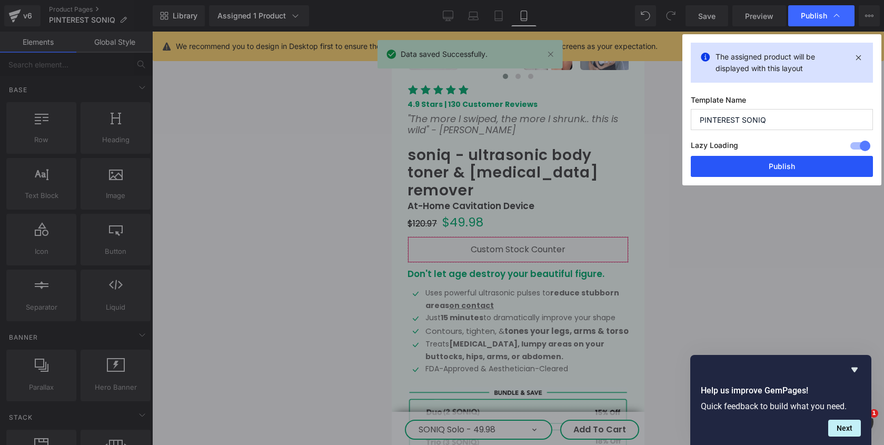
click at [747, 168] on button "Publish" at bounding box center [782, 166] width 182 height 21
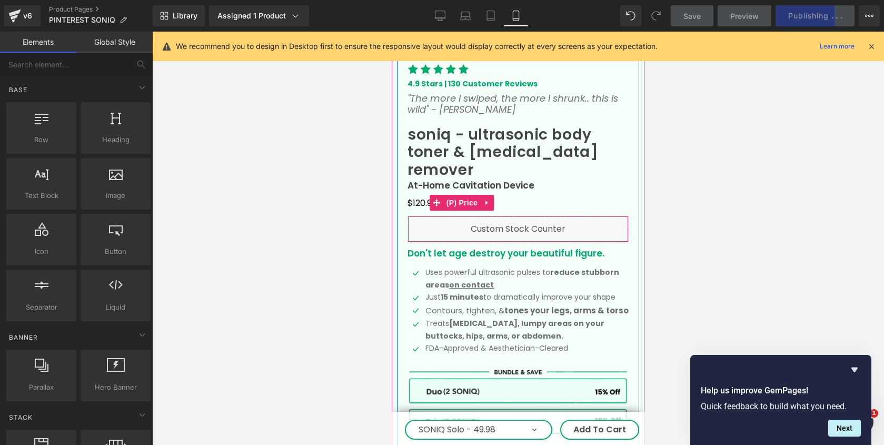
scroll to position [357, 0]
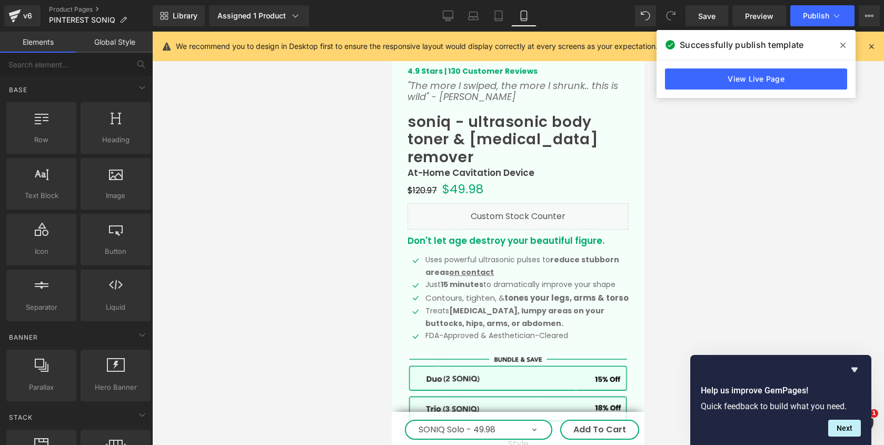
click at [117, 48] on link "Global Style" at bounding box center [114, 42] width 76 height 21
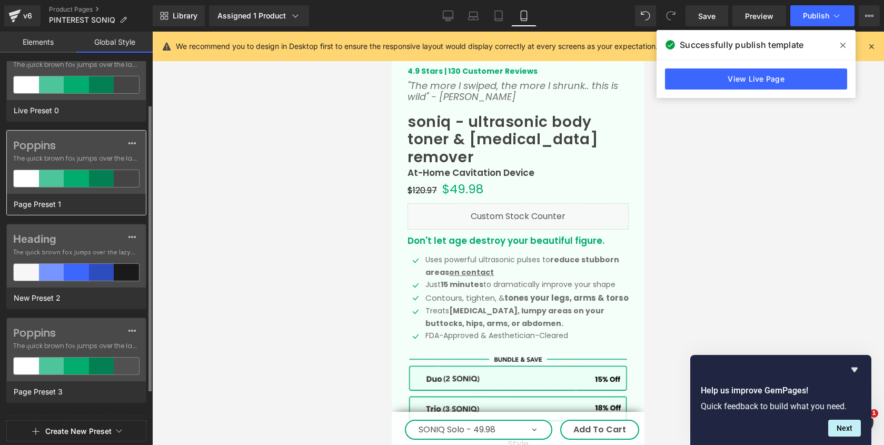
scroll to position [22, 0]
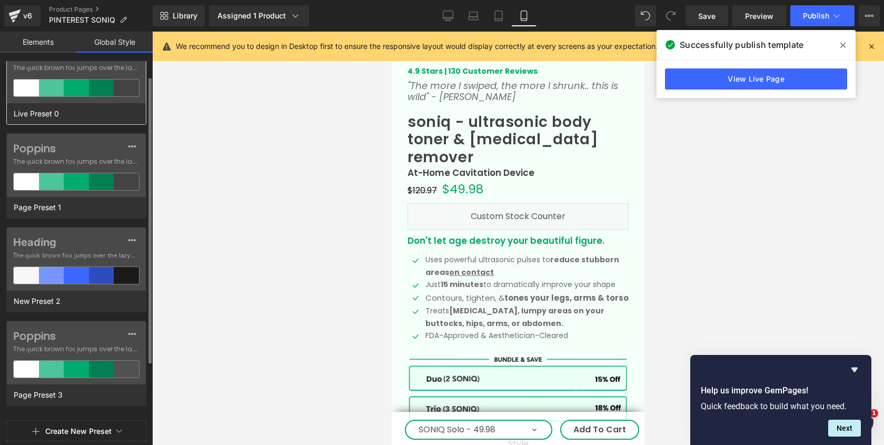
click at [66, 78] on div "Poppins The quick brown fox jumps over the lazy..." at bounding box center [76, 71] width 139 height 63
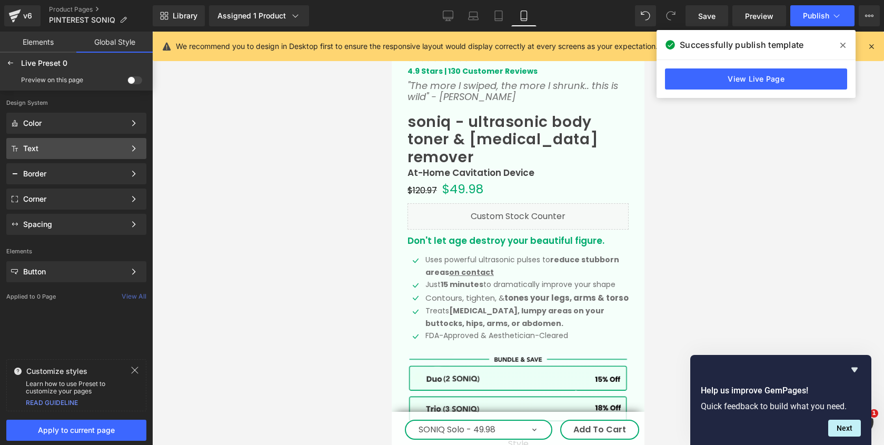
click at [95, 149] on div "Text" at bounding box center [74, 148] width 102 height 8
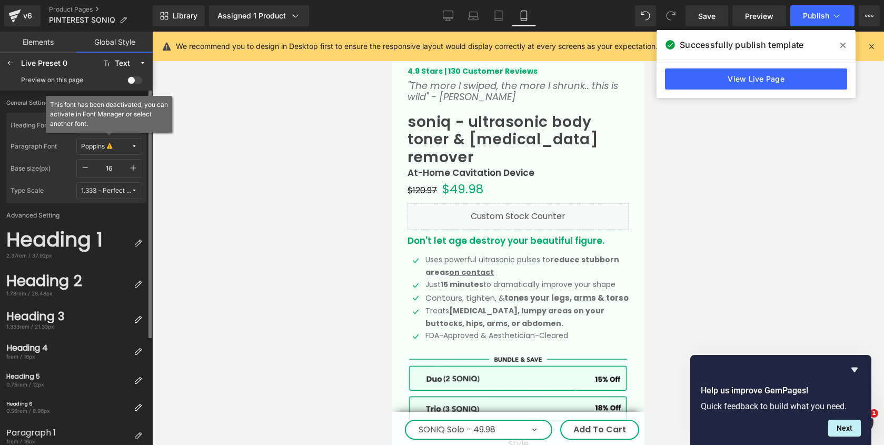
click at [102, 146] on div "Poppins" at bounding box center [93, 147] width 24 height 8
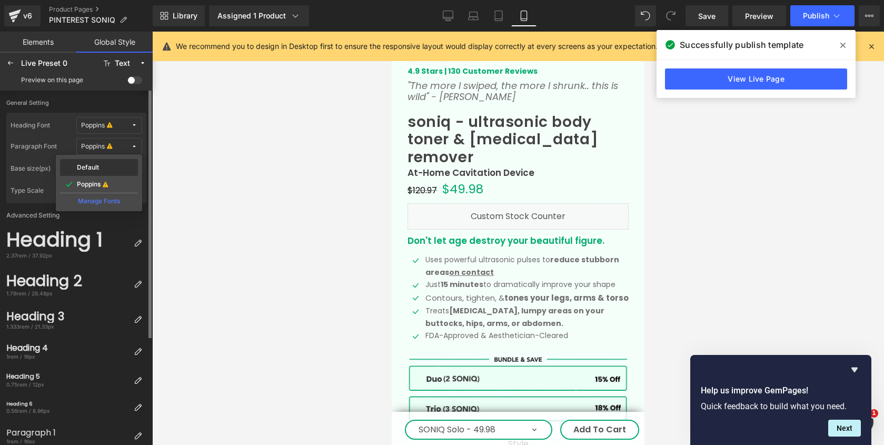
click at [93, 167] on label "Default" at bounding box center [88, 167] width 22 height 7
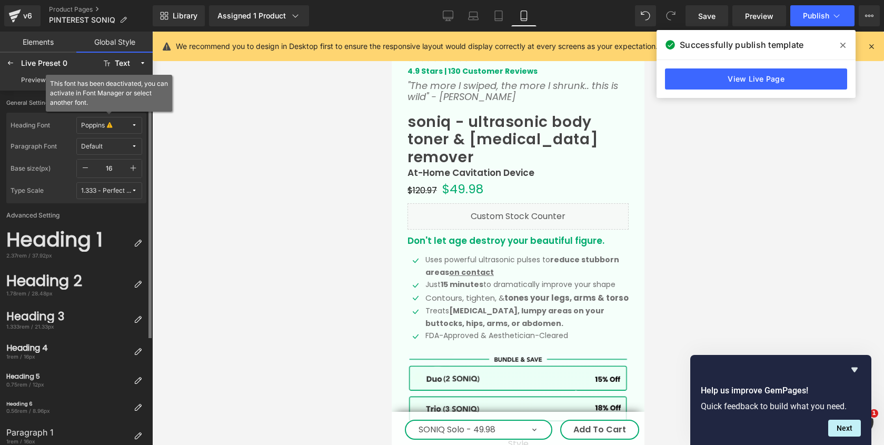
click at [102, 127] on div "Poppins" at bounding box center [93, 126] width 24 height 8
click at [104, 146] on div "Default" at bounding box center [99, 146] width 74 height 8
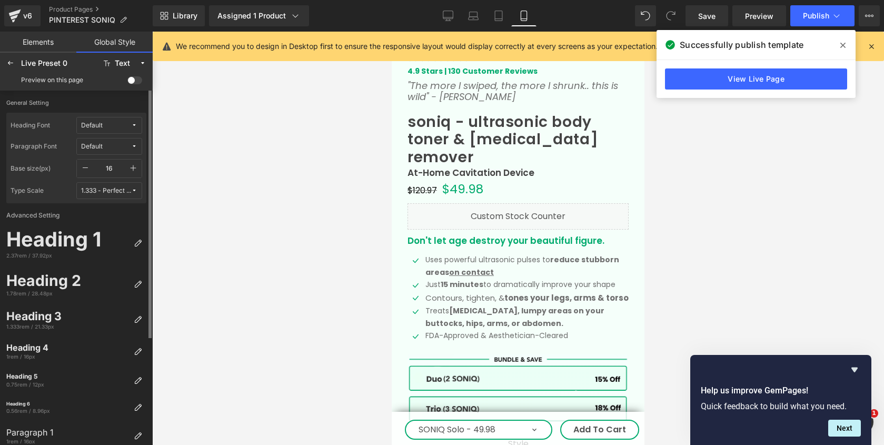
click at [173, 150] on div at bounding box center [518, 239] width 732 height 414
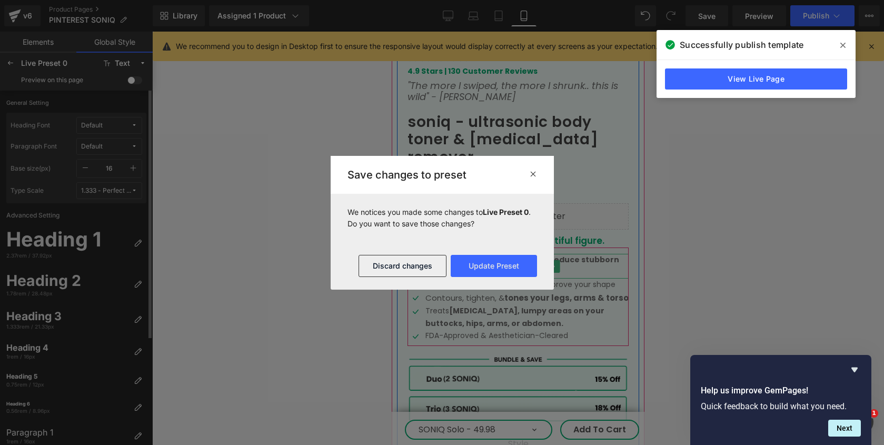
drag, startPoint x: 446, startPoint y: 243, endPoint x: 841, endPoint y: 278, distance: 396.1
click at [446, 254] on p "Uses powerful ultrasonic pulses to reduce stubborn areas on contact" at bounding box center [527, 266] width 203 height 25
click at [484, 193] on div "Save changes to preset" at bounding box center [442, 175] width 223 height 38
click at [507, 268] on button "Update Preset" at bounding box center [494, 266] width 86 height 22
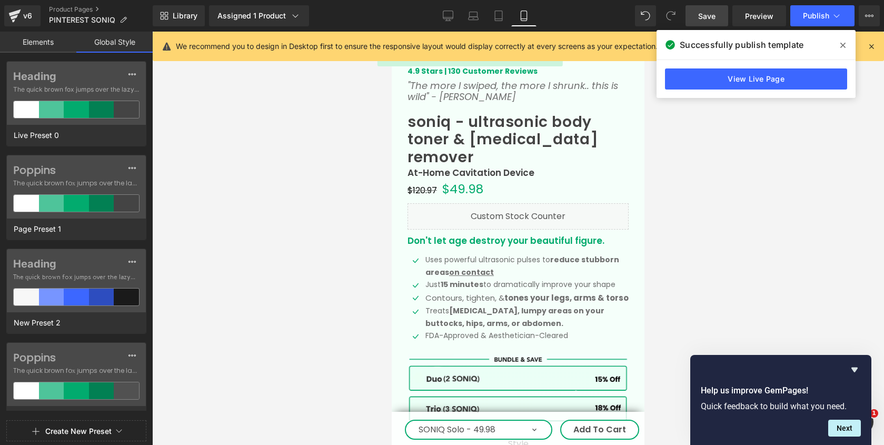
click at [707, 17] on span "Save" at bounding box center [707, 16] width 17 height 11
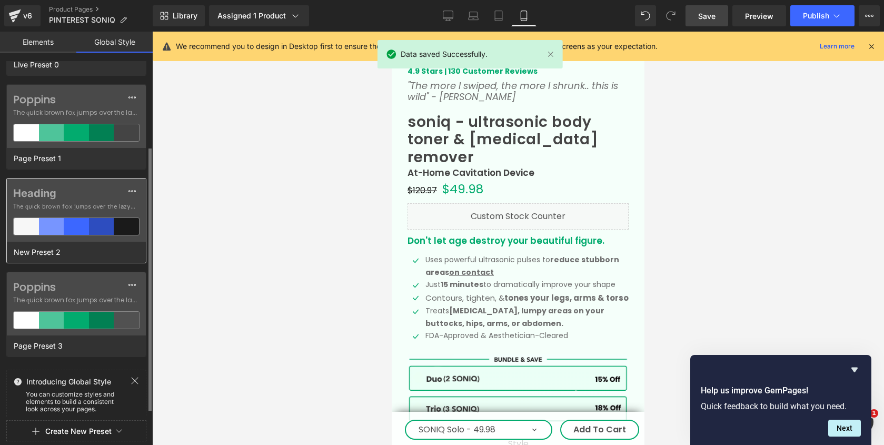
scroll to position [87, 0]
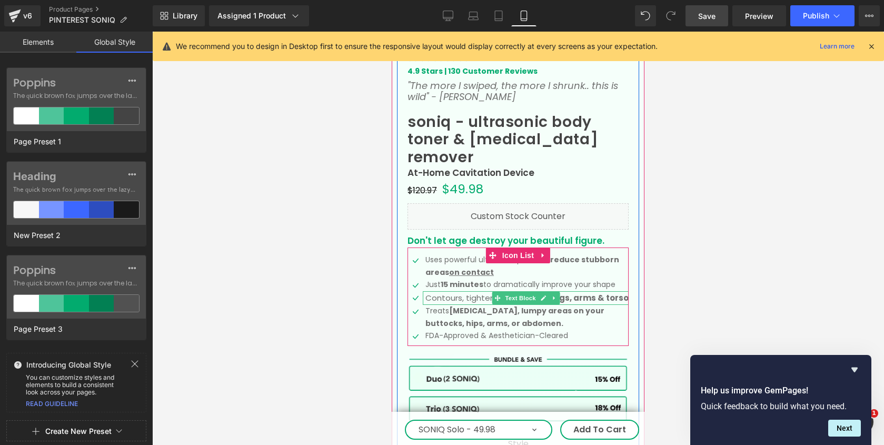
click at [439, 291] on p "Contours, tighten, & tones your legs, arms & torso" at bounding box center [527, 298] width 203 height 14
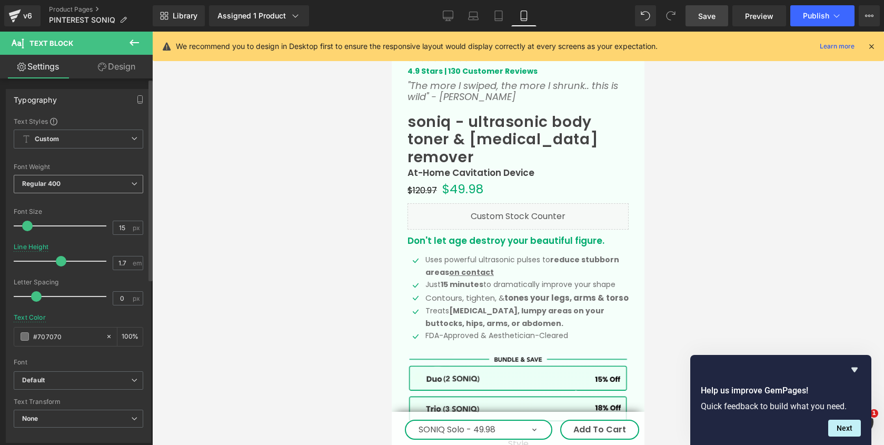
click at [90, 188] on span "Regular 400" at bounding box center [79, 184] width 130 height 18
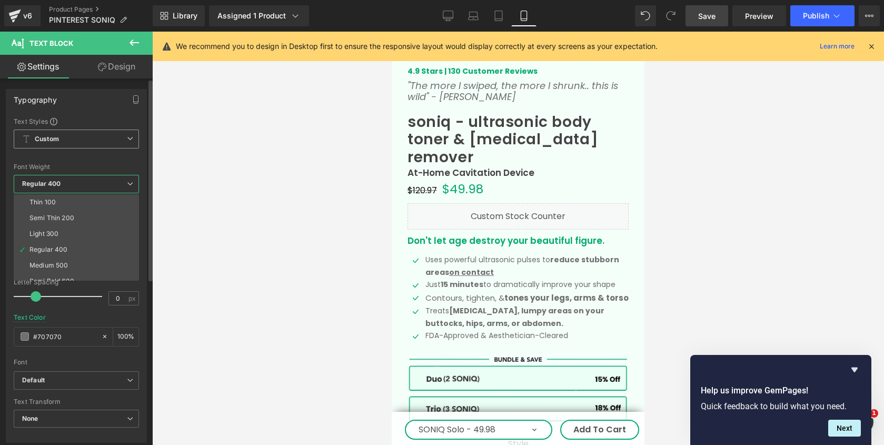
click at [87, 137] on span "Custom Setup Global Style" at bounding box center [76, 139] width 125 height 19
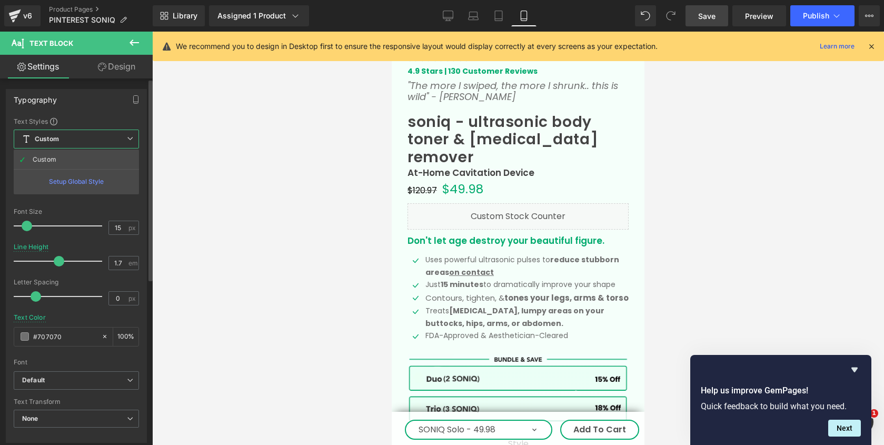
click at [74, 184] on div "Setup Global Style" at bounding box center [76, 181] width 125 height 25
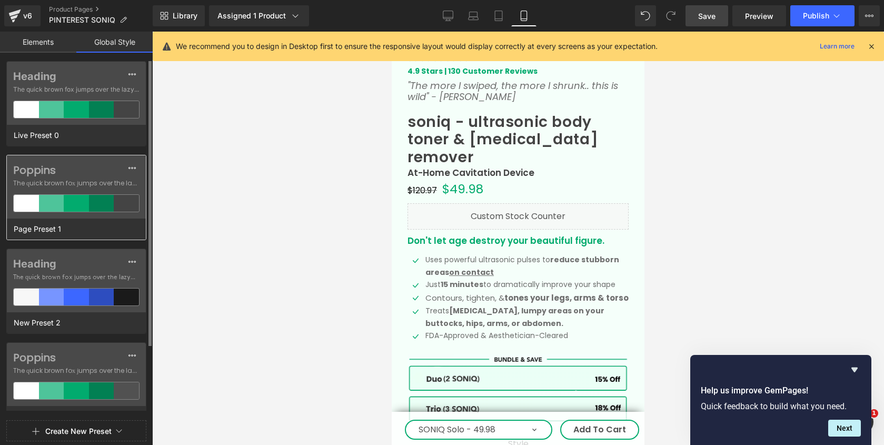
click at [68, 188] on span "The quick brown fox jumps over the lazy..." at bounding box center [76, 183] width 126 height 9
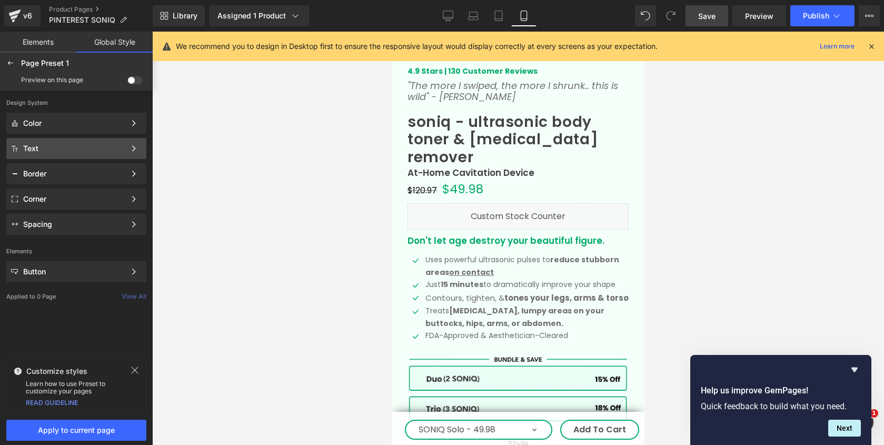
click at [81, 146] on div "Text" at bounding box center [74, 148] width 102 height 8
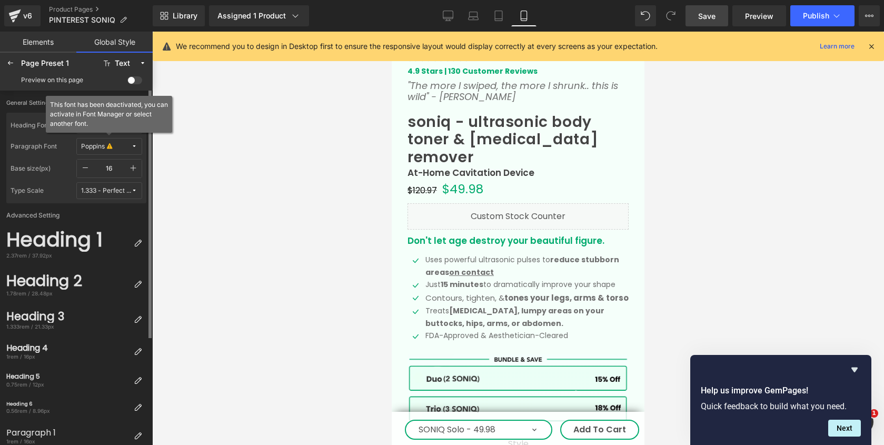
click at [108, 150] on icon at bounding box center [109, 147] width 5 height 8
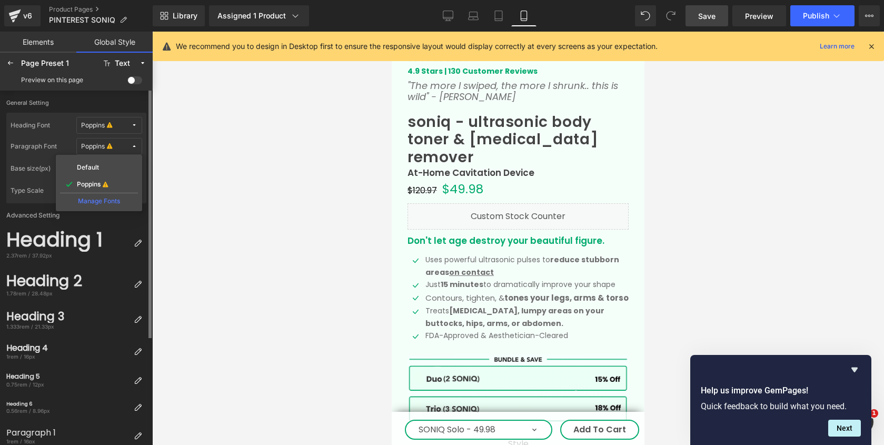
click at [84, 202] on div "Manage Fonts" at bounding box center [99, 200] width 78 height 14
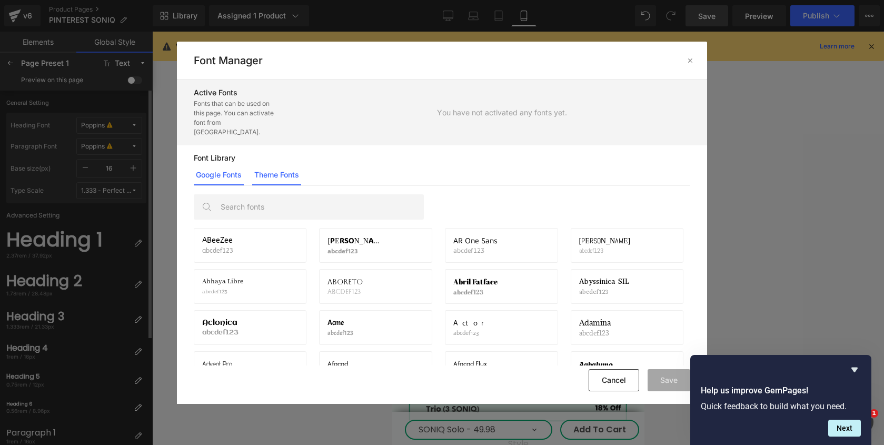
click at [277, 168] on link "Theme Fonts" at bounding box center [276, 174] width 49 height 21
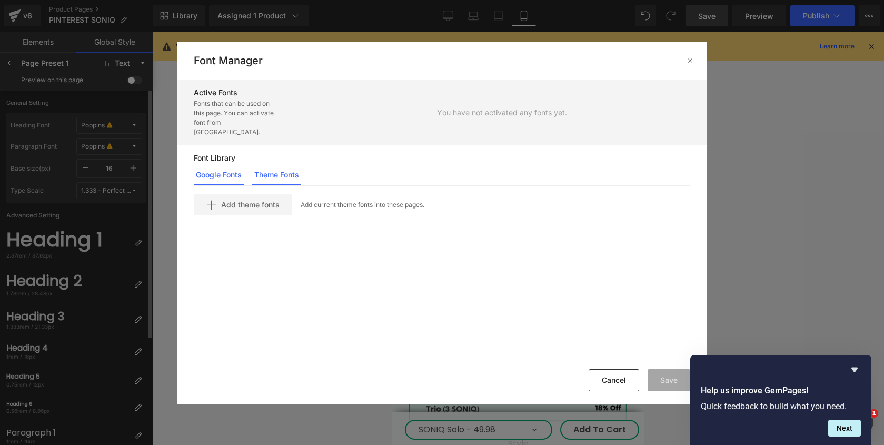
click at [223, 164] on link "Google Fonts" at bounding box center [219, 174] width 50 height 21
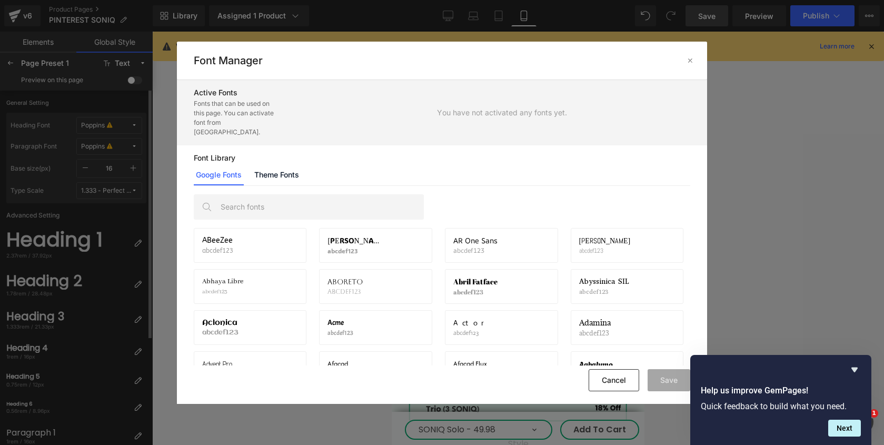
click at [692, 61] on icon at bounding box center [690, 60] width 8 height 8
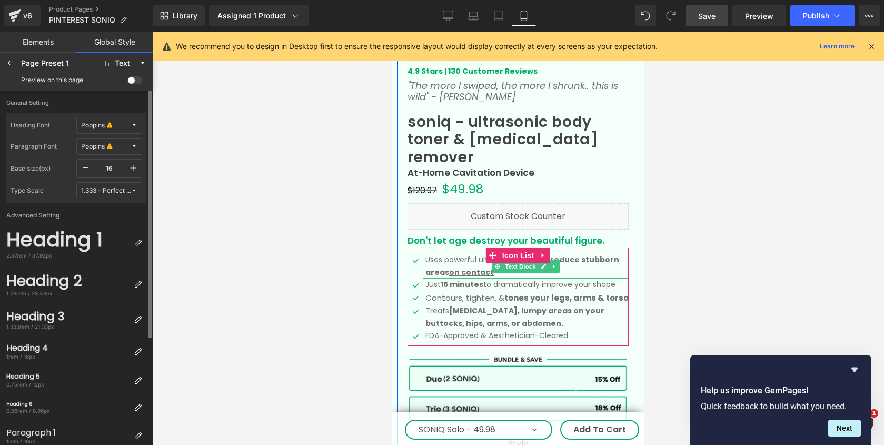
scroll to position [336, 0]
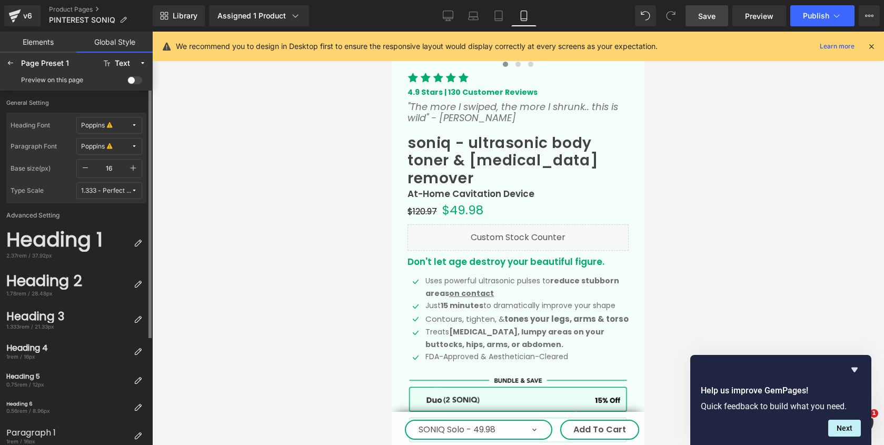
click at [717, 19] on link "Save" at bounding box center [707, 15] width 43 height 21
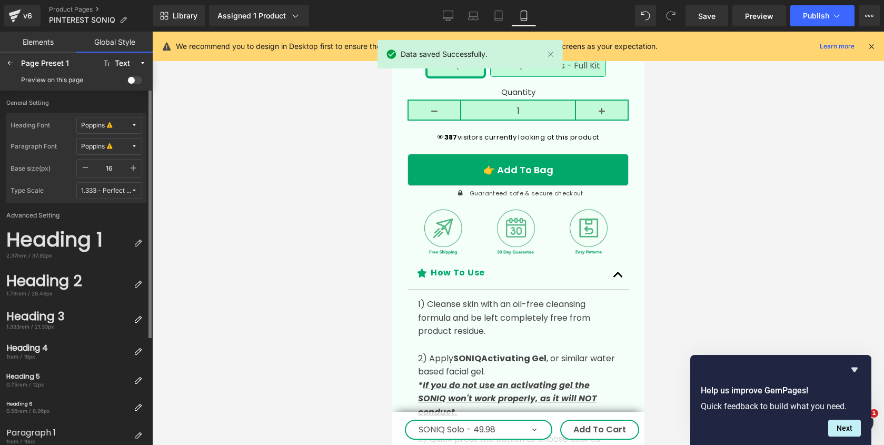
scroll to position [799, 0]
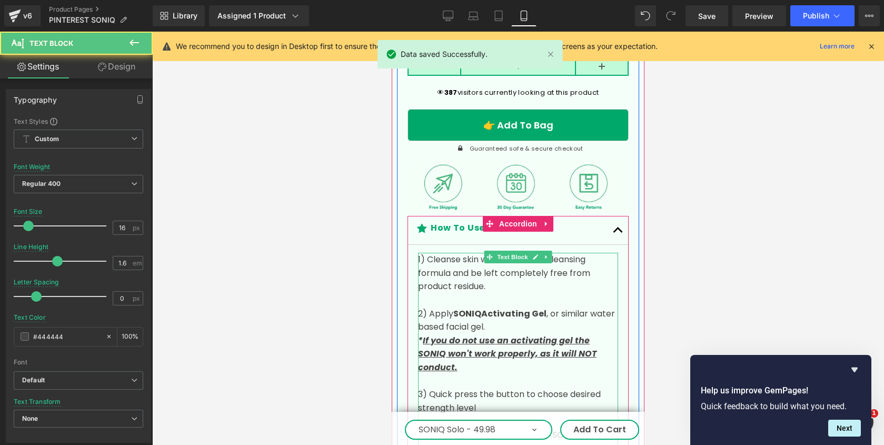
click at [507, 253] on p "1) Cleanse skin with an oil-free cleansing formula and be left completely free …" at bounding box center [518, 273] width 200 height 41
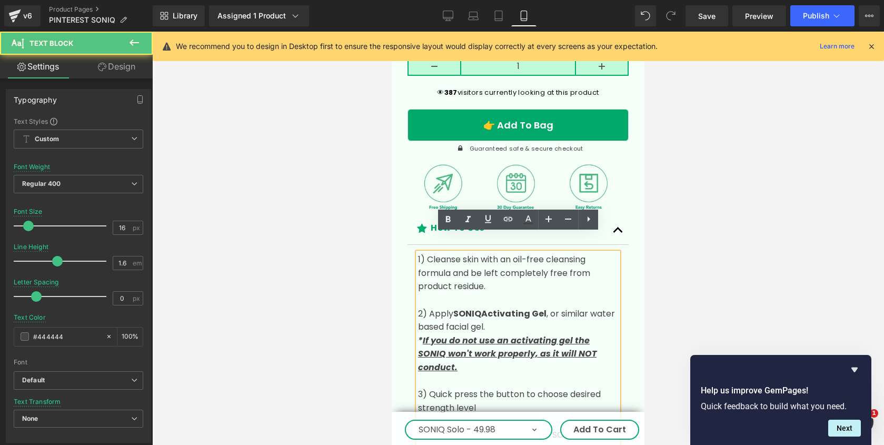
click at [477, 254] on p "1) Cleanse skin with an oil-free cleansing formula and be left completely free …" at bounding box center [518, 273] width 200 height 41
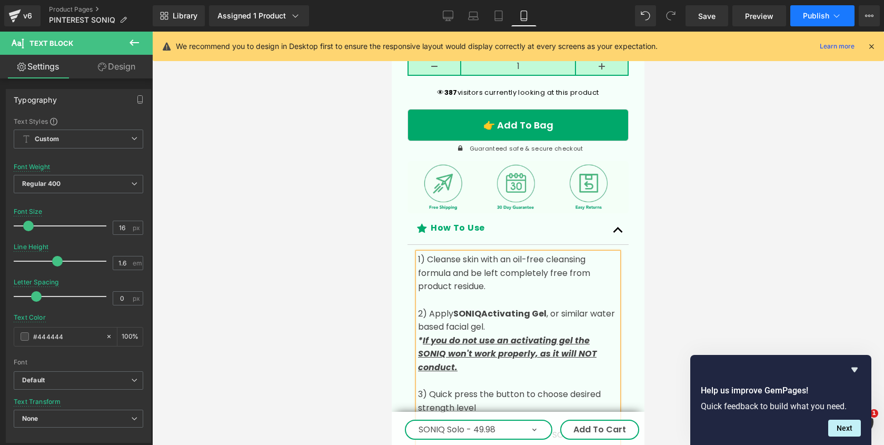
click at [820, 17] on span "Publish" at bounding box center [816, 16] width 26 height 8
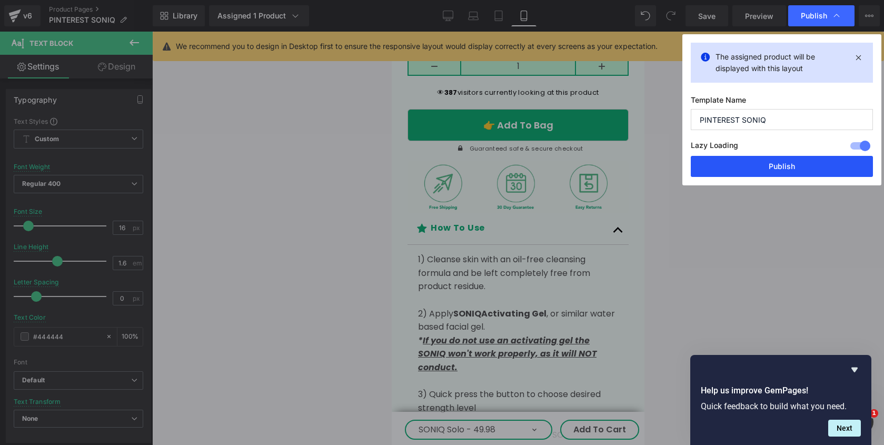
click at [747, 165] on button "Publish" at bounding box center [782, 166] width 182 height 21
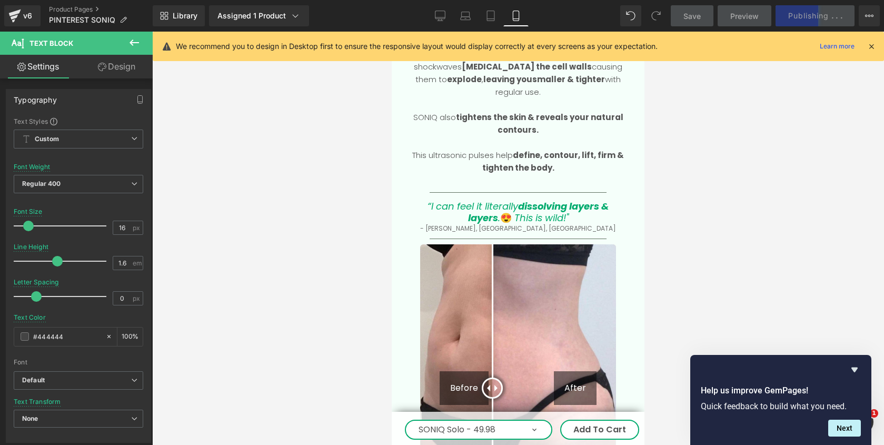
scroll to position [1836, 0]
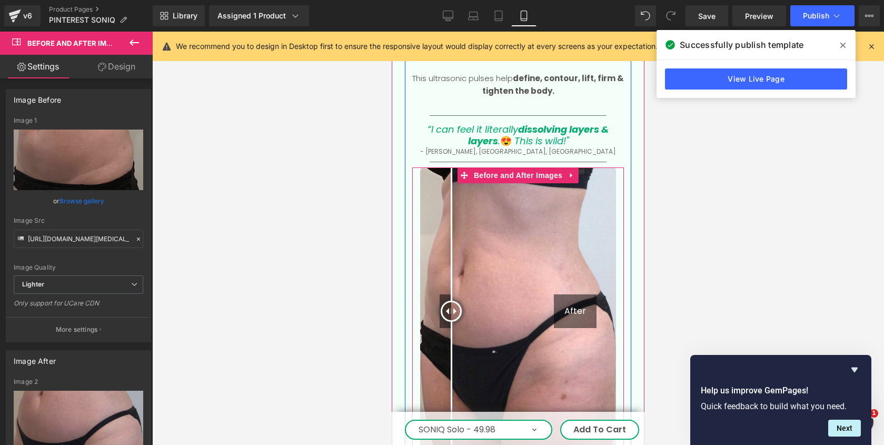
drag, startPoint x: 408, startPoint y: 227, endPoint x: 435, endPoint y: 286, distance: 65.0
click at [436, 286] on div "Before After" at bounding box center [518, 311] width 196 height 287
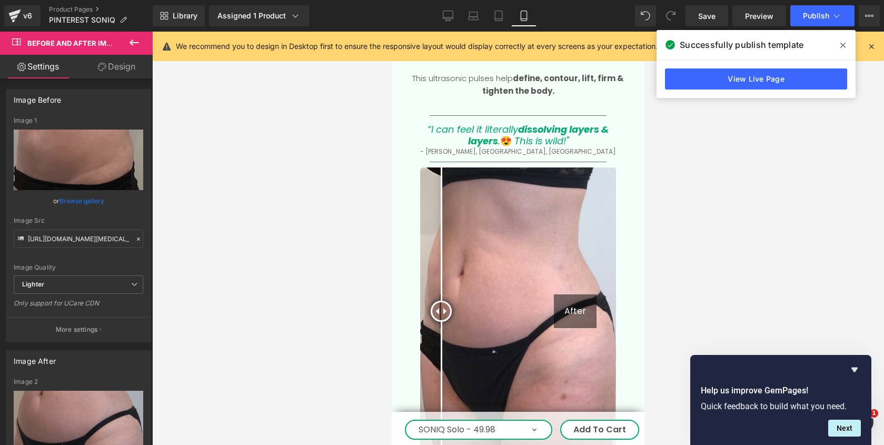
click at [847, 41] on span at bounding box center [843, 45] width 17 height 17
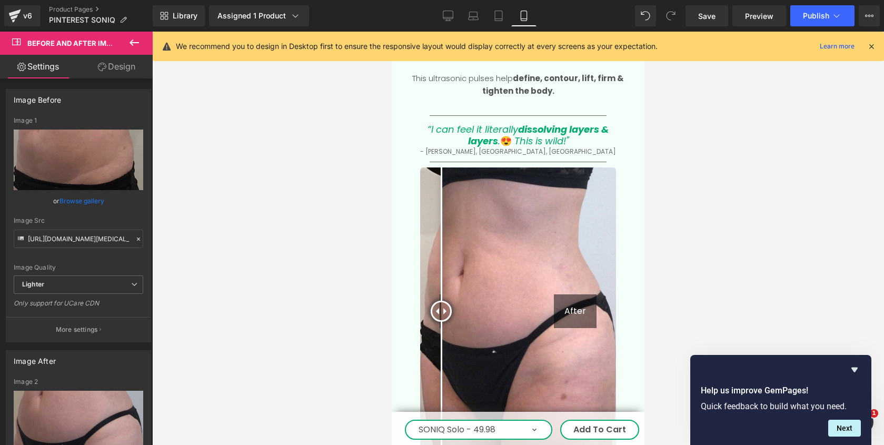
click at [340, 117] on div at bounding box center [518, 239] width 732 height 414
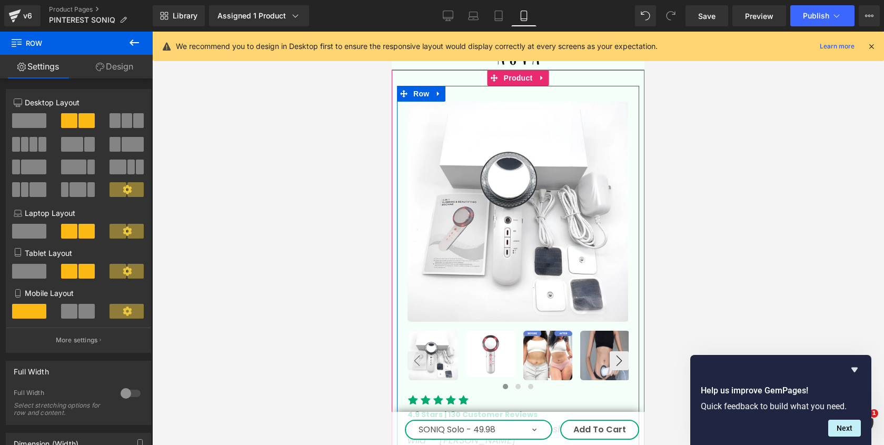
scroll to position [90, 0]
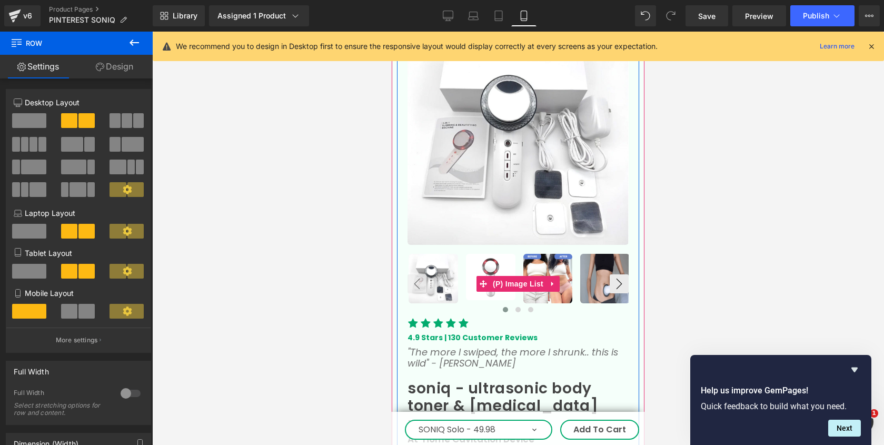
click at [552, 274] on img at bounding box center [549, 279] width 50 height 50
click at [550, 260] on img at bounding box center [549, 279] width 50 height 50
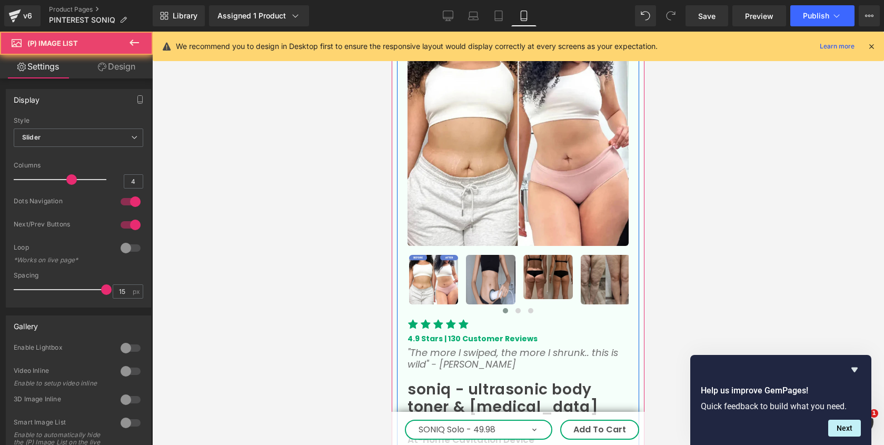
scroll to position [58, 0]
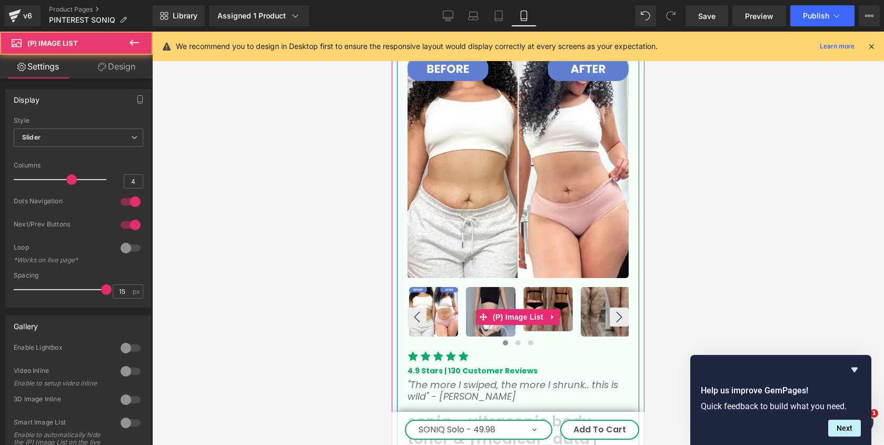
click at [546, 291] on img at bounding box center [549, 309] width 50 height 44
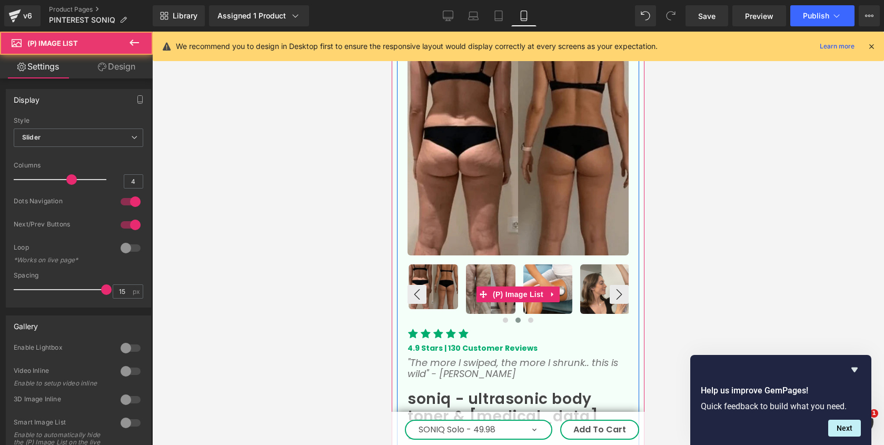
click at [503, 272] on img at bounding box center [491, 289] width 50 height 50
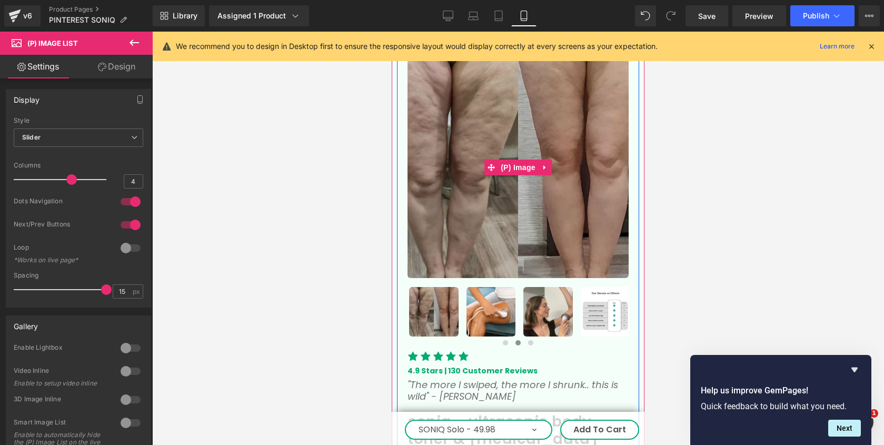
scroll to position [9, 0]
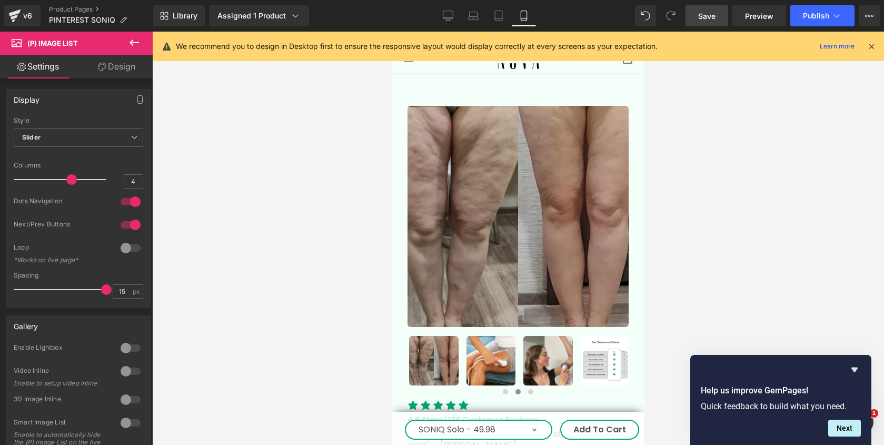
click at [712, 12] on span "Save" at bounding box center [707, 16] width 17 height 11
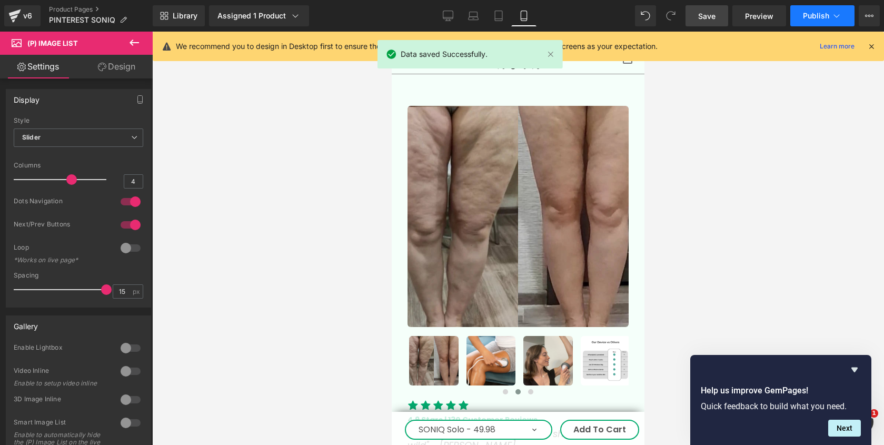
click at [806, 19] on span "Publish" at bounding box center [816, 16] width 26 height 8
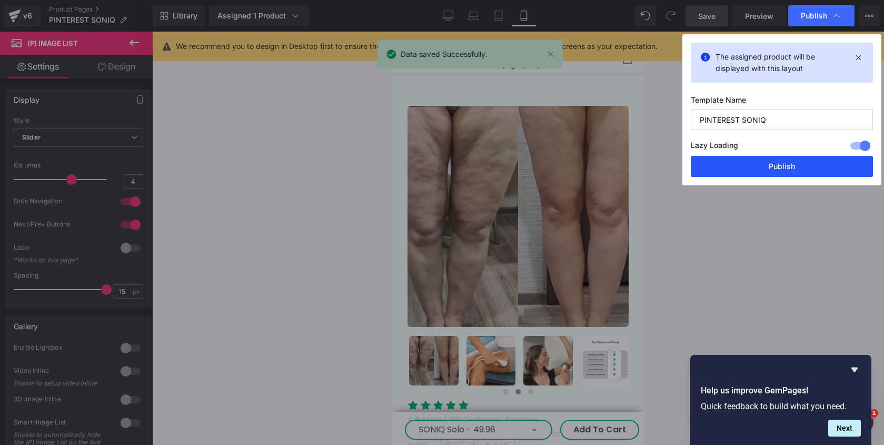
drag, startPoint x: 748, startPoint y: 166, endPoint x: 72, endPoint y: 166, distance: 675.9
click at [748, 166] on button "Publish" at bounding box center [782, 166] width 182 height 21
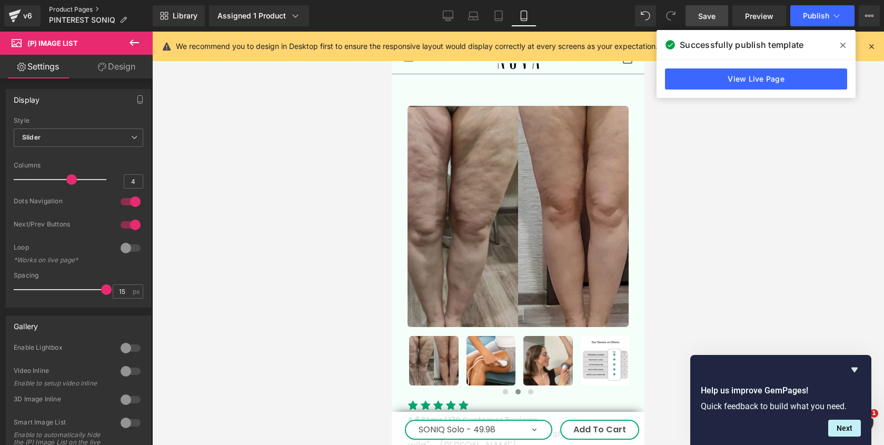
click at [80, 9] on link "Product Pages" at bounding box center [101, 9] width 104 height 8
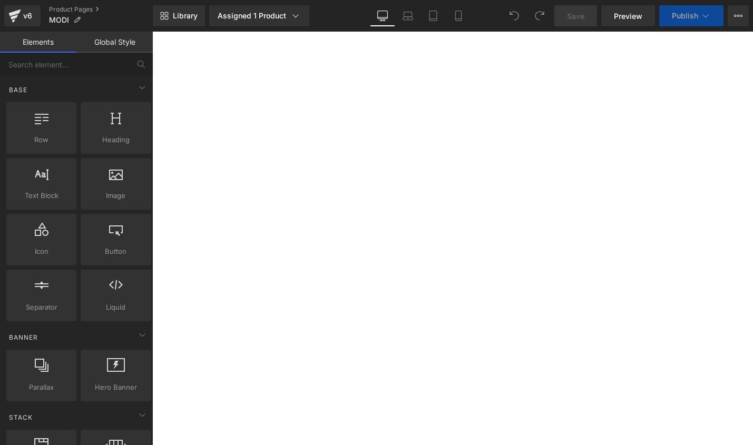
select select
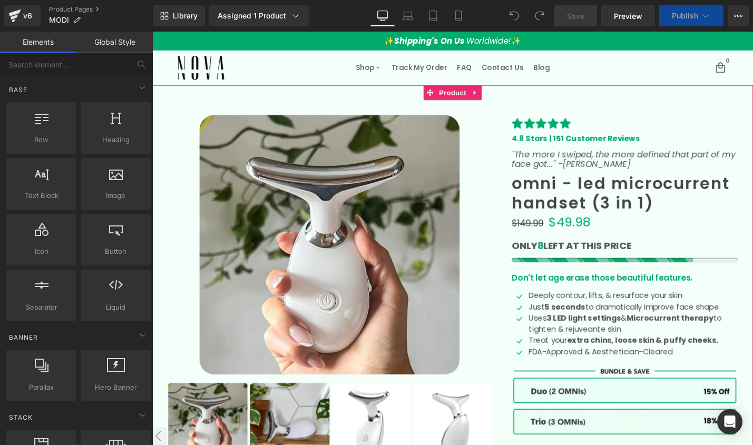
click at [498, 96] on icon at bounding box center [494, 97] width 7 height 8
click at [502, 96] on icon at bounding box center [501, 97] width 7 height 8
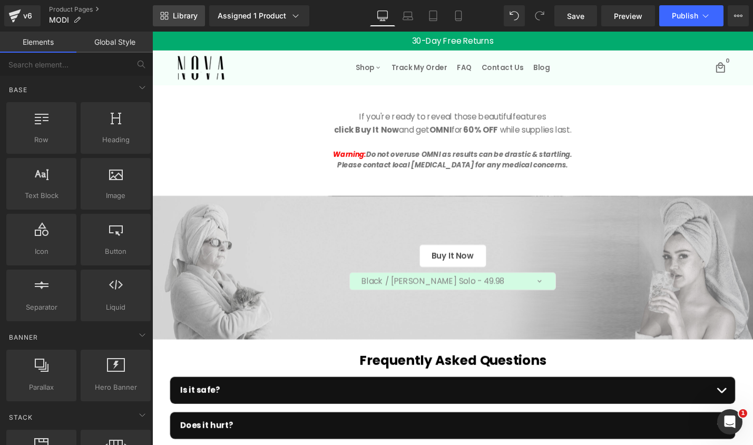
click at [186, 19] on span "Library" at bounding box center [185, 15] width 25 height 9
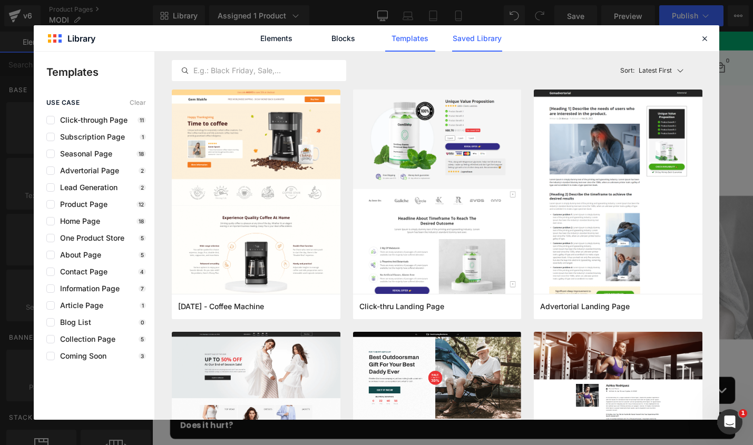
click at [461, 44] on link "Saved Library" at bounding box center [477, 38] width 50 height 26
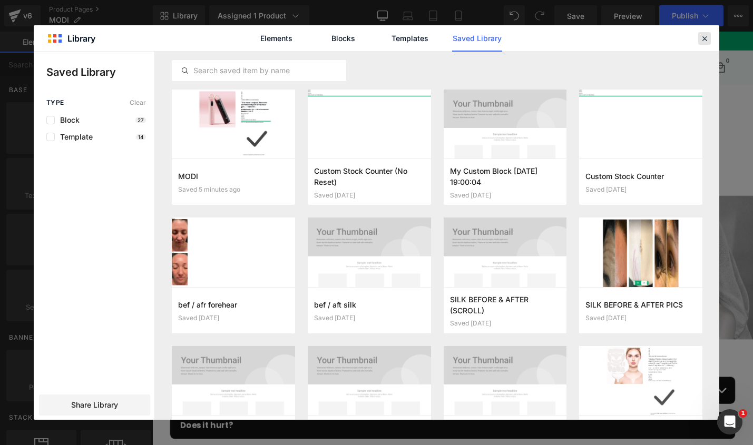
click at [703, 41] on icon at bounding box center [704, 38] width 9 height 9
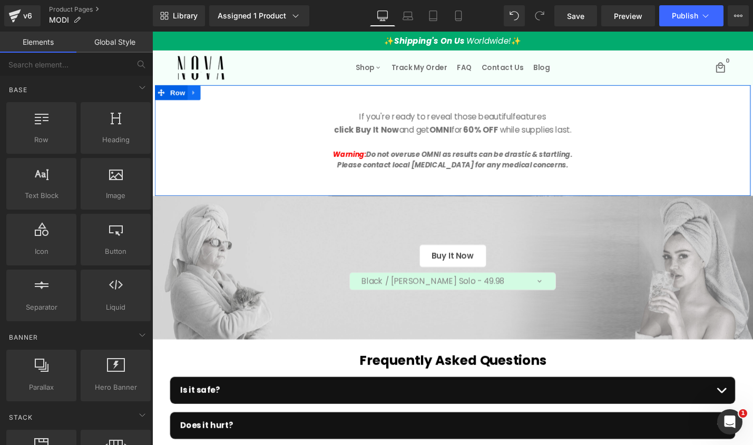
click at [195, 95] on icon at bounding box center [196, 96] width 2 height 5
click at [226, 98] on icon at bounding box center [223, 96] width 7 height 7
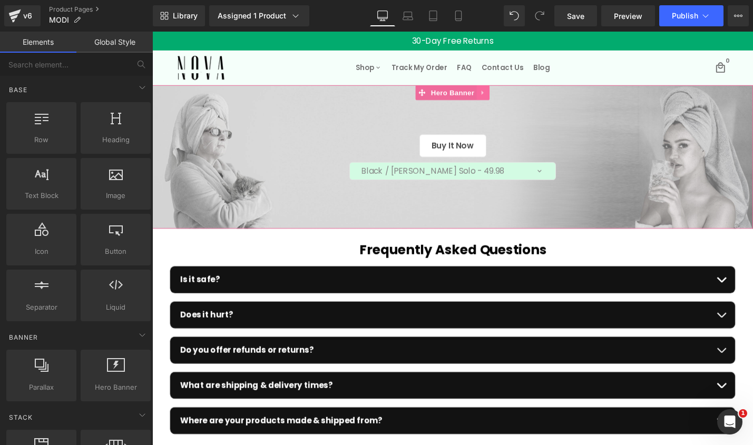
click at [509, 93] on link at bounding box center [504, 96] width 14 height 16
click at [509, 93] on icon at bounding box center [510, 96] width 7 height 7
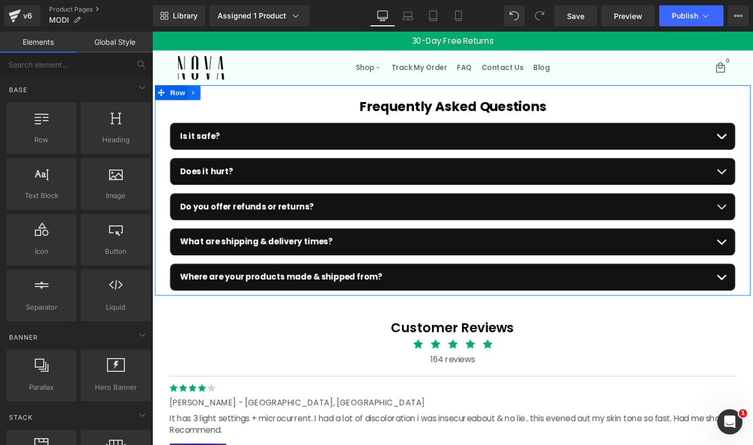
click at [196, 93] on icon at bounding box center [196, 97] width 7 height 8
click at [221, 97] on icon at bounding box center [223, 96] width 7 height 7
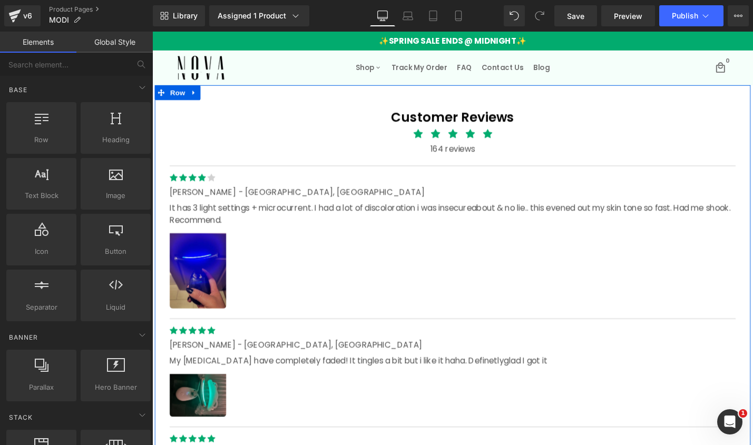
click at [196, 95] on icon at bounding box center [196, 97] width 7 height 8
click at [219, 100] on link at bounding box center [224, 96] width 14 height 16
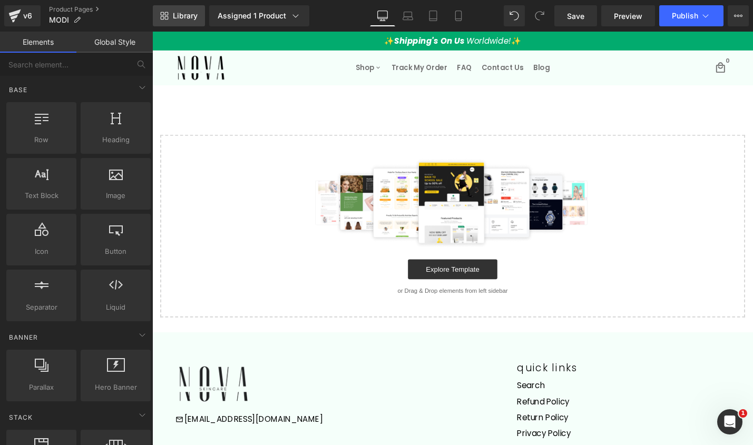
click at [186, 17] on span "Library" at bounding box center [185, 15] width 25 height 9
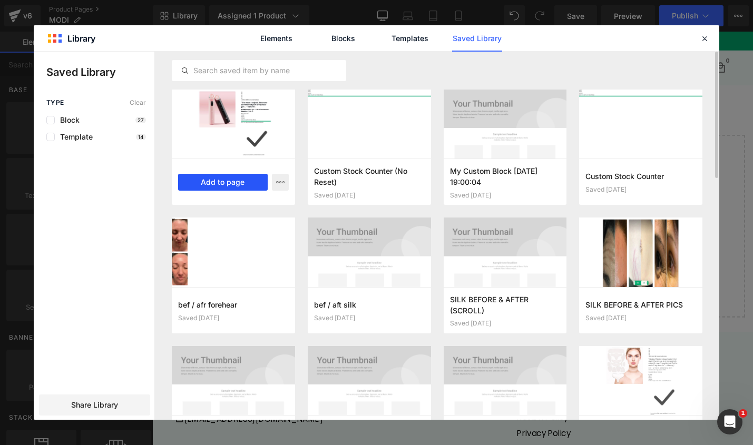
click at [233, 184] on button "Add to page" at bounding box center [223, 182] width 90 height 17
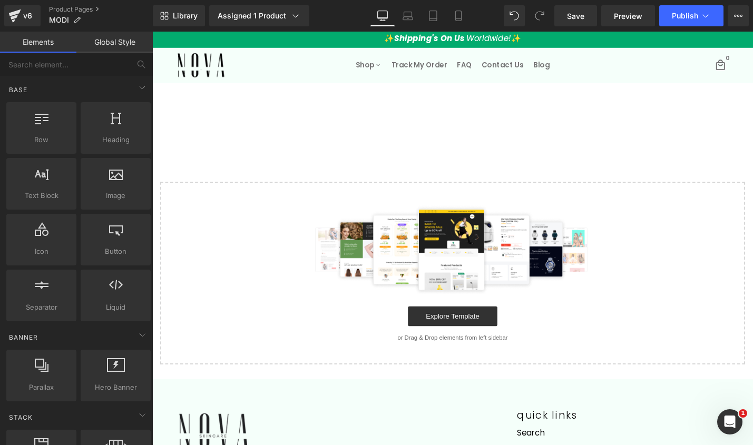
scroll to position [4, 0]
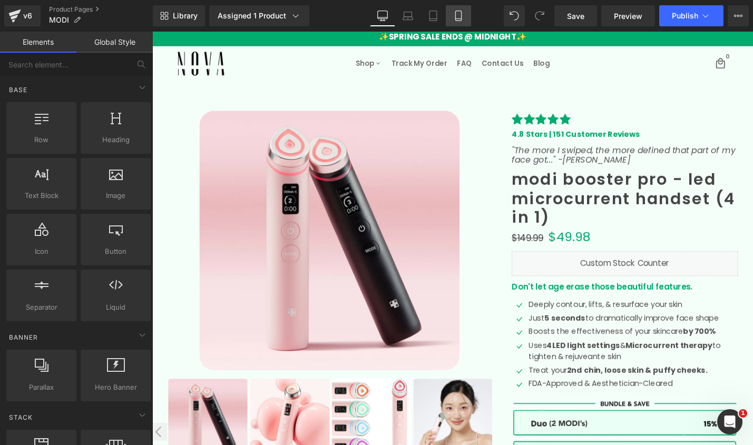
click at [459, 14] on icon at bounding box center [458, 16] width 11 height 11
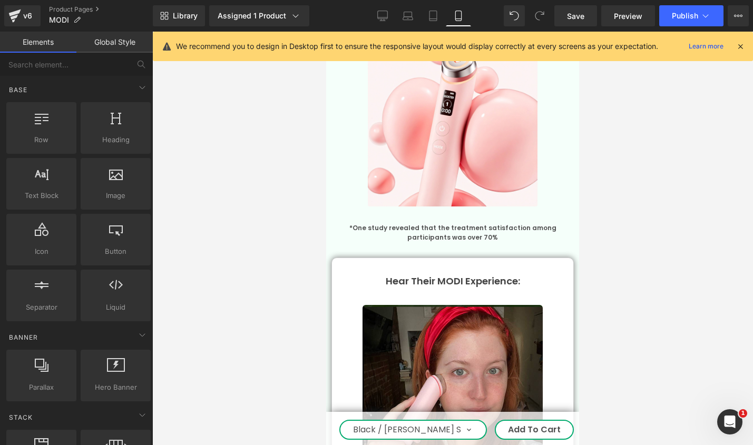
scroll to position [3334, 0]
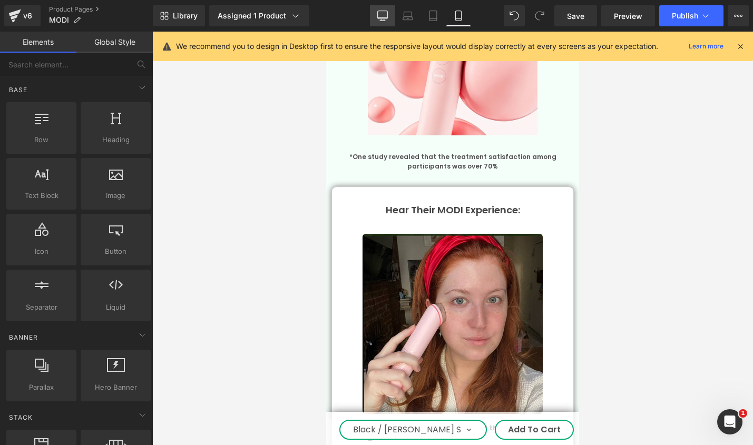
click at [382, 21] on icon at bounding box center [382, 21] width 5 height 0
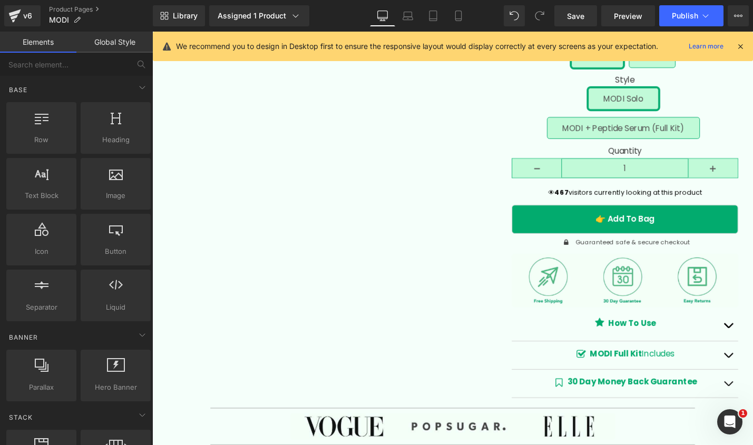
scroll to position [0, 0]
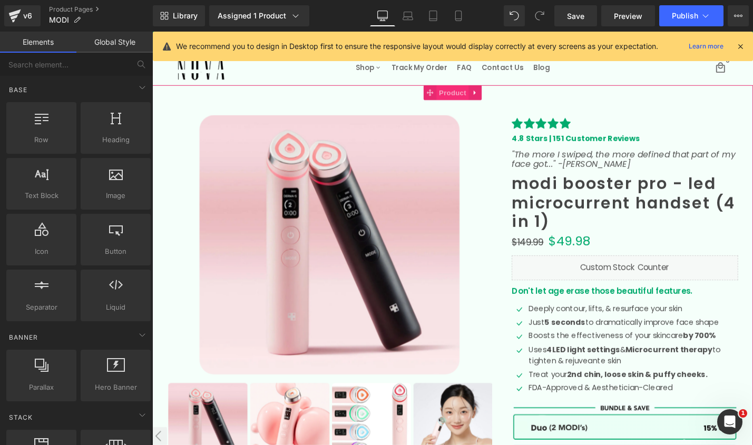
click at [468, 98] on span "Product" at bounding box center [471, 96] width 34 height 16
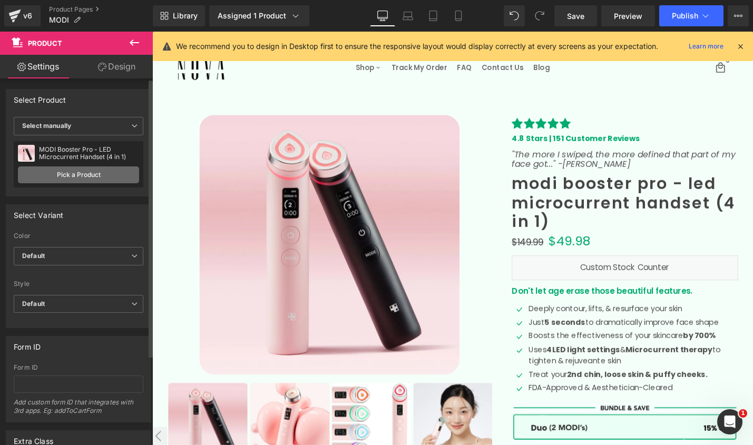
click at [73, 176] on link "Pick a Product" at bounding box center [78, 174] width 121 height 17
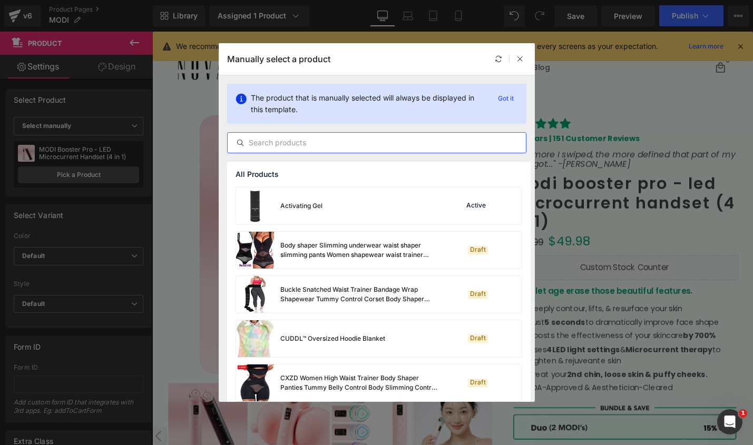
click at [329, 143] on input "text" at bounding box center [377, 142] width 298 height 13
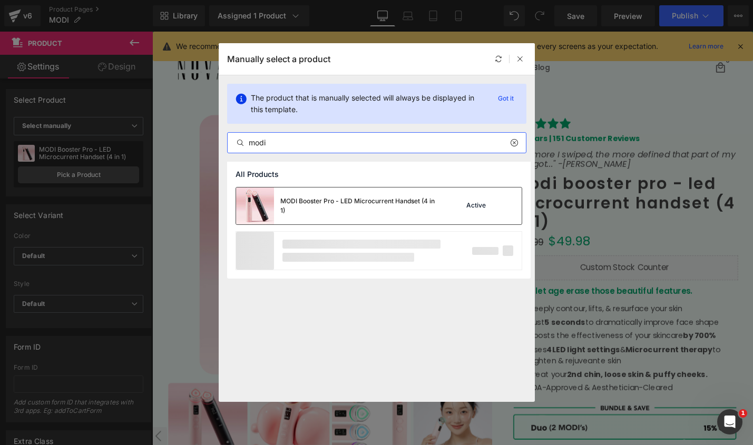
type input "modi"
click at [418, 211] on div "MODI Booster Pro - LED Microcurrent Handset (4 in 1)" at bounding box center [359, 205] width 158 height 19
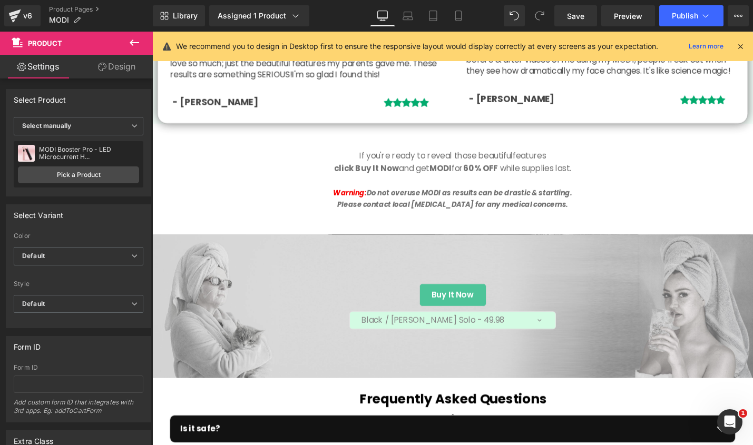
scroll to position [3235, 0]
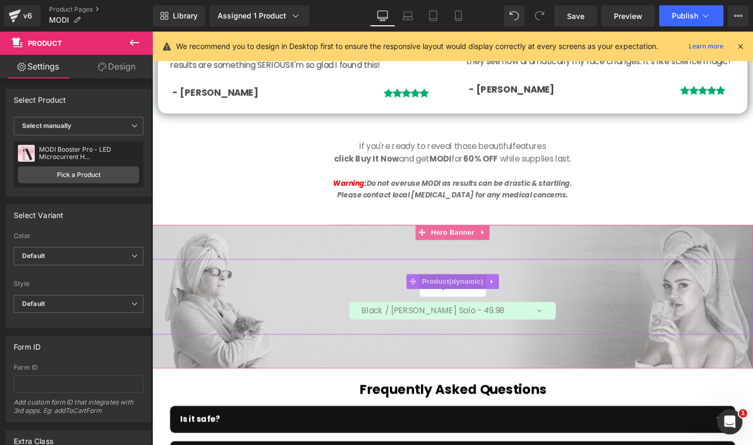
click at [461, 289] on span "Product" at bounding box center [471, 297] width 71 height 16
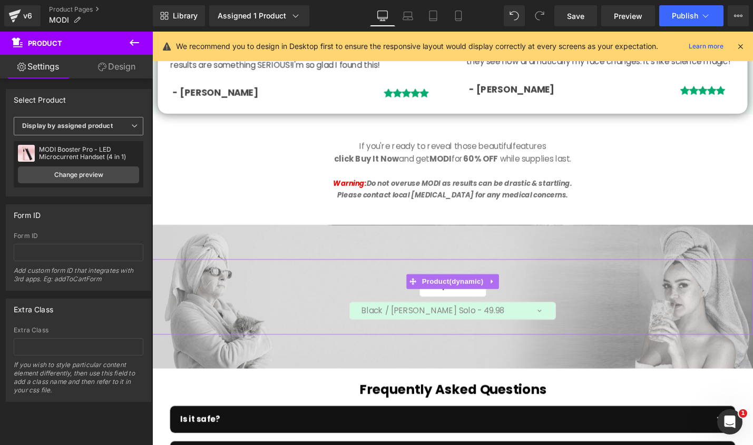
click at [113, 129] on span "Display by assigned product" at bounding box center [79, 126] width 130 height 18
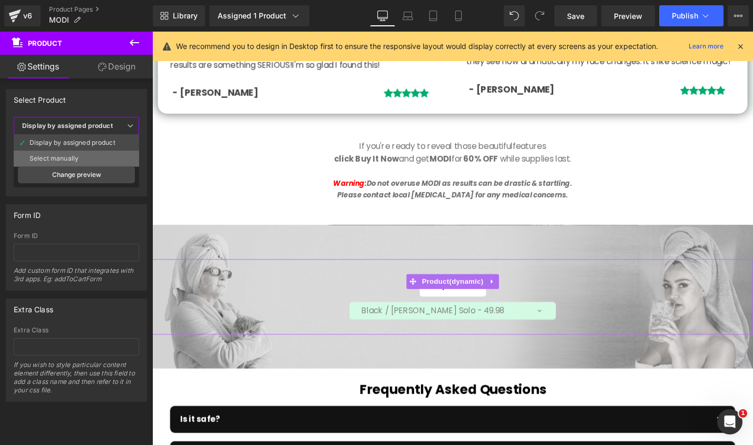
click at [80, 160] on li "Select manually" at bounding box center [76, 159] width 125 height 16
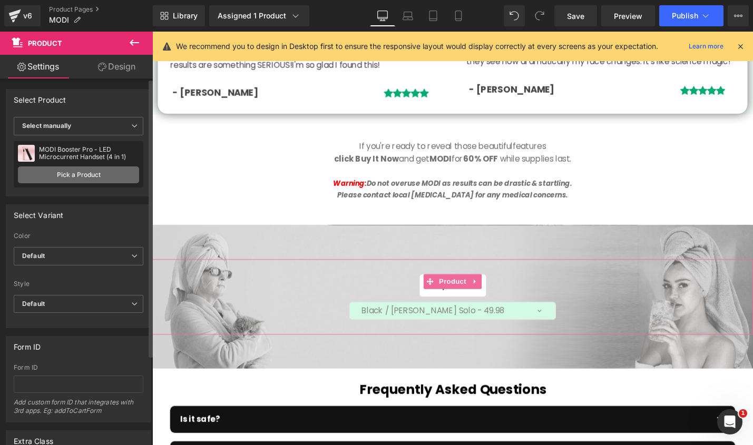
click at [96, 173] on link "Pick a Product" at bounding box center [78, 174] width 121 height 17
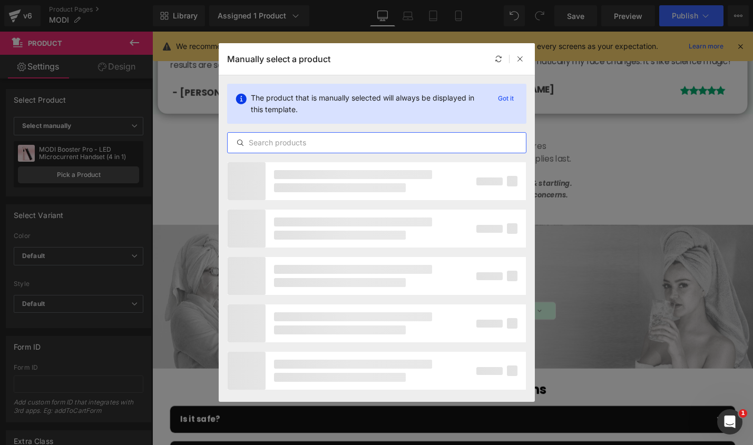
click at [278, 141] on input "text" at bounding box center [377, 142] width 298 height 13
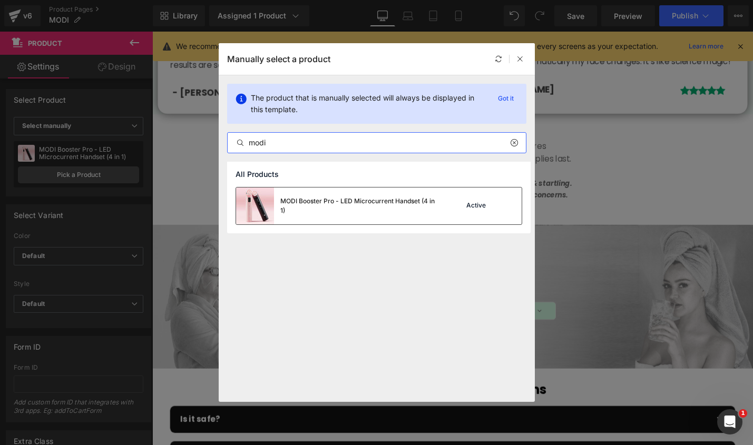
type input "modi"
click at [342, 213] on div "MODI Booster Pro - LED Microcurrent Handset (4 in 1)" at bounding box center [359, 205] width 158 height 19
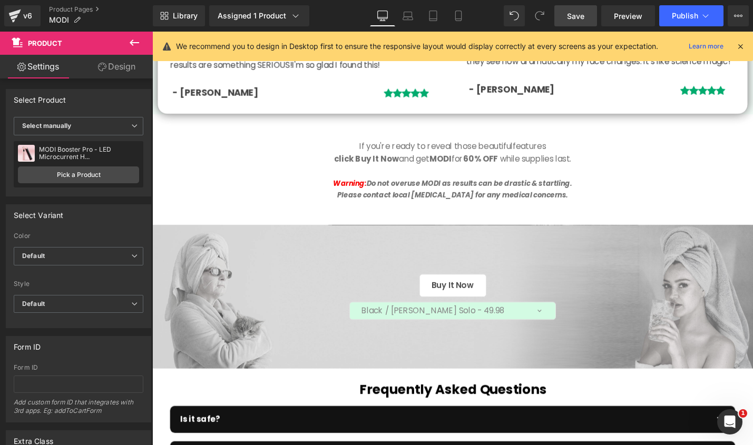
click at [589, 17] on link "Save" at bounding box center [575, 15] width 43 height 21
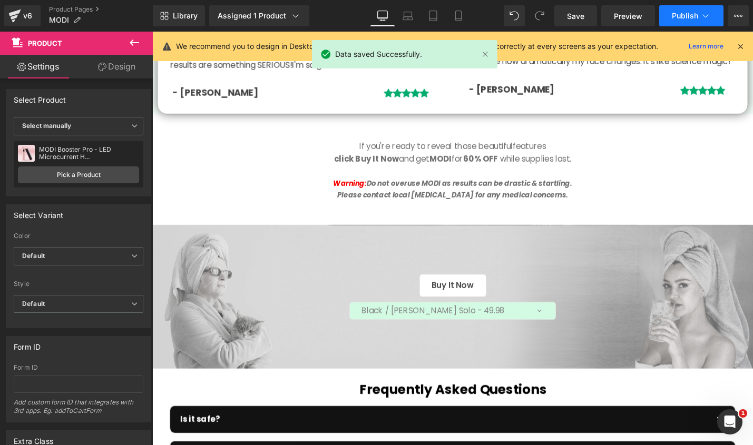
click at [682, 16] on span "Publish" at bounding box center [685, 16] width 26 height 8
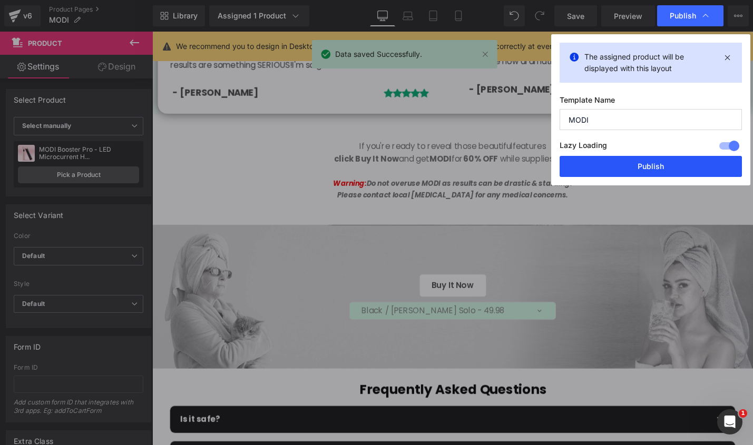
drag, startPoint x: 626, startPoint y: 168, endPoint x: 456, endPoint y: 60, distance: 200.8
click at [626, 168] on button "Publish" at bounding box center [650, 166] width 182 height 21
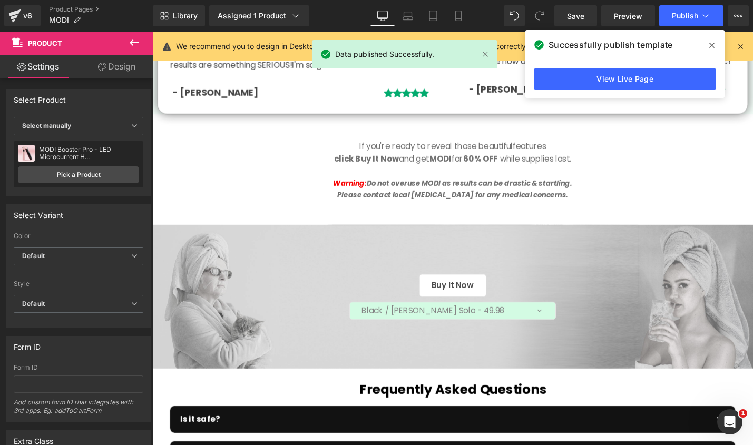
click at [710, 46] on icon at bounding box center [711, 45] width 5 height 5
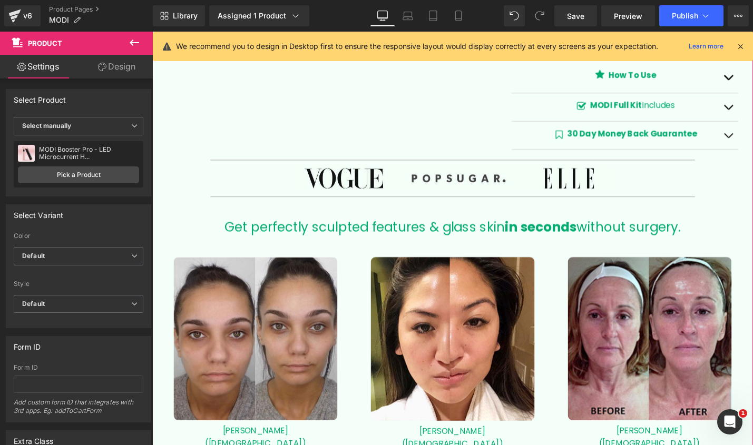
scroll to position [0, 0]
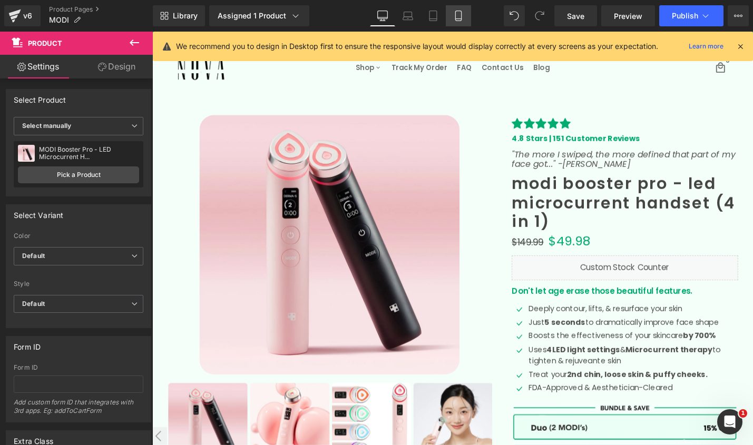
click at [460, 13] on icon at bounding box center [458, 16] width 11 height 11
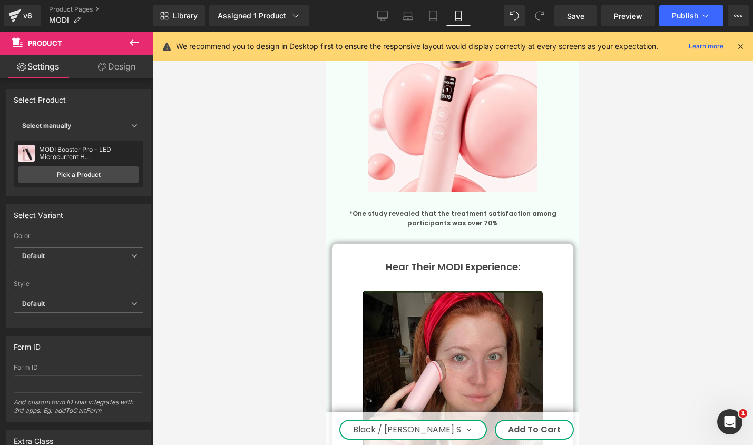
scroll to position [2991, 0]
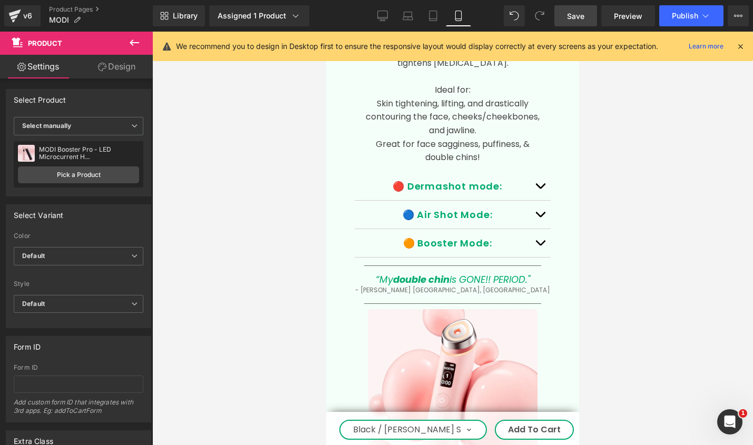
click at [572, 15] on span "Save" at bounding box center [575, 16] width 17 height 11
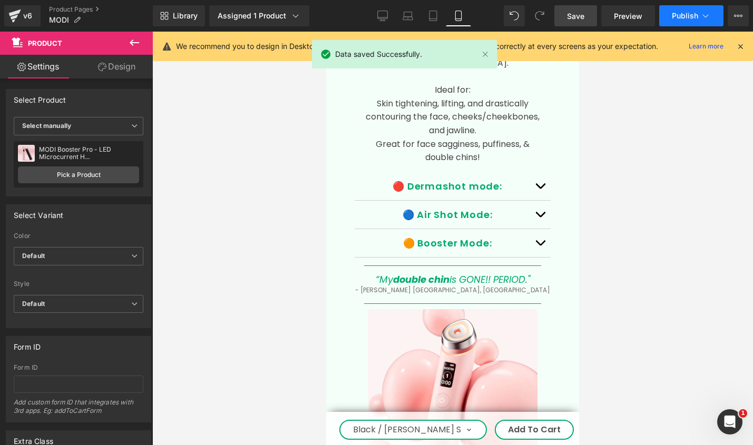
click at [676, 19] on span "Publish" at bounding box center [685, 16] width 26 height 8
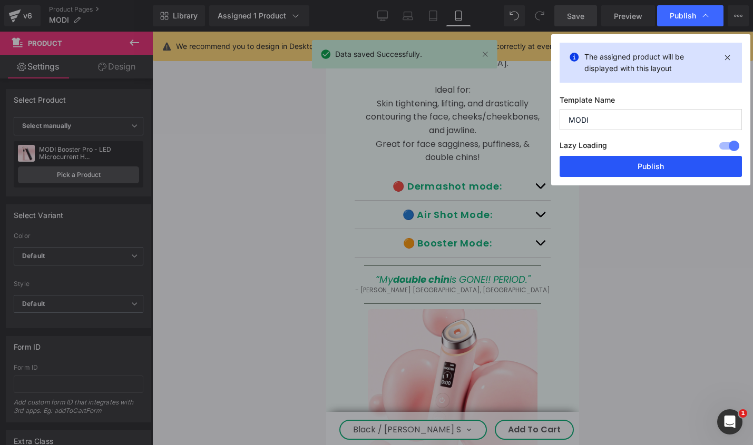
click at [619, 163] on button "Publish" at bounding box center [650, 166] width 182 height 21
